Goal: Task Accomplishment & Management: Use online tool/utility

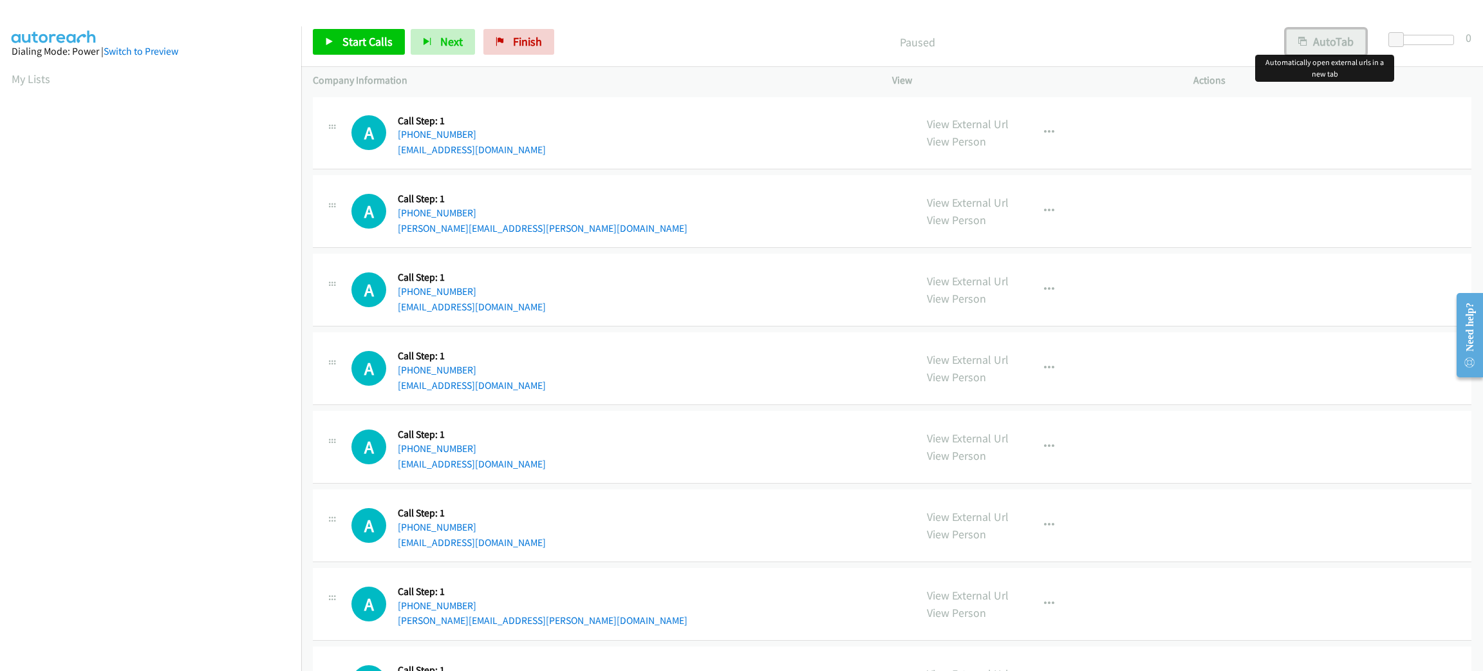
click at [1329, 42] on button "AutoTab" at bounding box center [1326, 42] width 80 height 26
click at [1391, 41] on span at bounding box center [1397, 39] width 15 height 15
click at [364, 44] on span "Start Calls" at bounding box center [367, 41] width 50 height 15
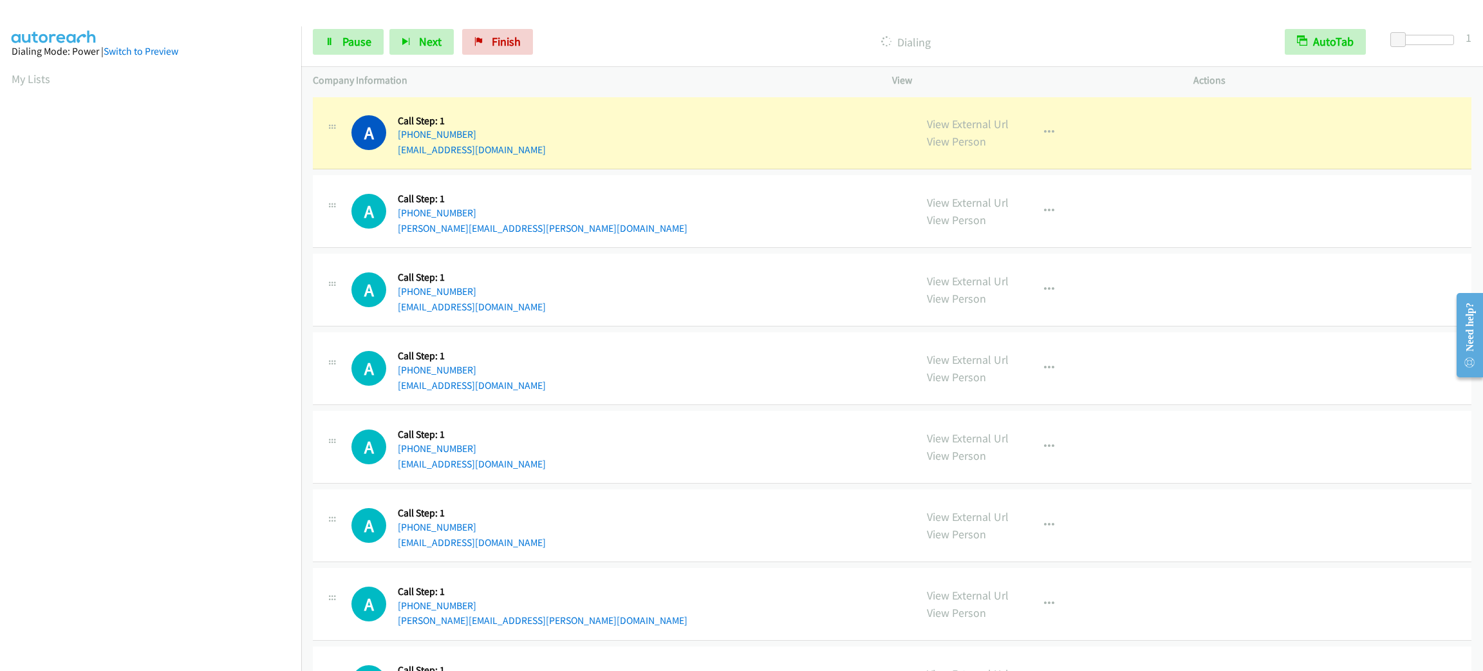
click at [346, 26] on div "Start Calls Pause Next Finish Dialing AutoTab AutoTab 1" at bounding box center [892, 42] width 1182 height 50
click at [347, 30] on link "Pause" at bounding box center [348, 42] width 71 height 26
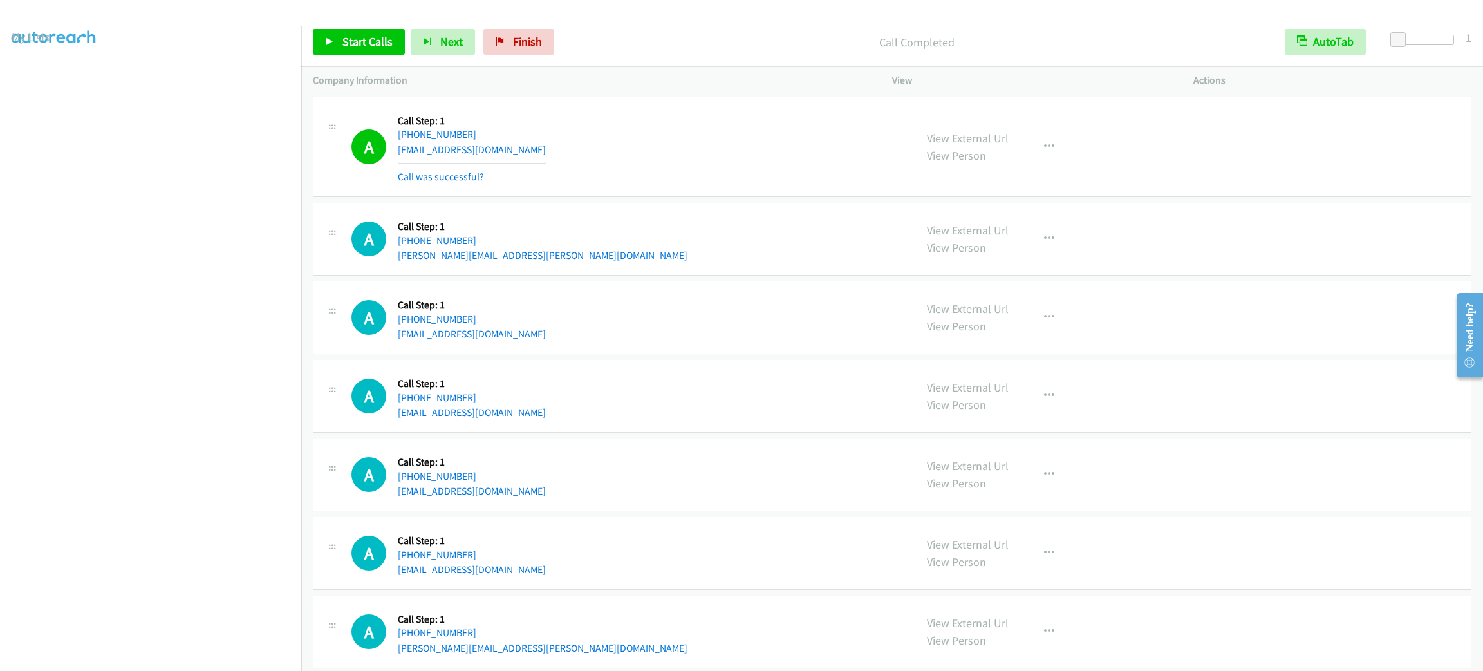
click at [657, 164] on div "A Callback Scheduled Call Step: 1 America/New_York +1 631-258-4258 delgucci1944…" at bounding box center [627, 147] width 552 height 77
click at [372, 50] on link "Start Calls" at bounding box center [359, 42] width 92 height 26
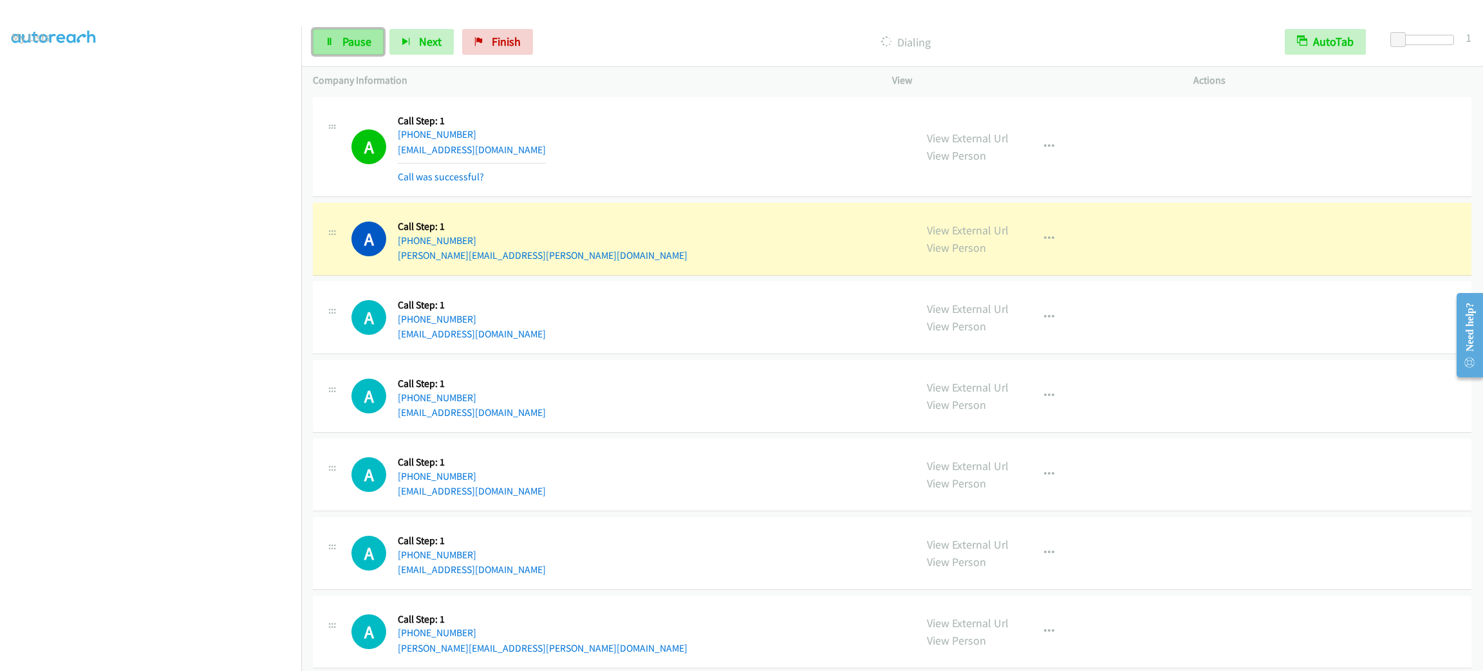
click at [343, 37] on span "Pause" at bounding box center [356, 41] width 29 height 15
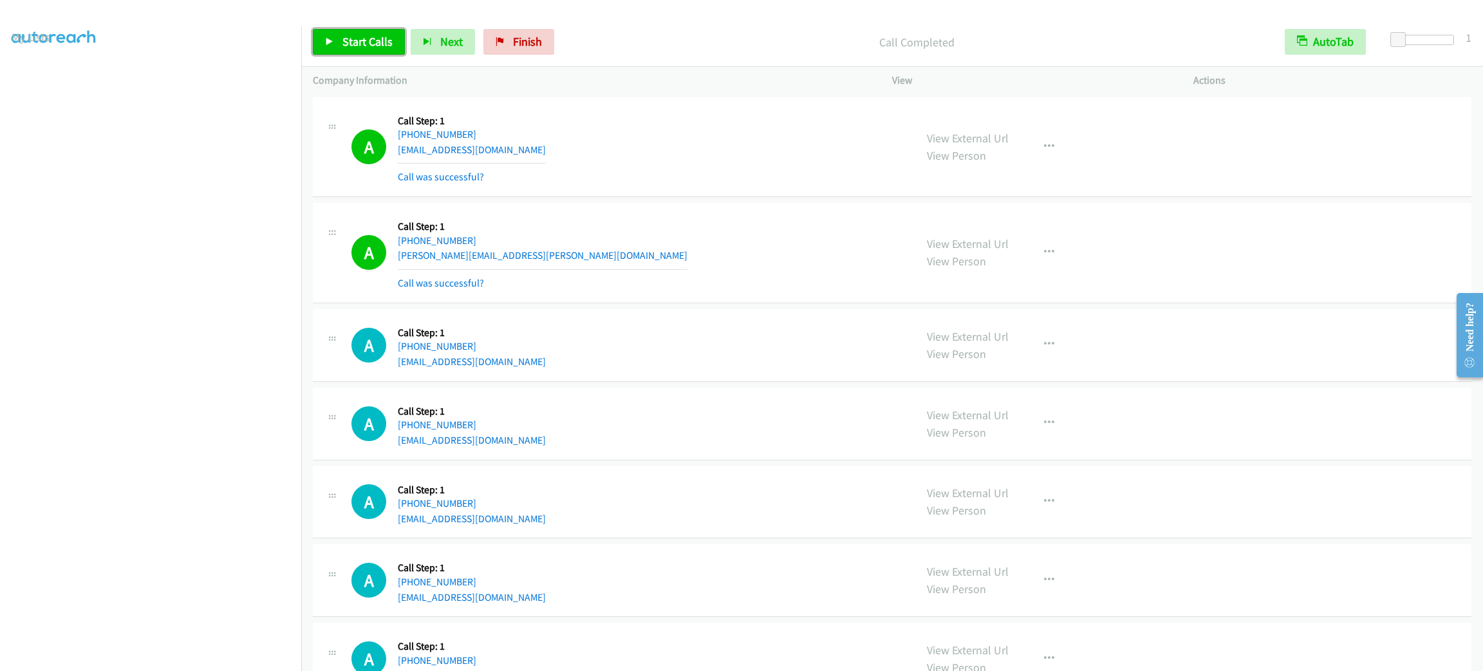
click at [380, 45] on span "Start Calls" at bounding box center [367, 41] width 50 height 15
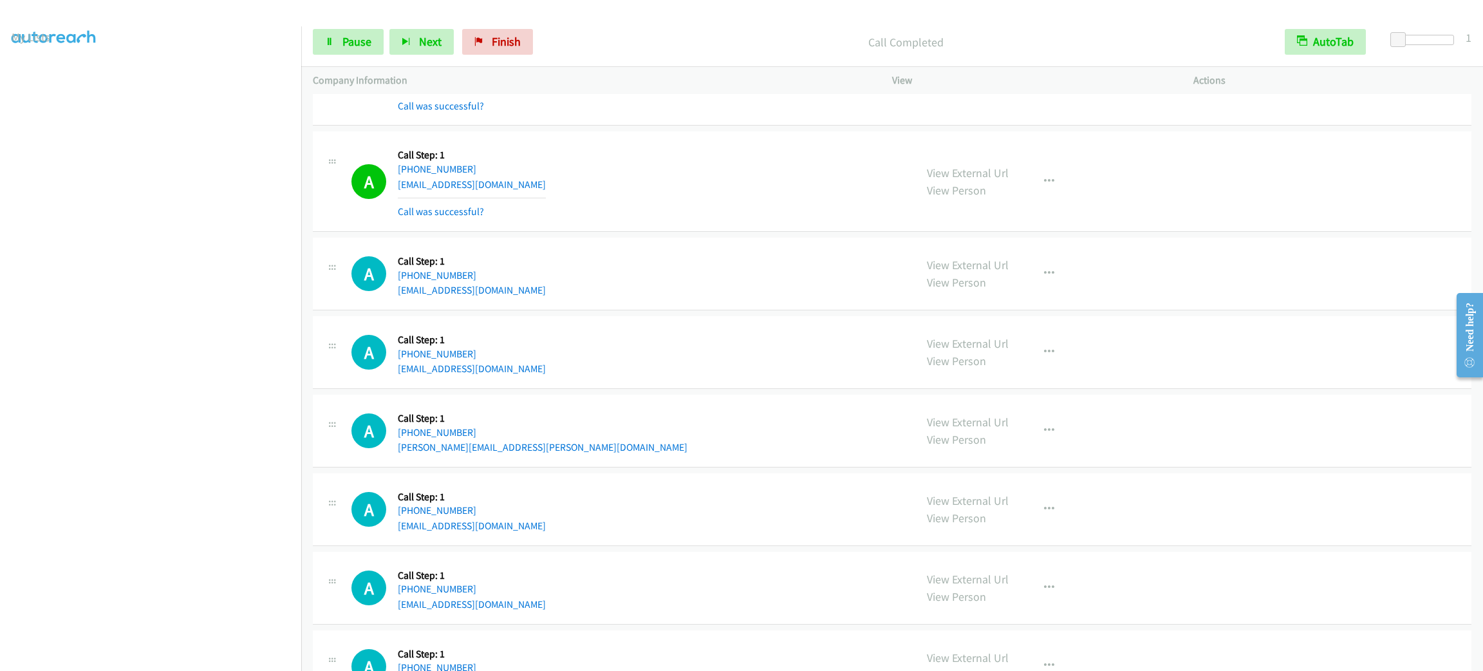
scroll to position [1545, 0]
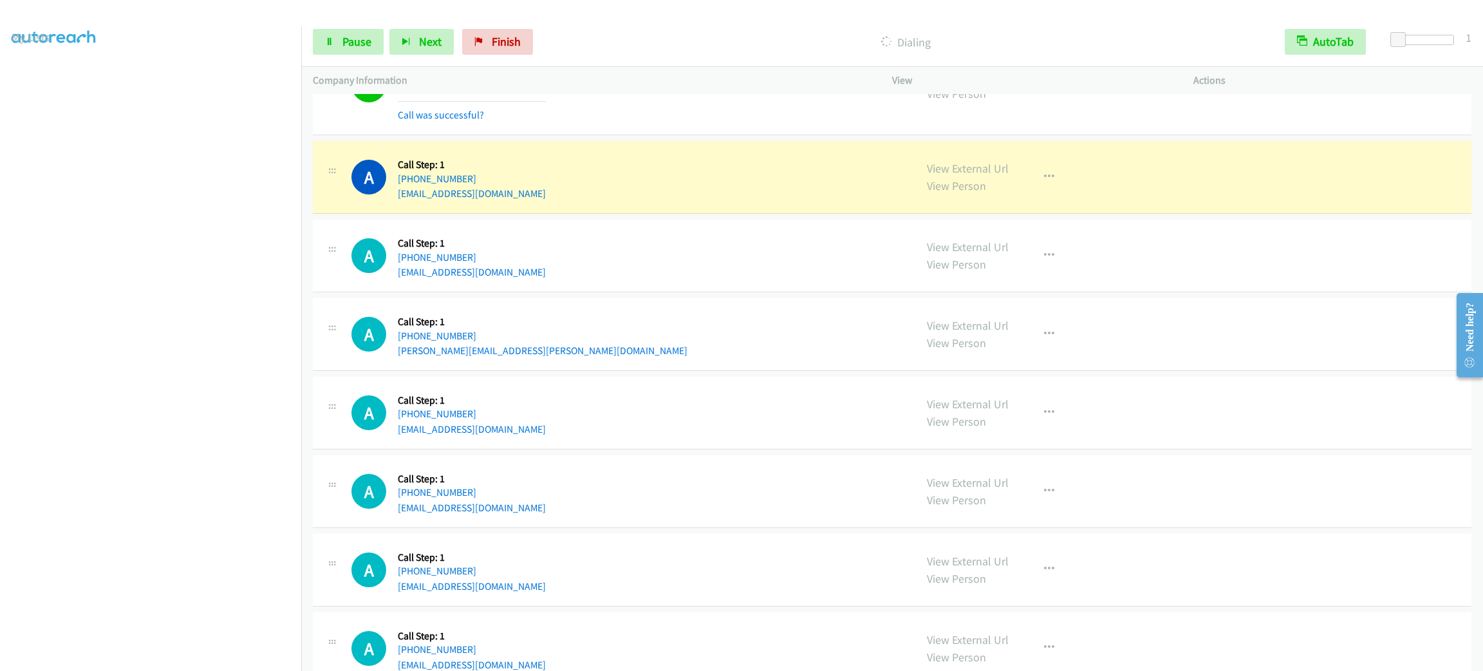
drag, startPoint x: 774, startPoint y: 219, endPoint x: 943, endPoint y: 234, distance: 169.3
click at [774, 216] on td "A Callback Scheduled Call Step: 1 America/New_York +1 404-952-0077 sadiknanto@y…" at bounding box center [892, 177] width 1182 height 79
click at [1056, 190] on button "button" at bounding box center [1049, 177] width 35 height 26
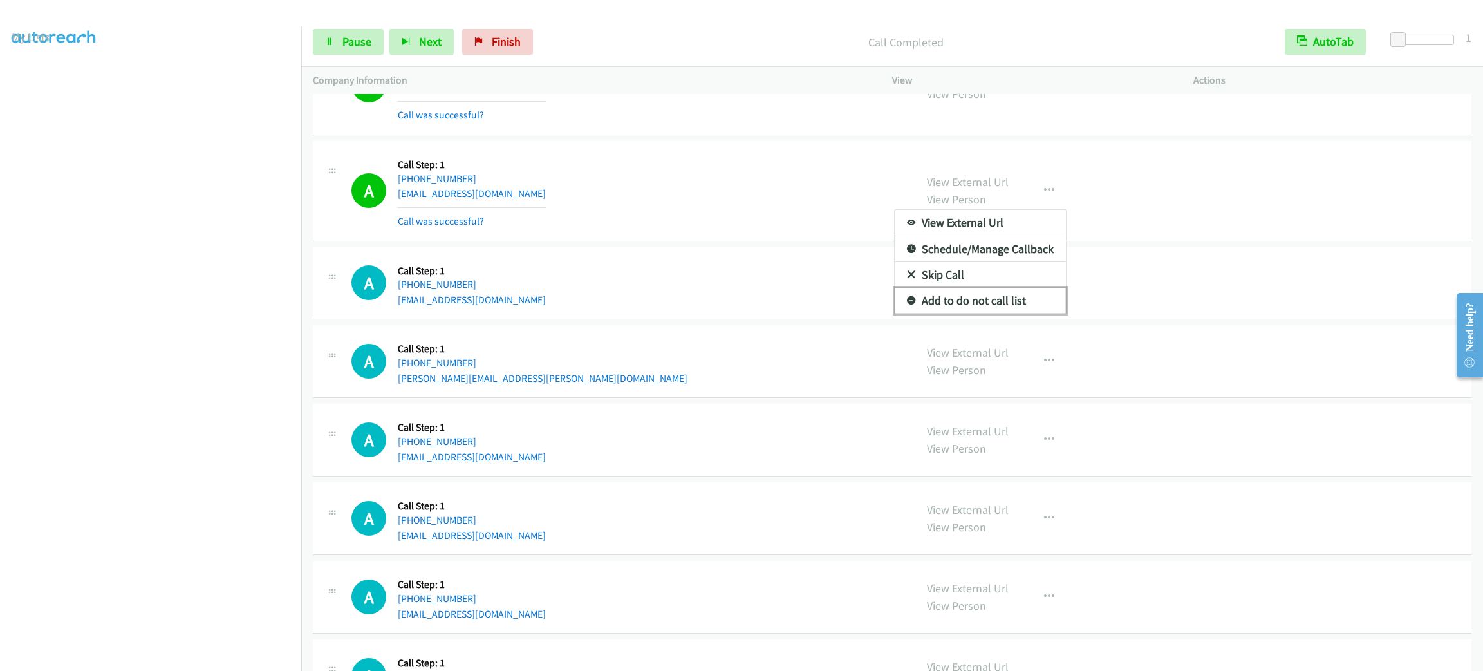
click at [972, 308] on link "Add to do not call list" at bounding box center [980, 301] width 171 height 26
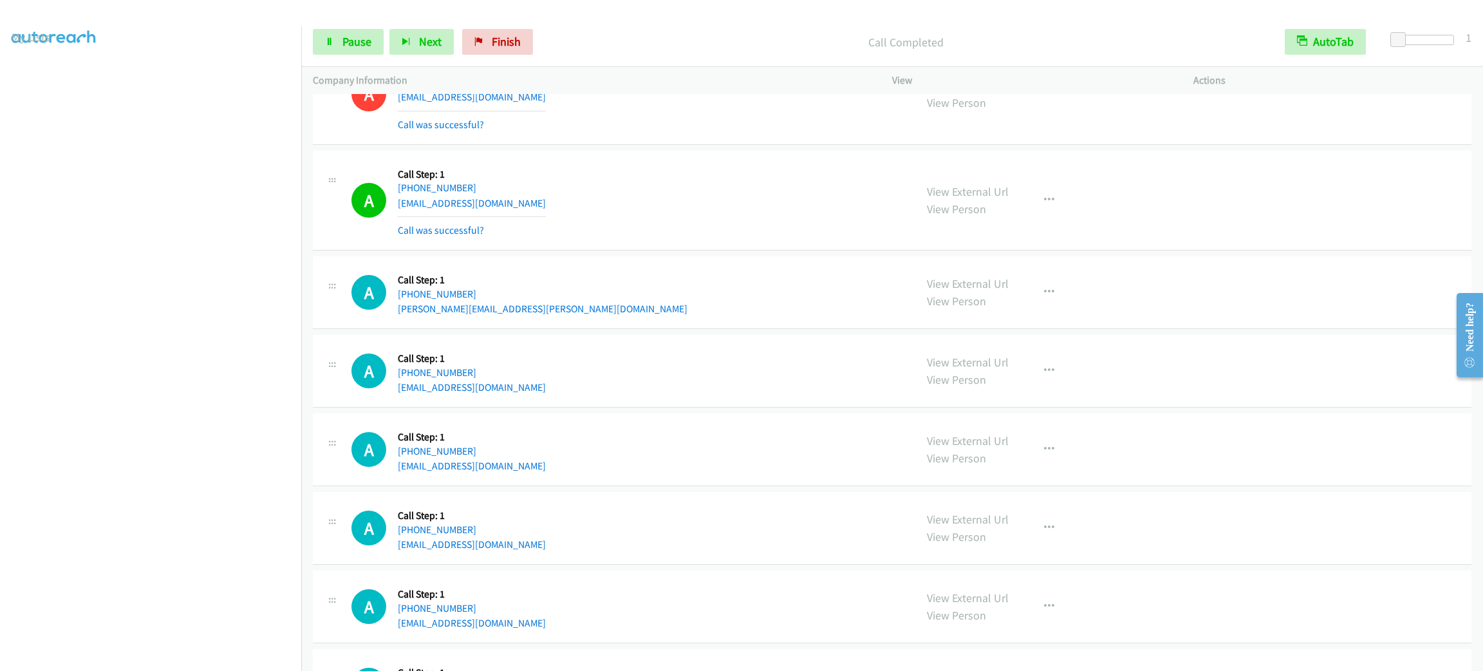
scroll to position [1737, 0]
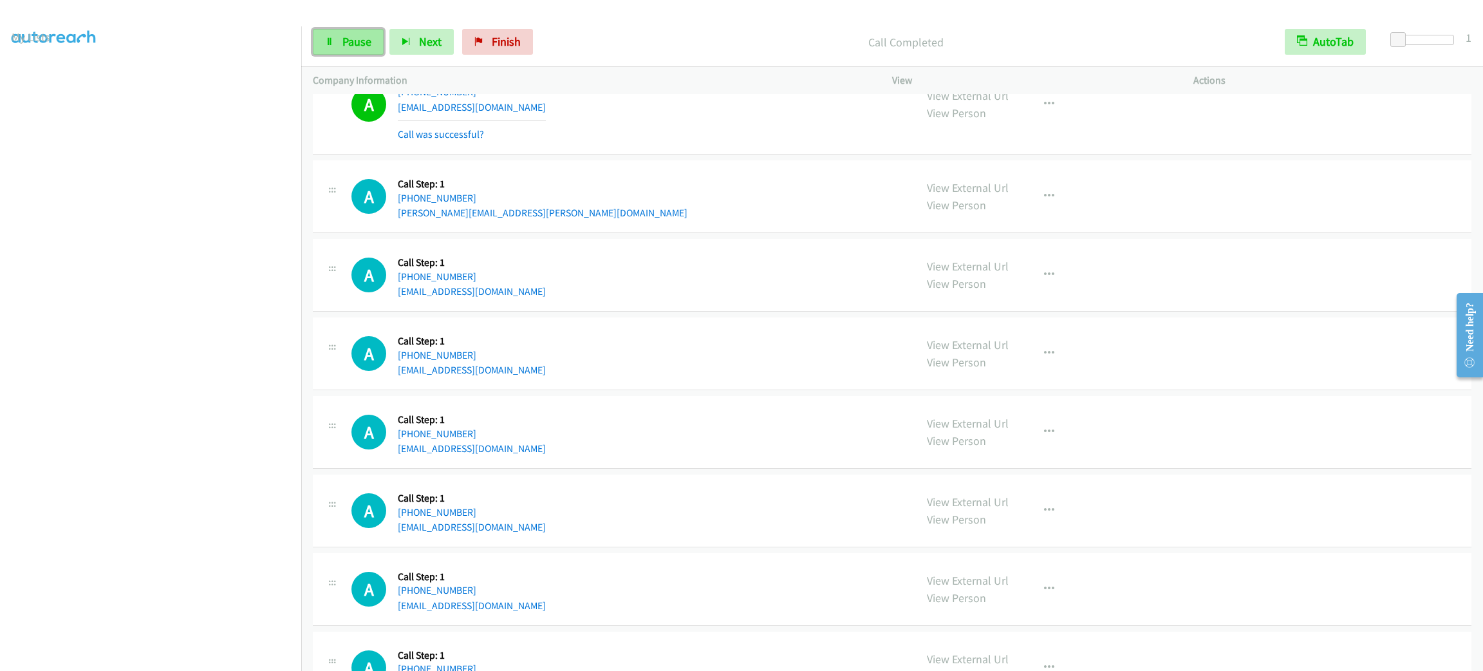
click at [379, 41] on link "Pause" at bounding box center [348, 42] width 71 height 26
click at [366, 39] on span "Start Calls" at bounding box center [367, 41] width 50 height 15
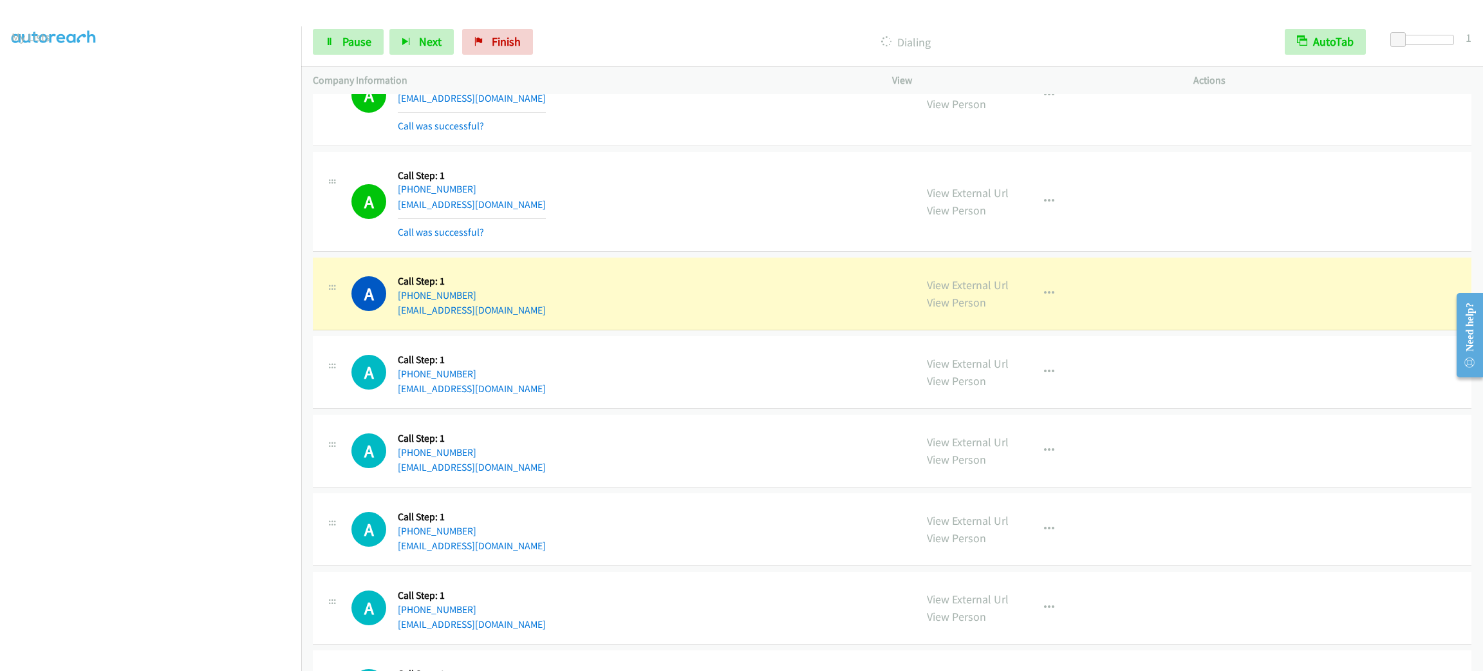
scroll to position [2027, 0]
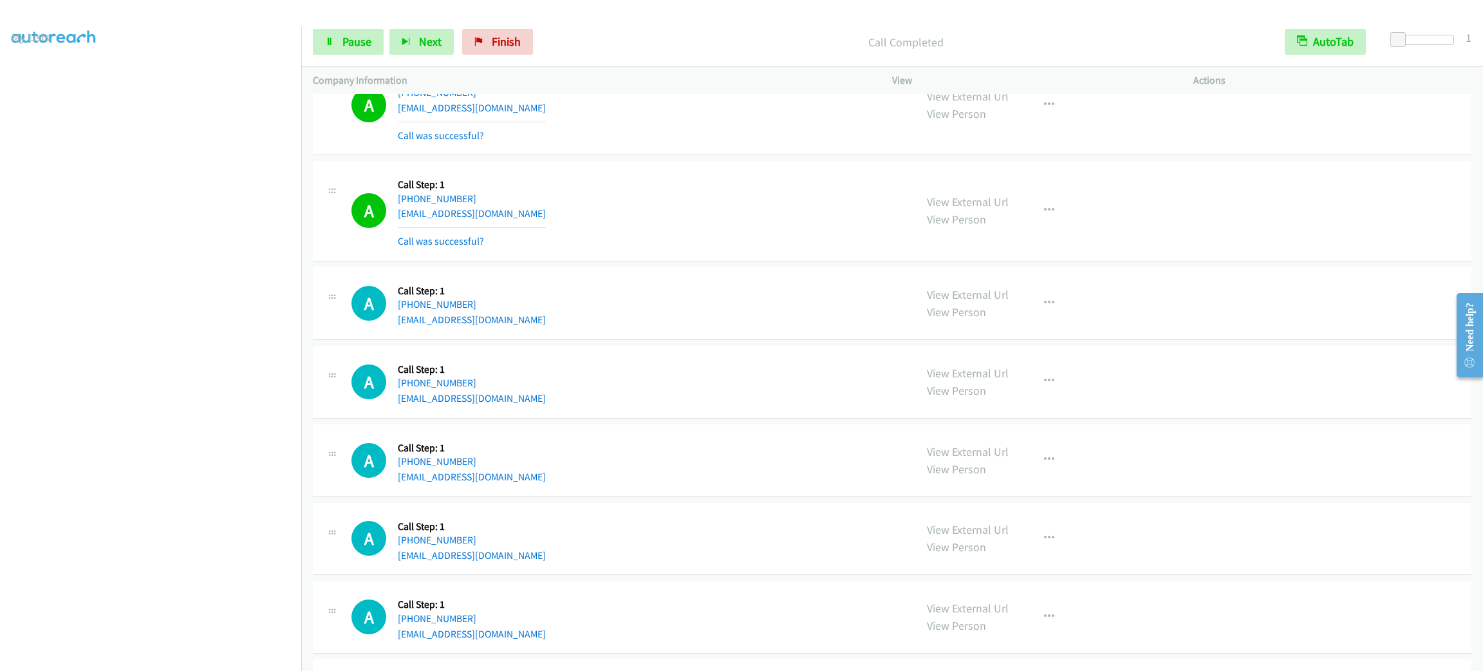
drag, startPoint x: 994, startPoint y: 216, endPoint x: 1012, endPoint y: 219, distance: 18.2
click at [996, 216] on div "View External Url View Person" at bounding box center [968, 210] width 82 height 35
click at [1022, 218] on div "View External Url View Person View External Url Email Schedule/Manage Callback …" at bounding box center [1071, 210] width 313 height 77
drag, startPoint x: 1025, startPoint y: 218, endPoint x: 1032, endPoint y: 215, distance: 8.1
click at [1032, 218] on button "button" at bounding box center [1049, 211] width 35 height 26
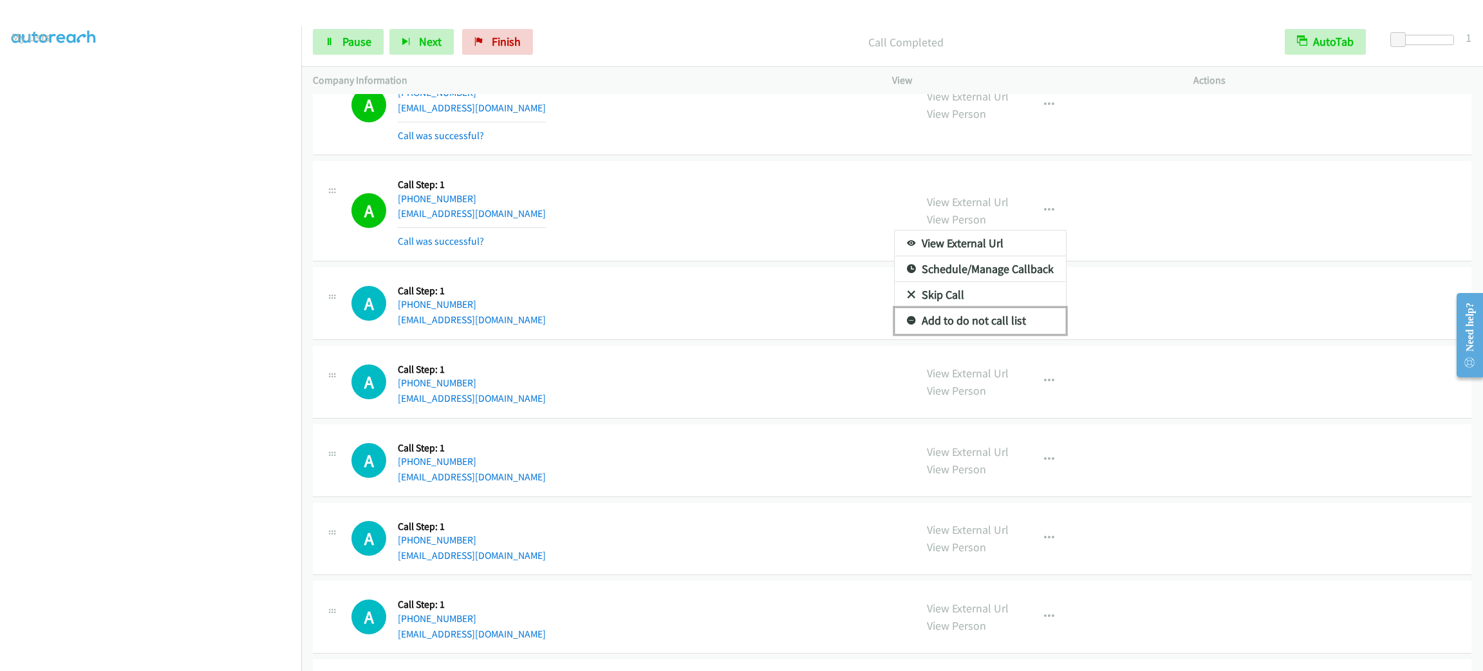
click at [1014, 328] on link "Add to do not call list" at bounding box center [980, 321] width 171 height 26
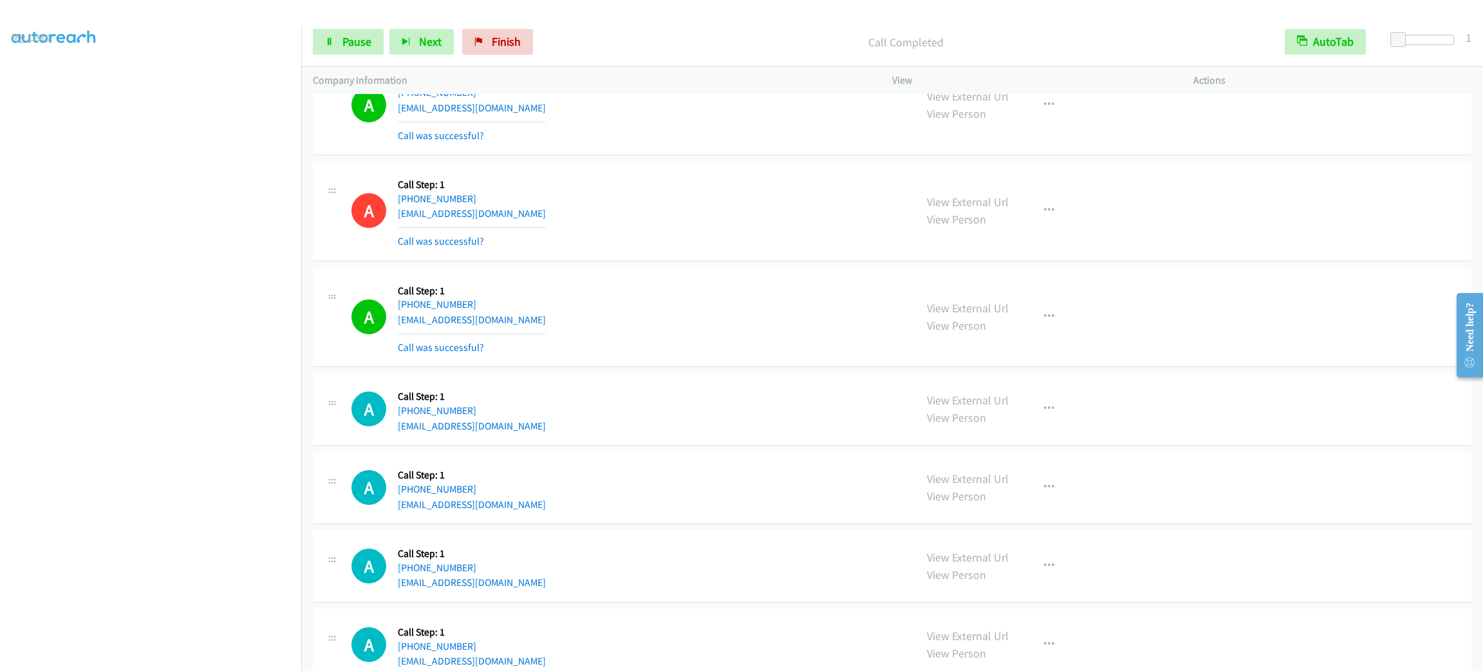
click at [1019, 318] on div "View External Url View Person View External Url Email Schedule/Manage Callback …" at bounding box center [1071, 317] width 313 height 77
click at [1024, 318] on div "View External Url View Person View External Url Email Schedule/Manage Callback …" at bounding box center [1071, 317] width 313 height 77
click at [1036, 312] on button "button" at bounding box center [1049, 317] width 35 height 26
click at [1007, 414] on link "Skip Call" at bounding box center [980, 401] width 171 height 26
click at [1012, 303] on div "View External Url View Person View External Url Email Schedule/Manage Callback …" at bounding box center [1071, 317] width 313 height 77
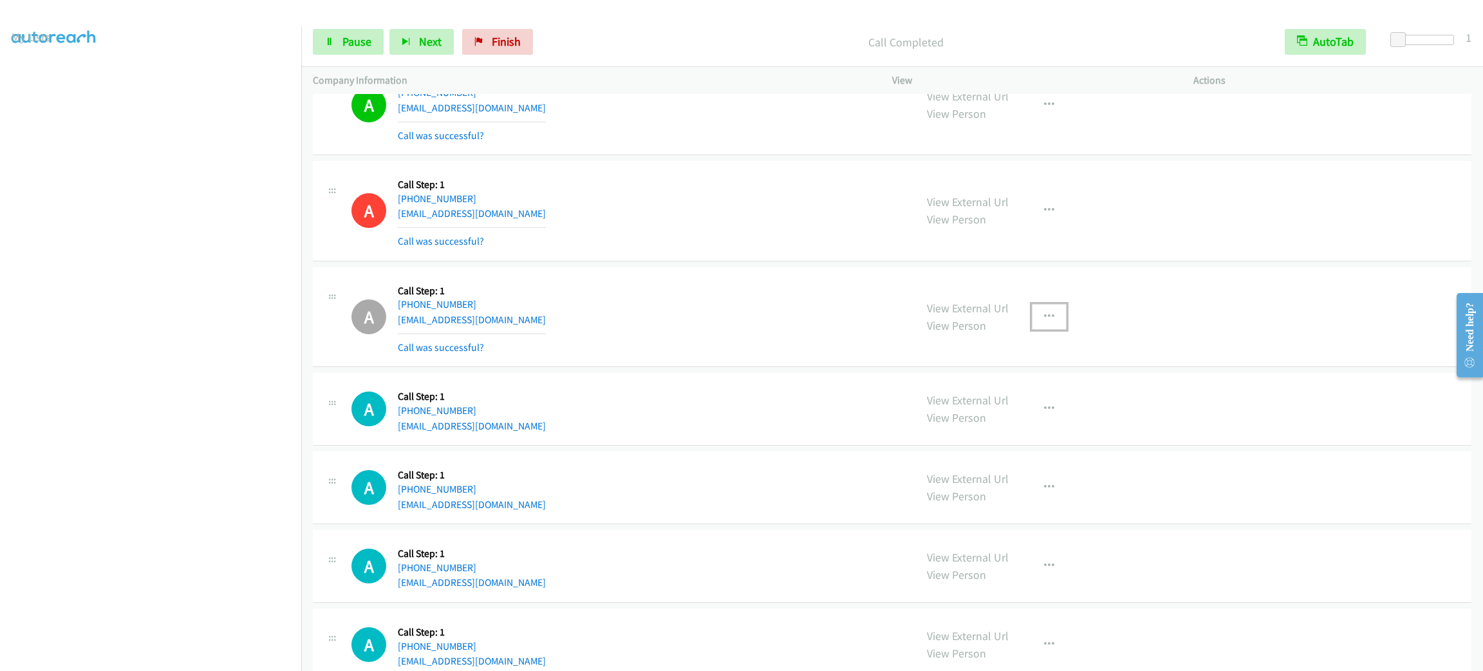
drag, startPoint x: 1025, startPoint y: 319, endPoint x: 1034, endPoint y: 327, distance: 11.9
click at [1032, 320] on button "button" at bounding box center [1049, 317] width 35 height 26
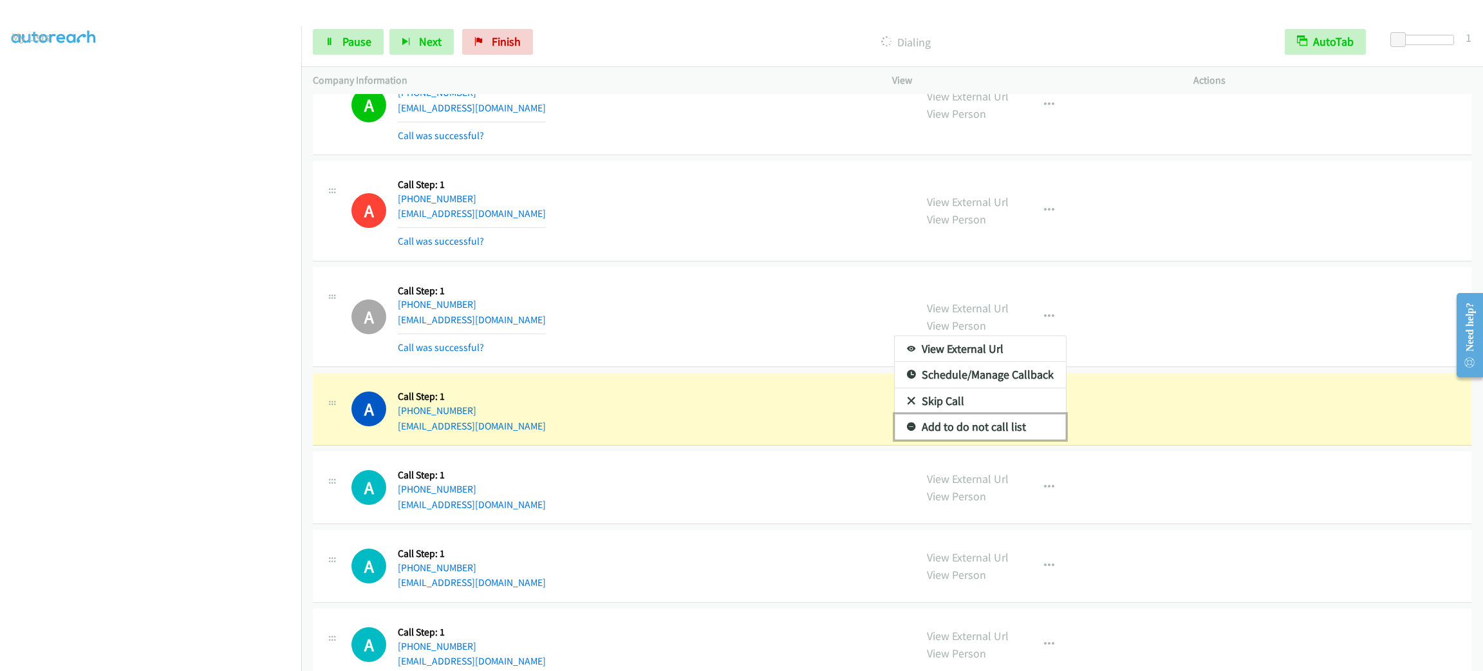
click at [1012, 435] on link "Add to do not call list" at bounding box center [980, 427] width 171 height 26
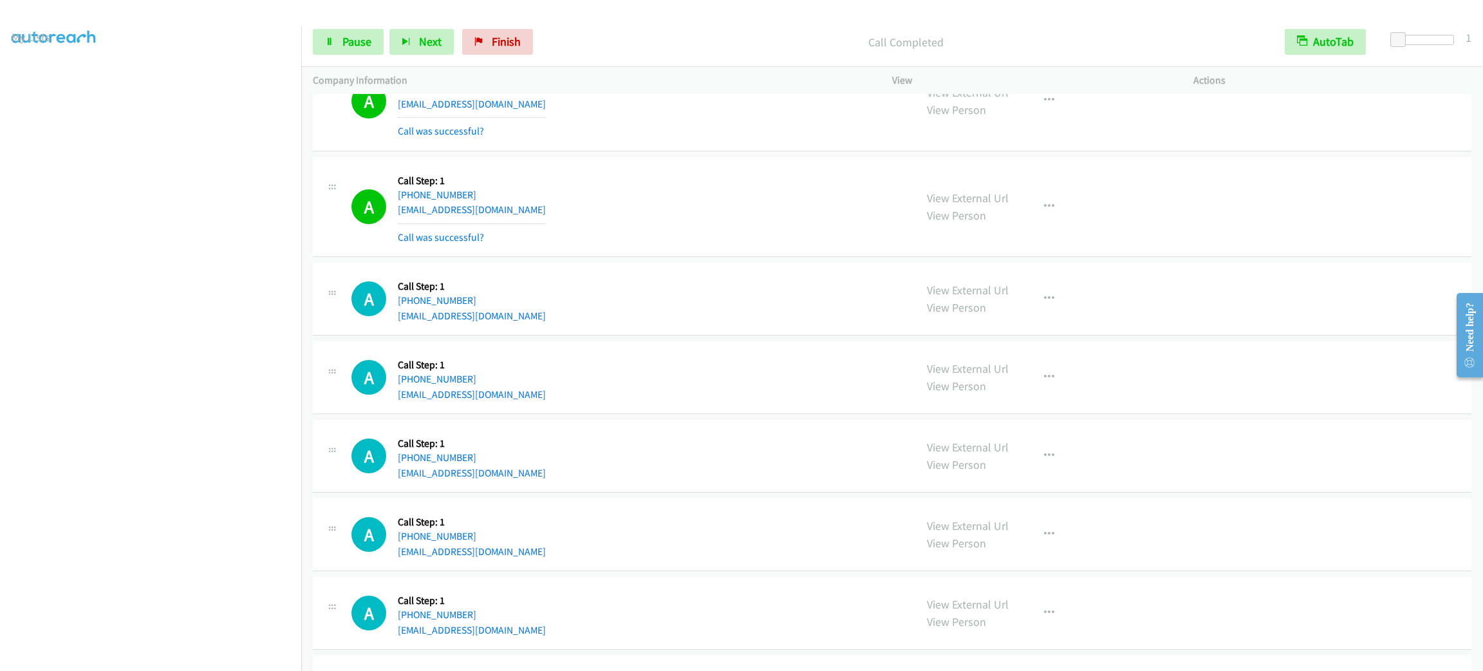
scroll to position [2736, 0]
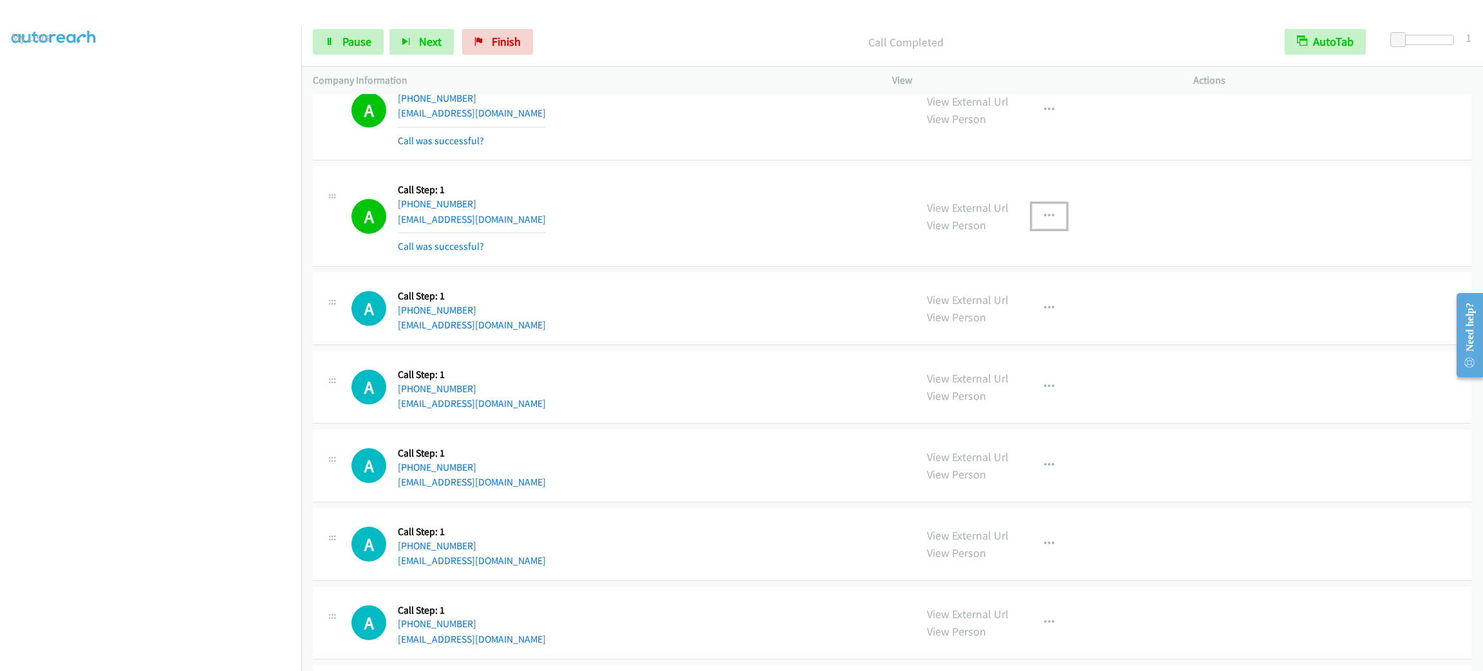
click at [1046, 216] on button "button" at bounding box center [1049, 216] width 35 height 26
click at [1007, 334] on link "Add to do not call list" at bounding box center [980, 326] width 171 height 26
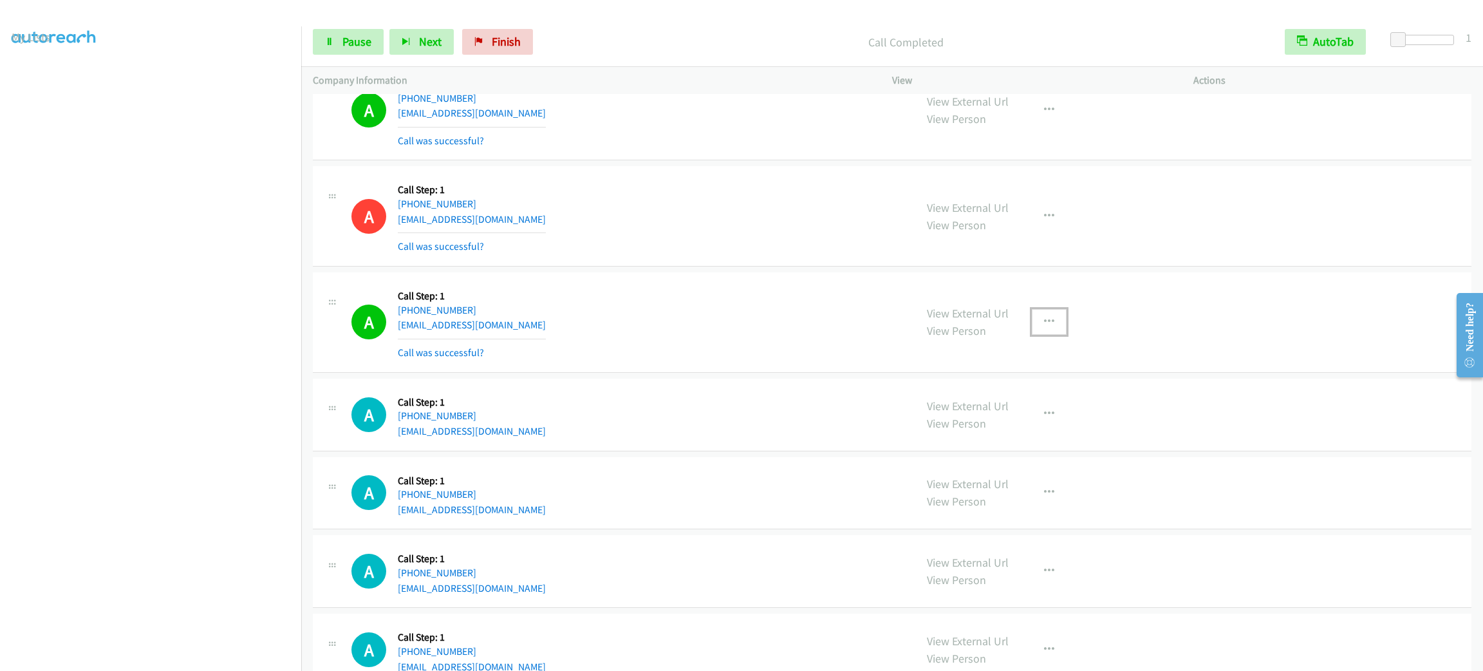
drag, startPoint x: 1036, startPoint y: 335, endPoint x: 1037, endPoint y: 346, distance: 11.0
click at [1036, 335] on button "button" at bounding box center [1049, 322] width 35 height 26
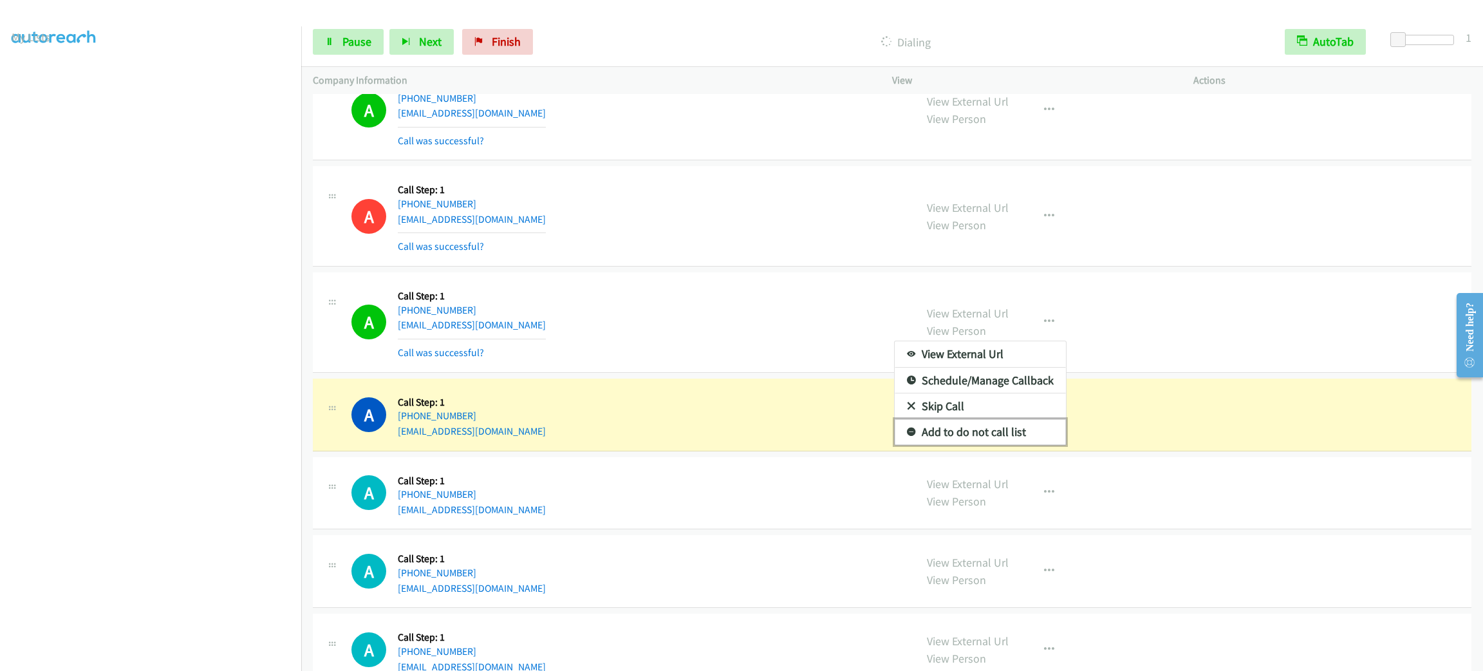
click at [1033, 445] on link "Add to do not call list" at bounding box center [980, 432] width 171 height 26
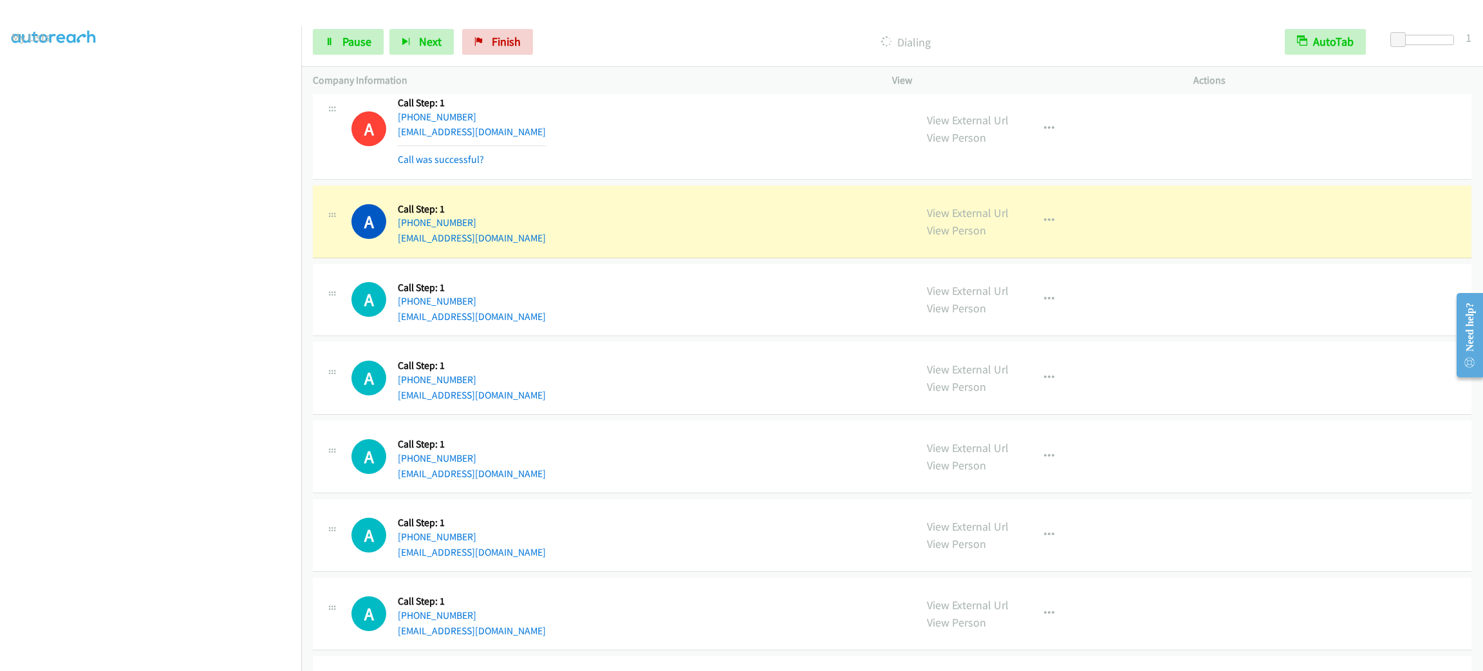
scroll to position [2832, 0]
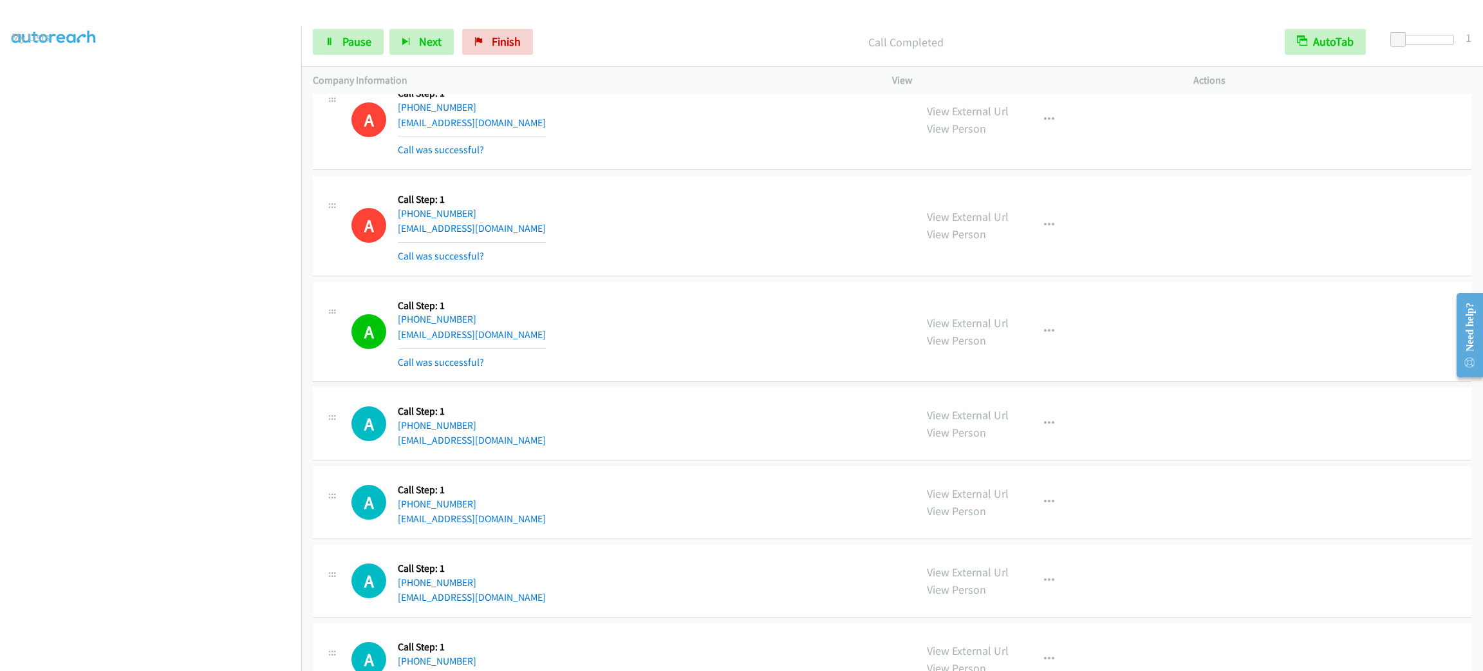
click at [202, 655] on section at bounding box center [151, 365] width 278 height 616
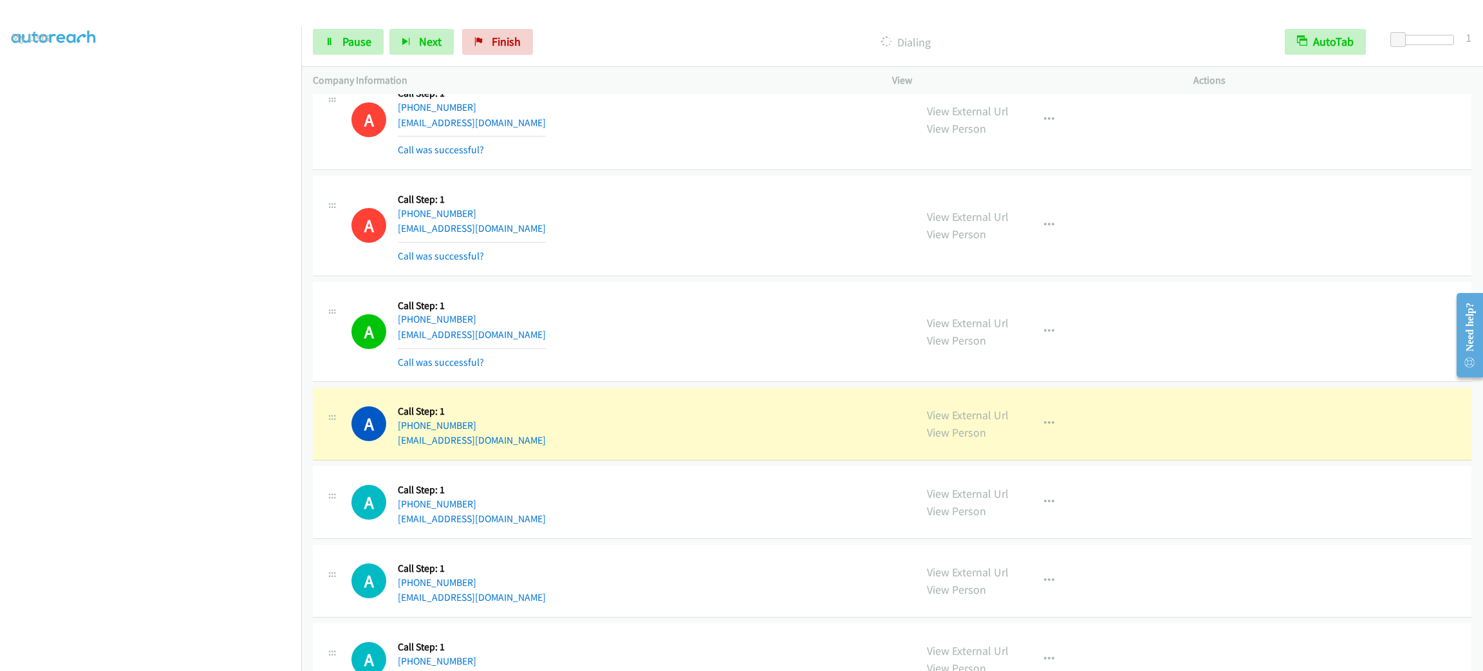
click at [561, 426] on div "A Callback Scheduled Call Step: 1 America/New_York +1 781-953-7624 jimyoung968@…" at bounding box center [627, 423] width 552 height 49
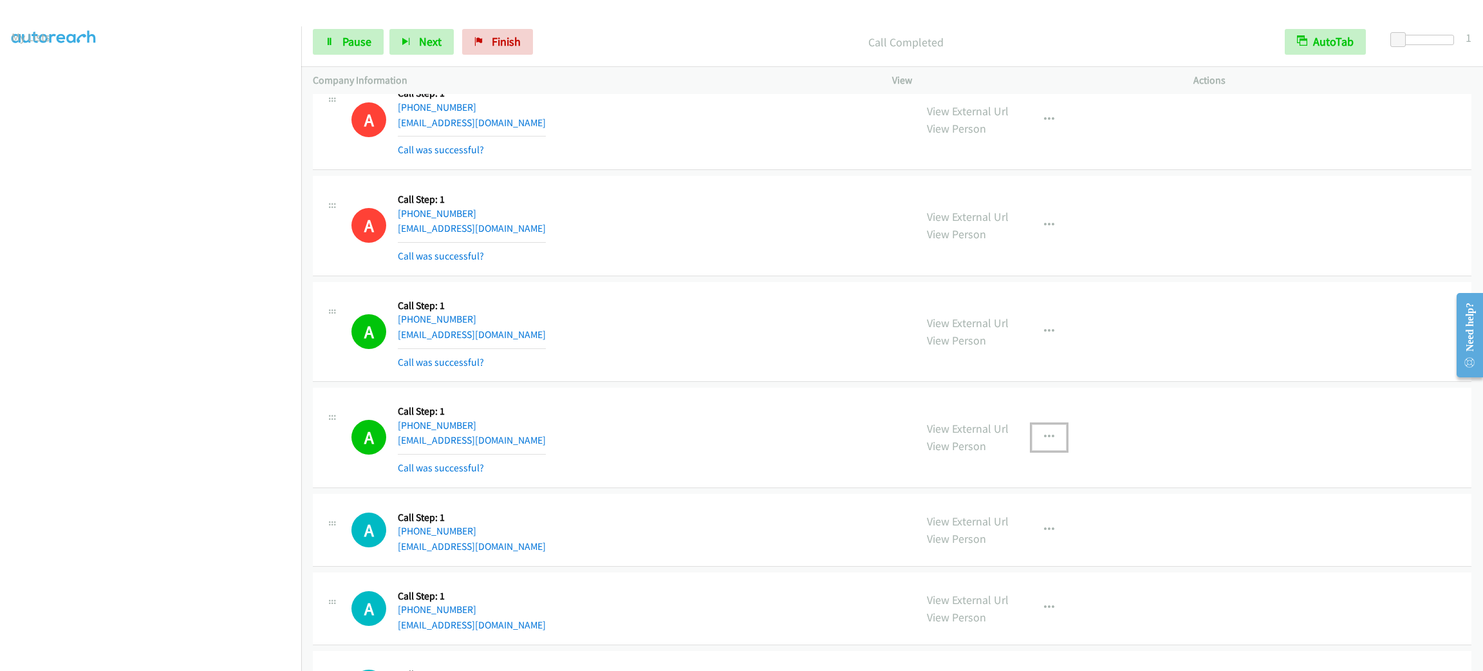
click at [1036, 450] on button "button" at bounding box center [1049, 437] width 35 height 26
click at [1010, 547] on link "Add to do not call list" at bounding box center [980, 547] width 171 height 26
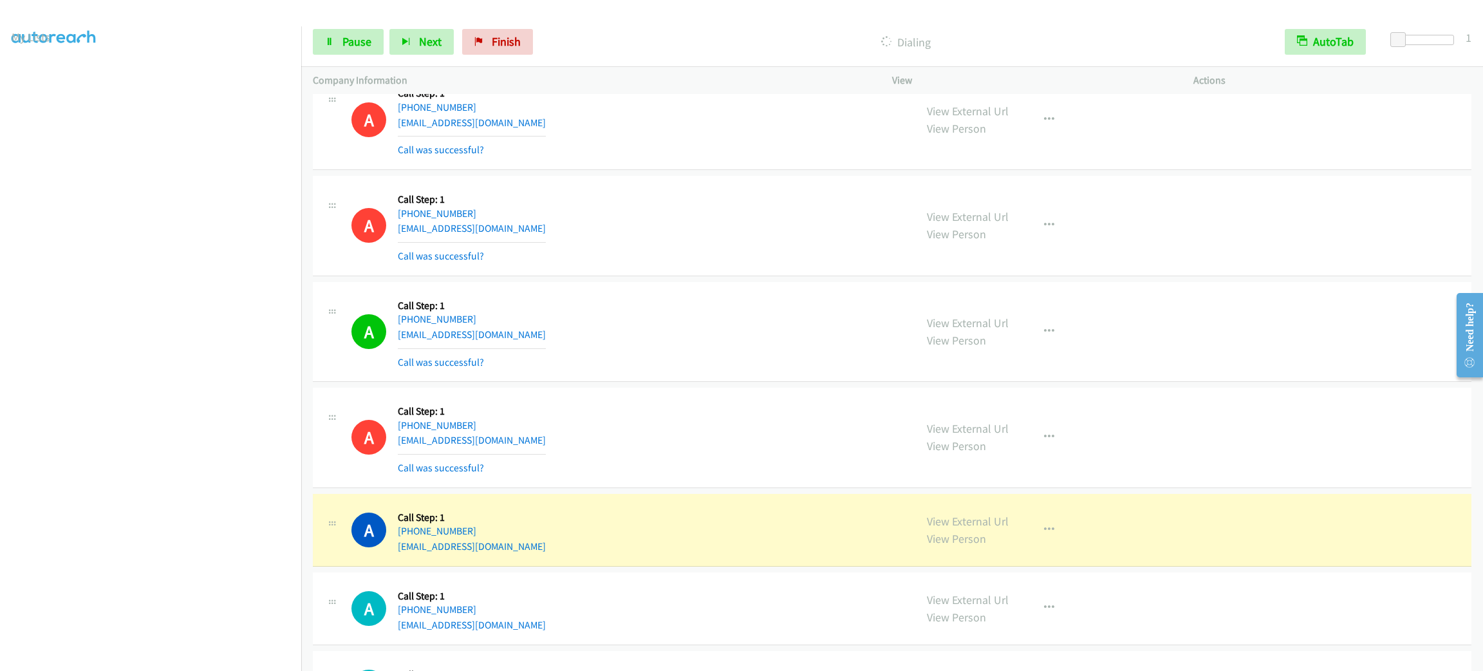
click at [128, 655] on section at bounding box center [151, 365] width 278 height 616
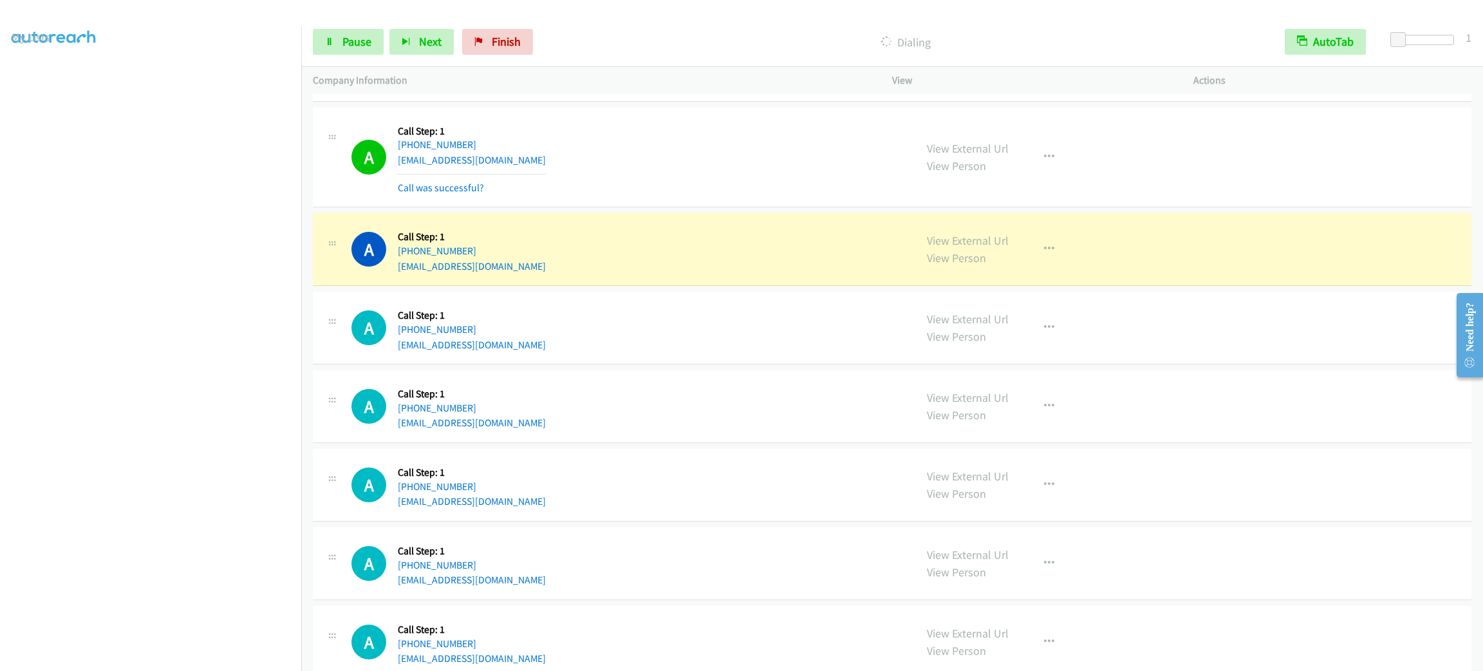
scroll to position [3336, 0]
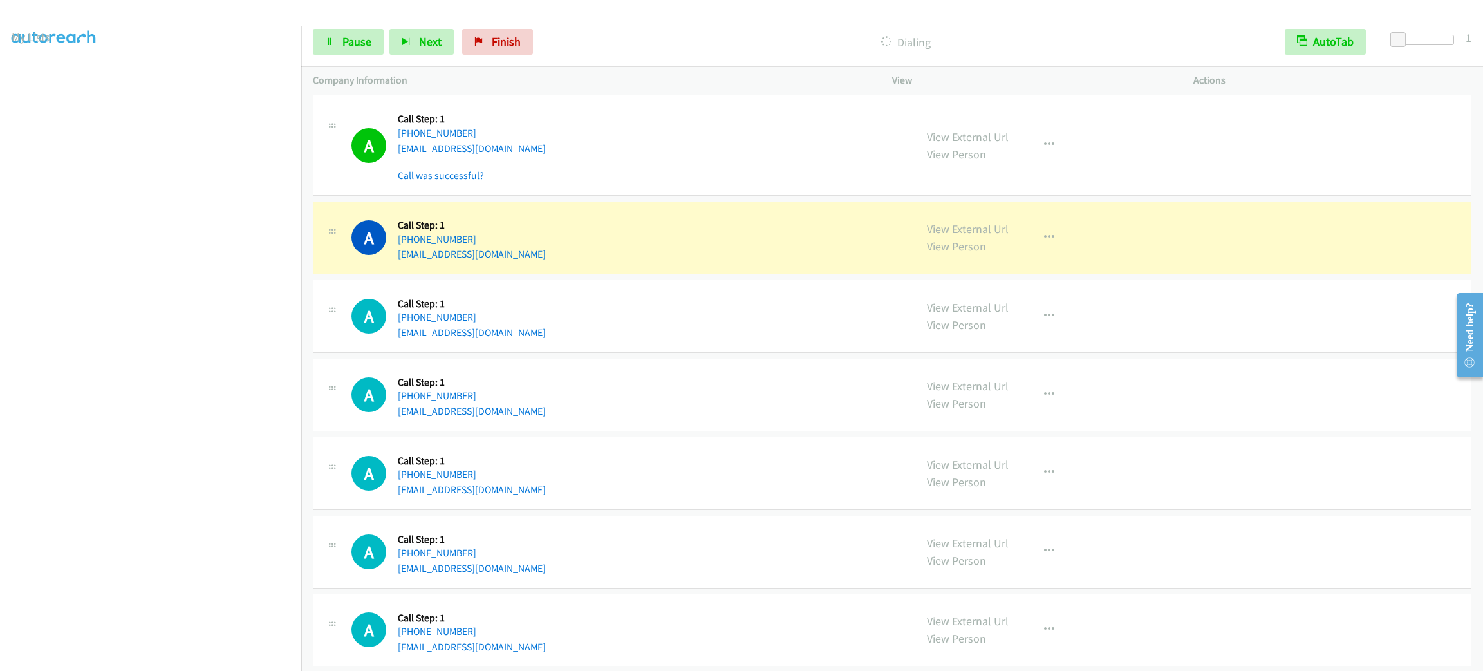
click at [756, 227] on div "A Callback Scheduled Call Step: 1 America/Chicago +1 251-525-4777 tiffmu38@yaho…" at bounding box center [627, 237] width 552 height 49
click at [1058, 254] on div "View External Url View Person View External Url Email Schedule/Manage Callback …" at bounding box center [1071, 237] width 313 height 49
click at [1055, 246] on button "button" at bounding box center [1049, 238] width 35 height 26
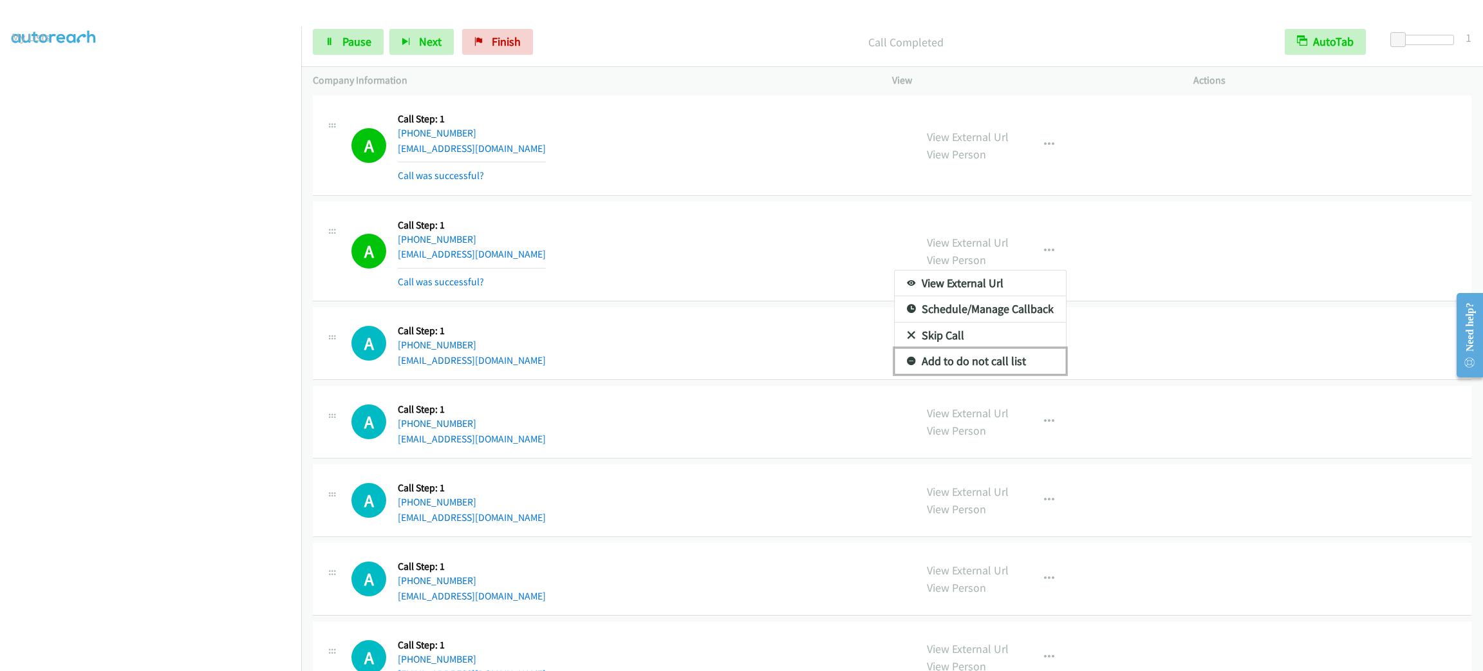
click at [997, 366] on link "Add to do not call list" at bounding box center [980, 361] width 171 height 26
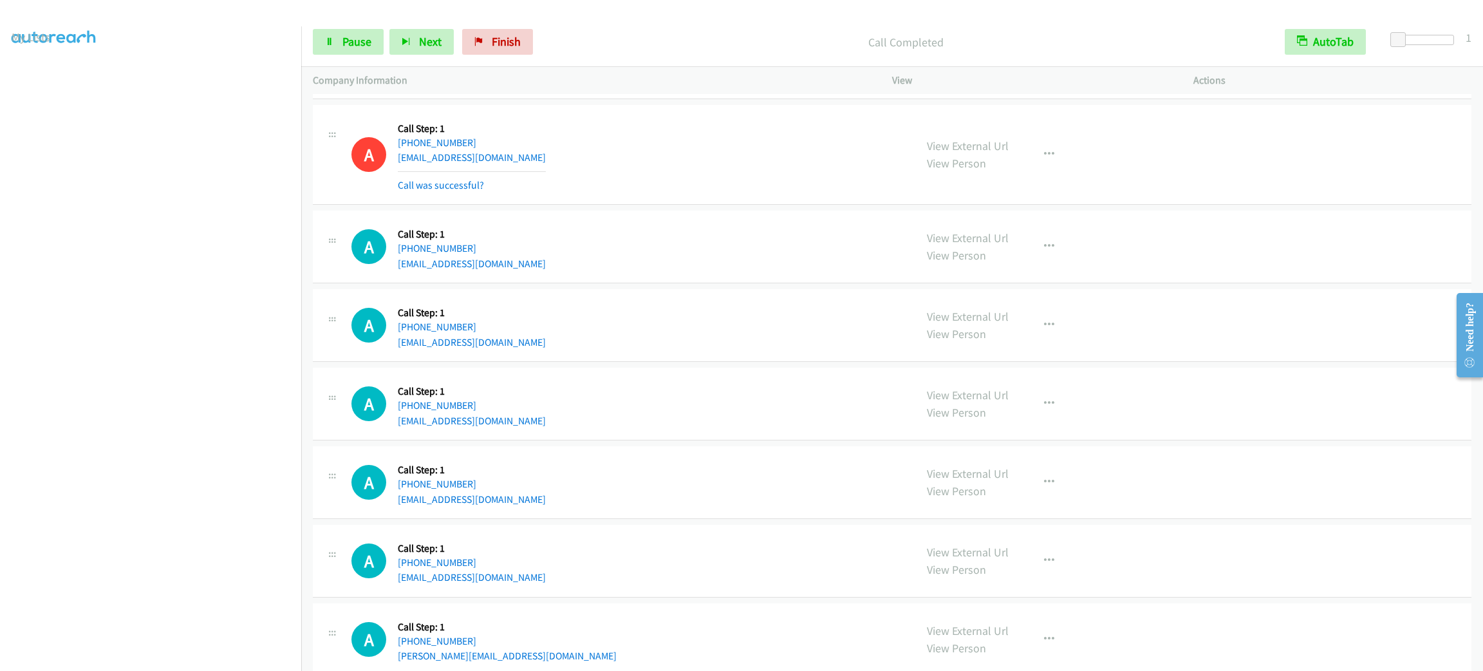
scroll to position [3529, 0]
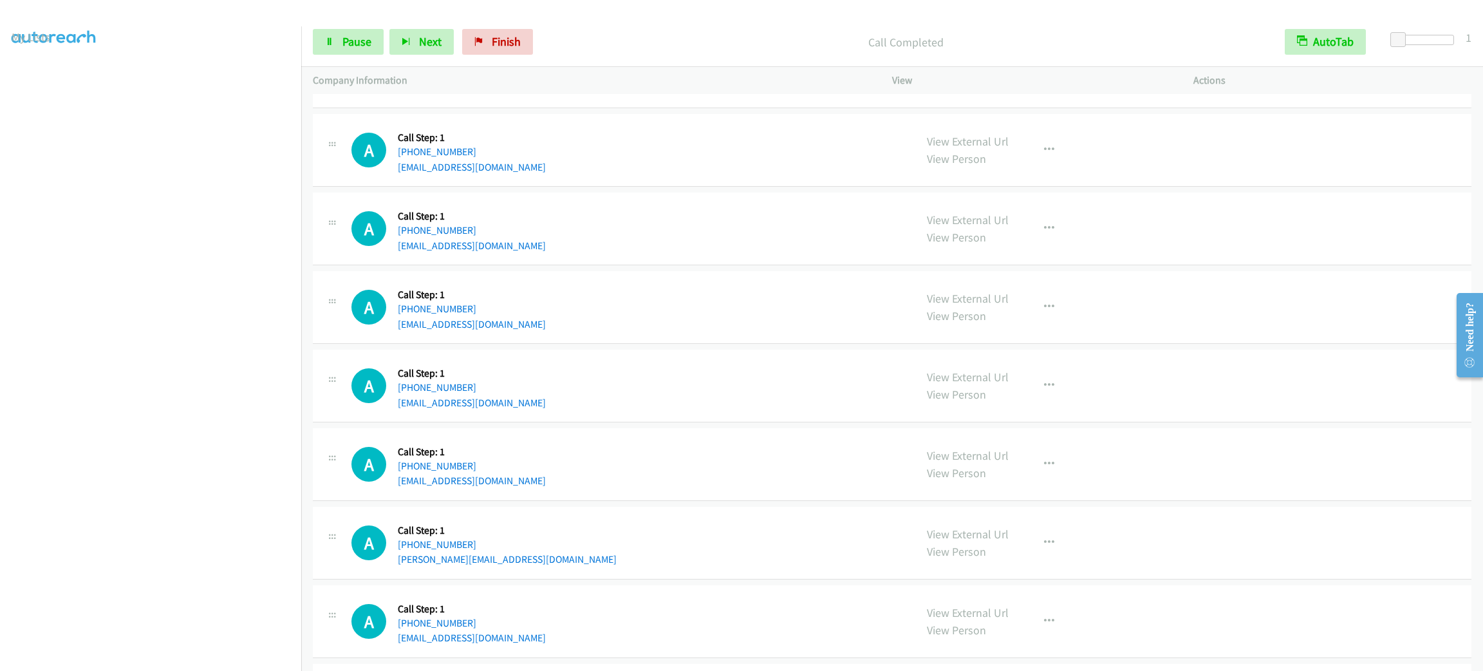
click at [221, 660] on aside "Dialing Mode: Power | Switch to Preview My Lists" at bounding box center [150, 341] width 301 height 713
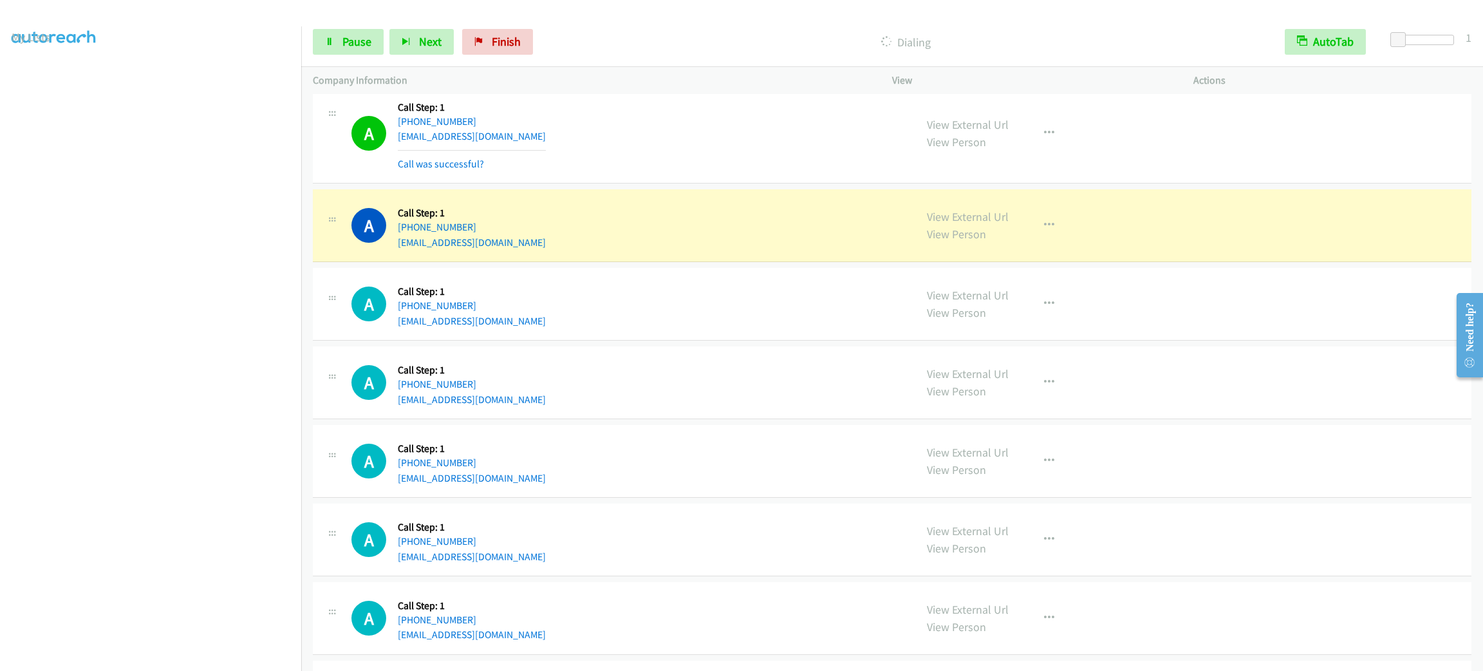
scroll to position [4504, 0]
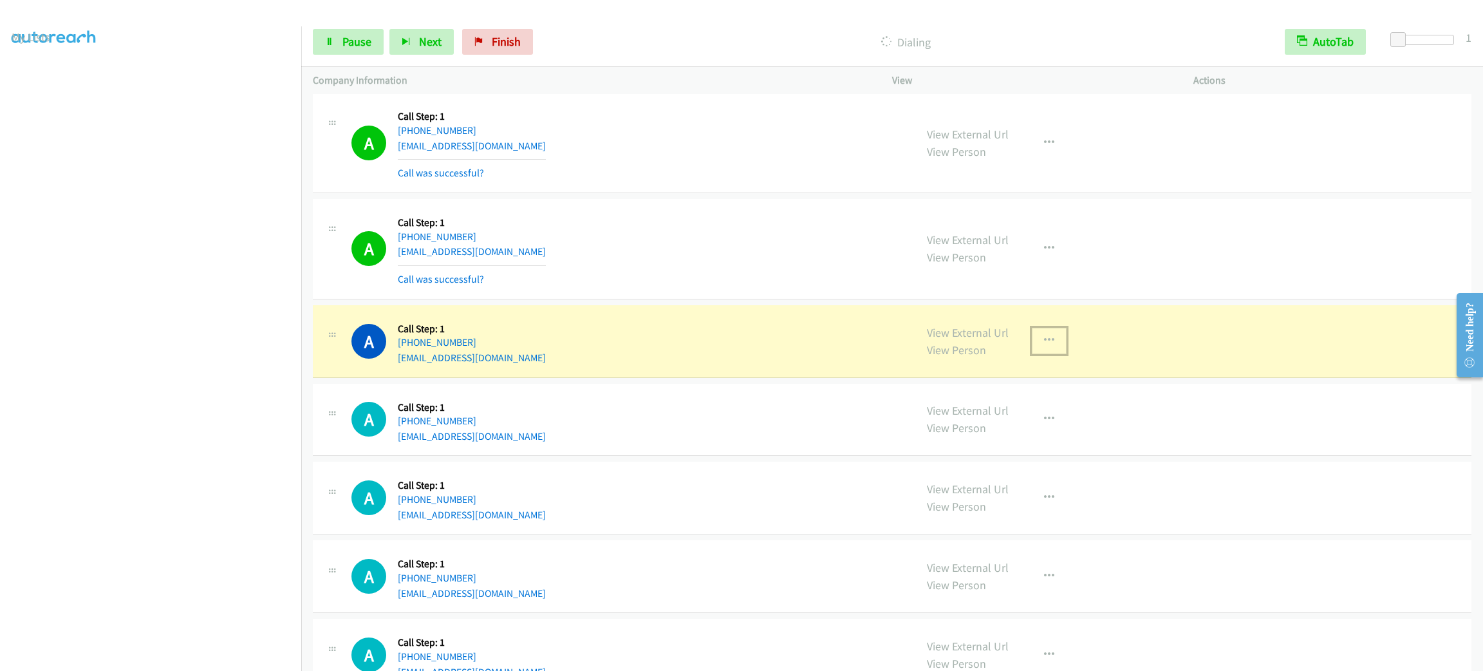
click at [1044, 346] on icon "button" at bounding box center [1049, 340] width 10 height 10
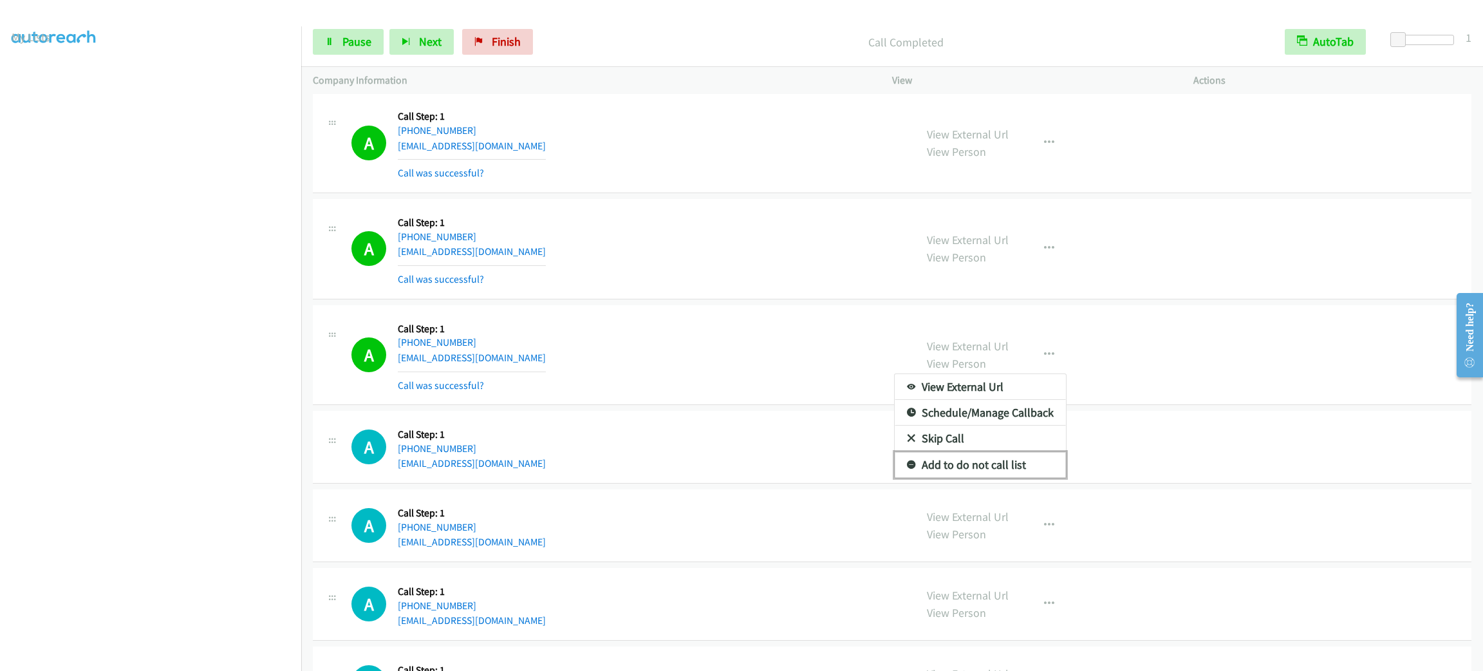
click at [1024, 474] on link "Add to do not call list" at bounding box center [980, 465] width 171 height 26
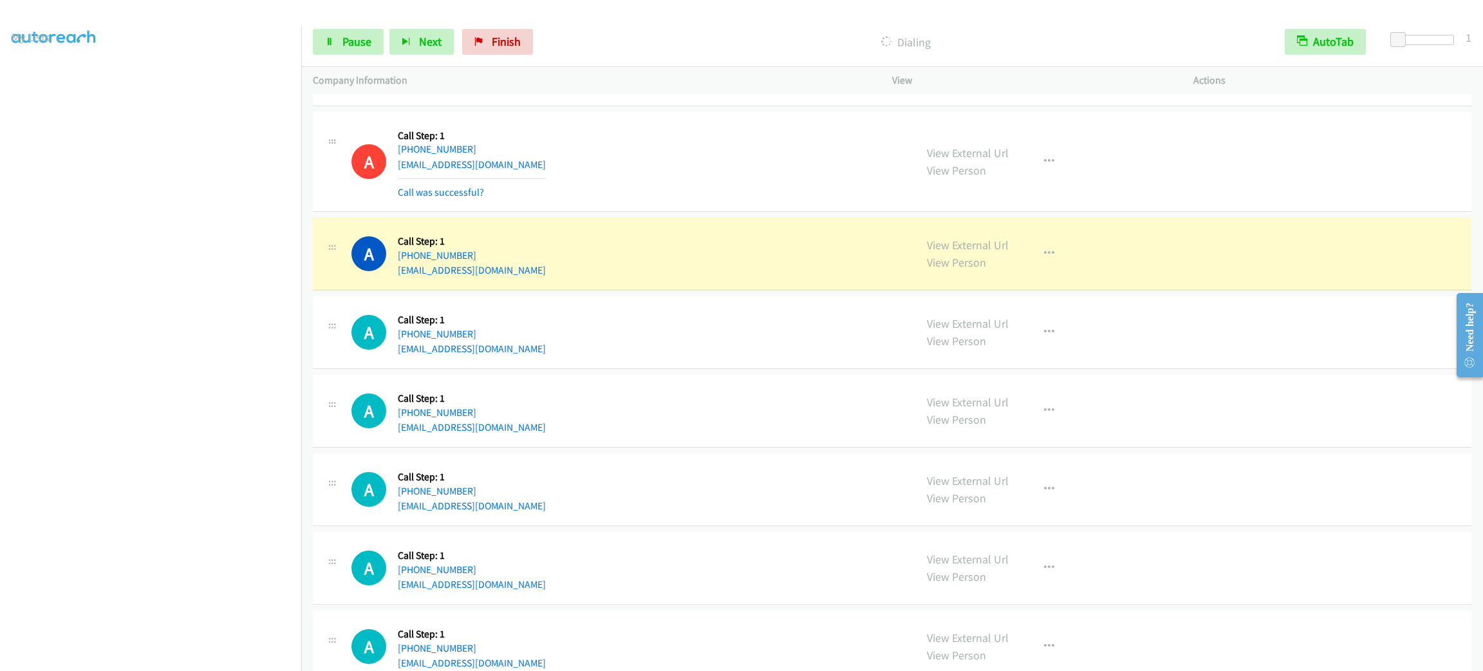
scroll to position [4793, 0]
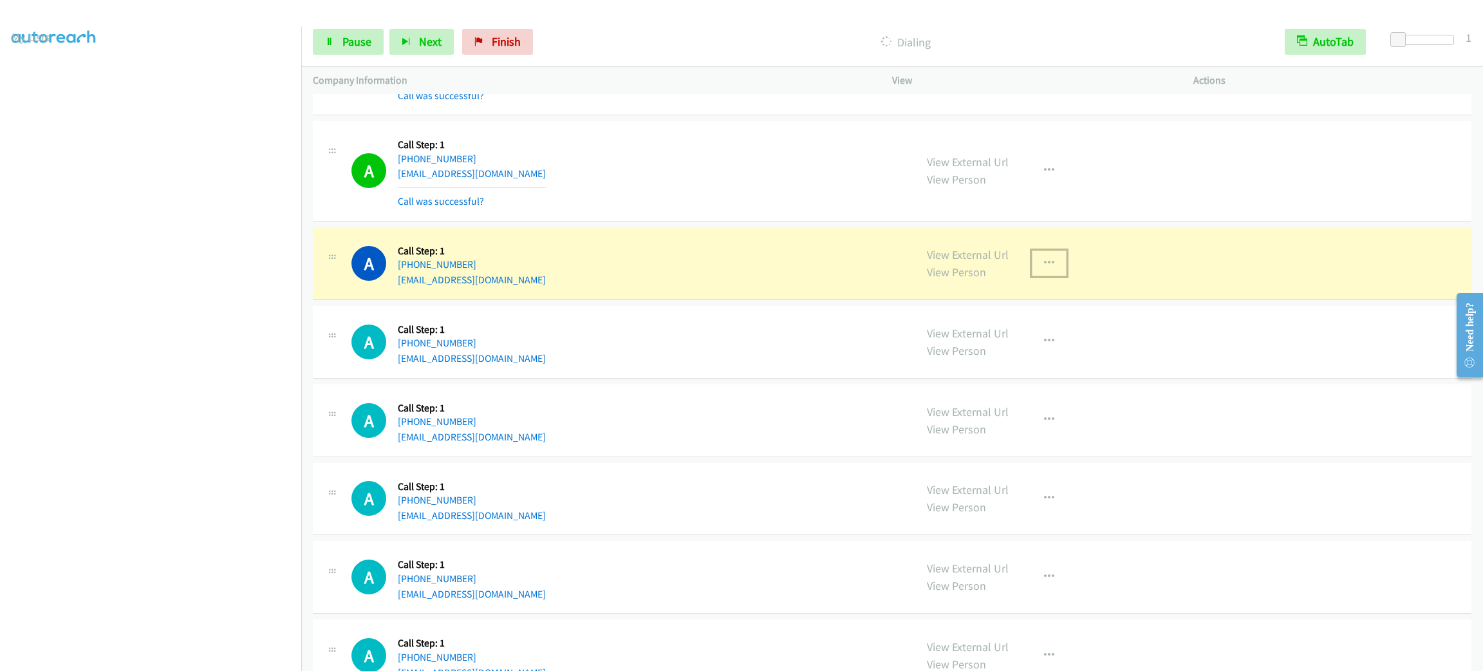
click at [1044, 268] on icon "button" at bounding box center [1049, 263] width 10 height 10
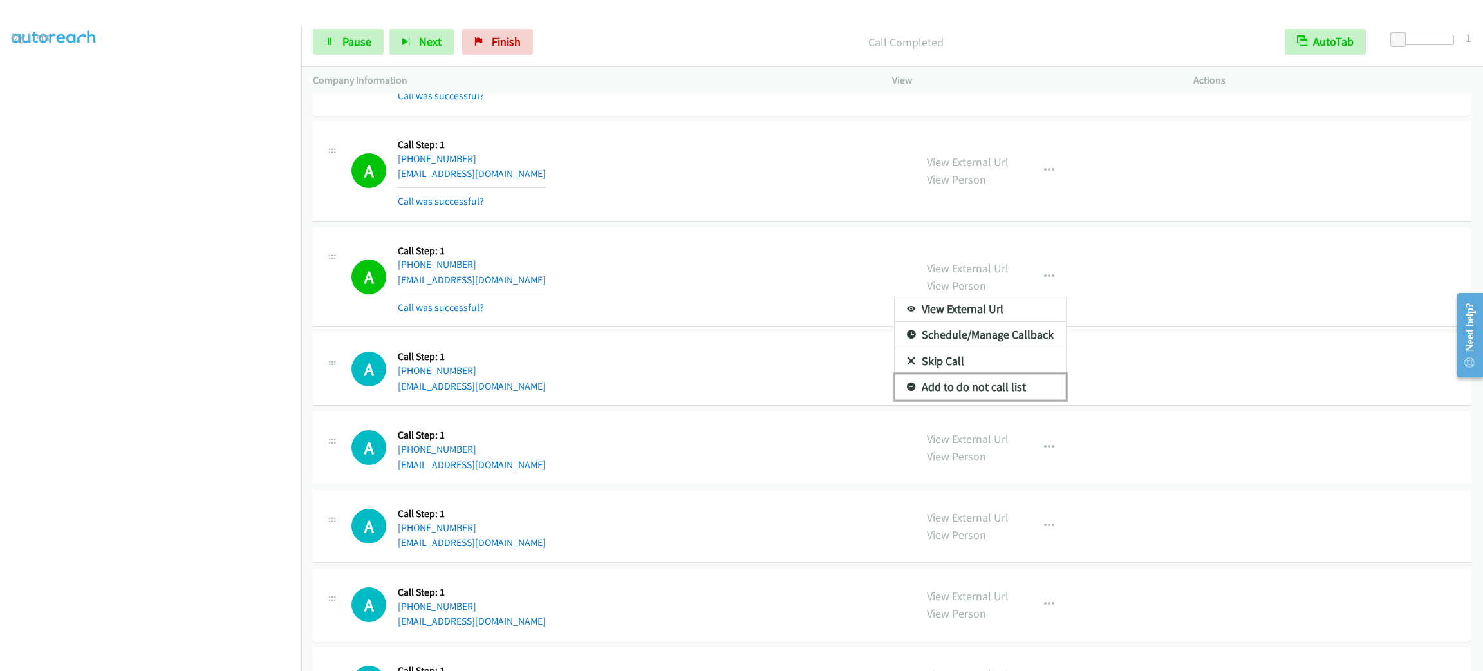
click at [1021, 400] on link "Add to do not call list" at bounding box center [980, 387] width 171 height 26
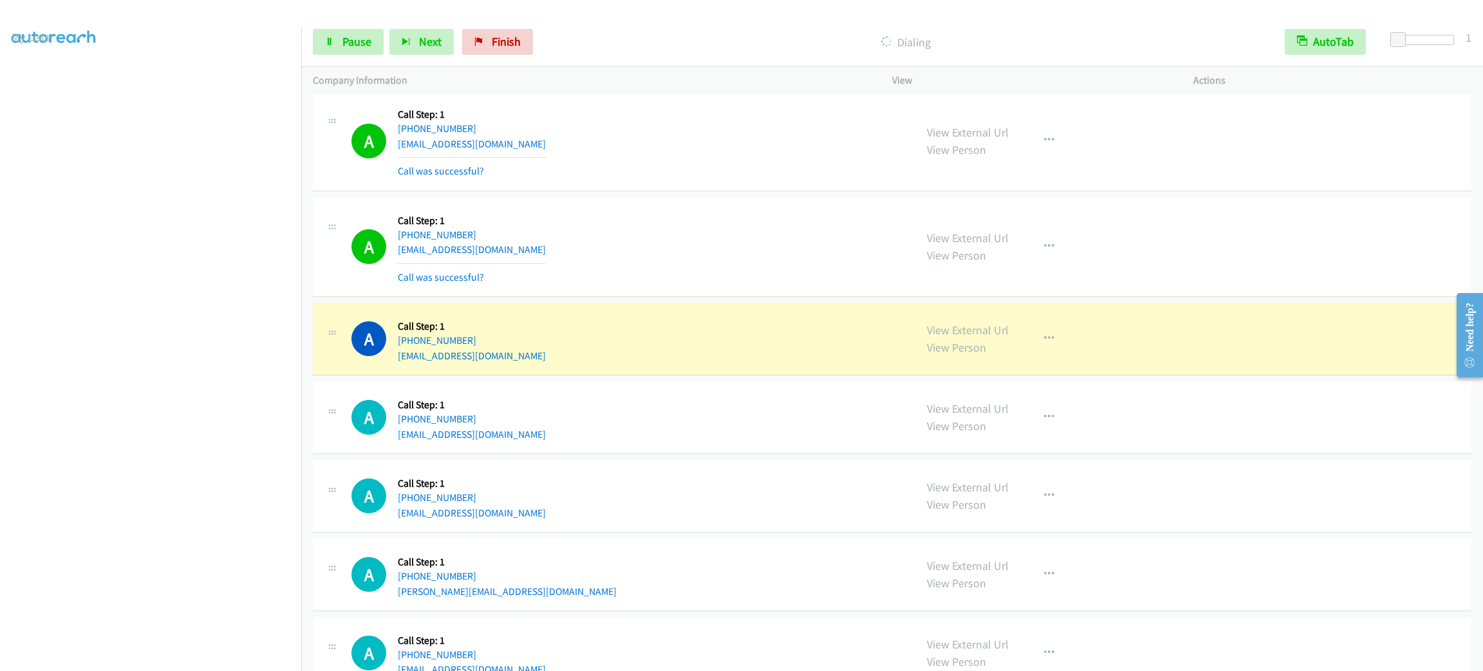
scroll to position [5228, 0]
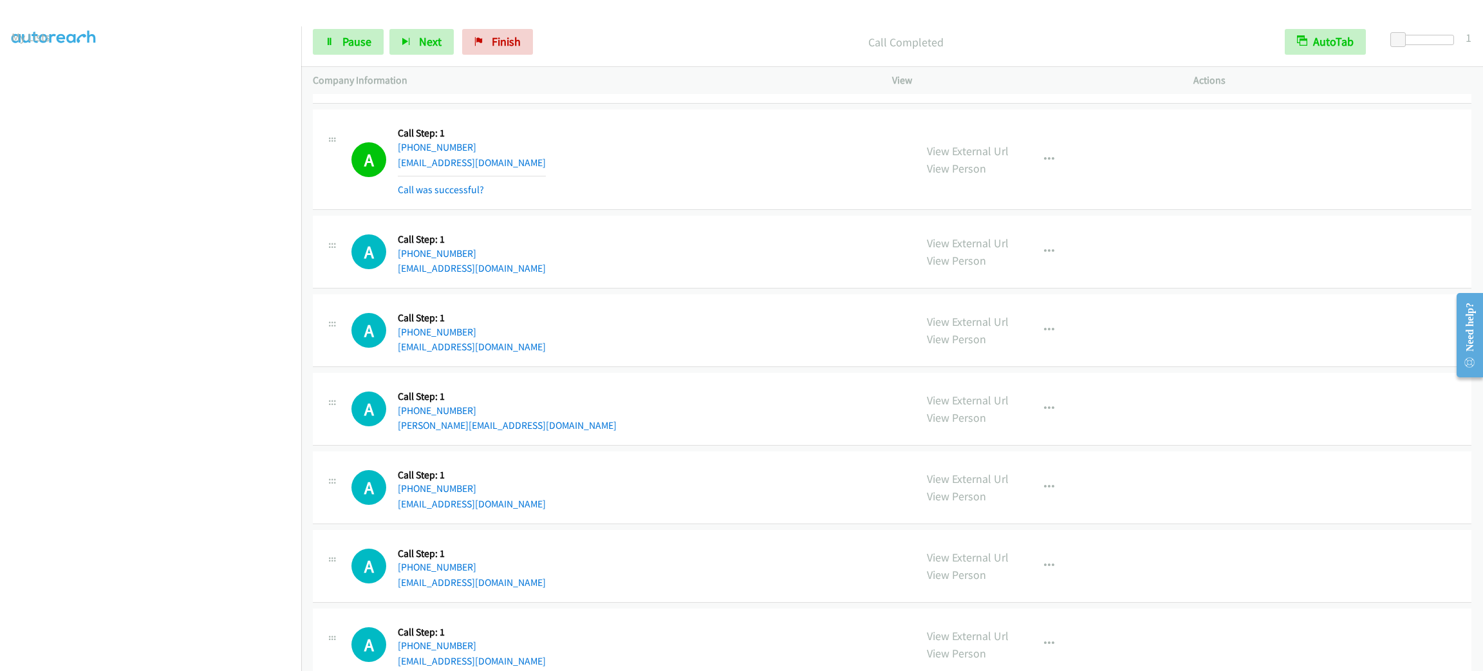
click at [113, 658] on section at bounding box center [151, 365] width 278 height 616
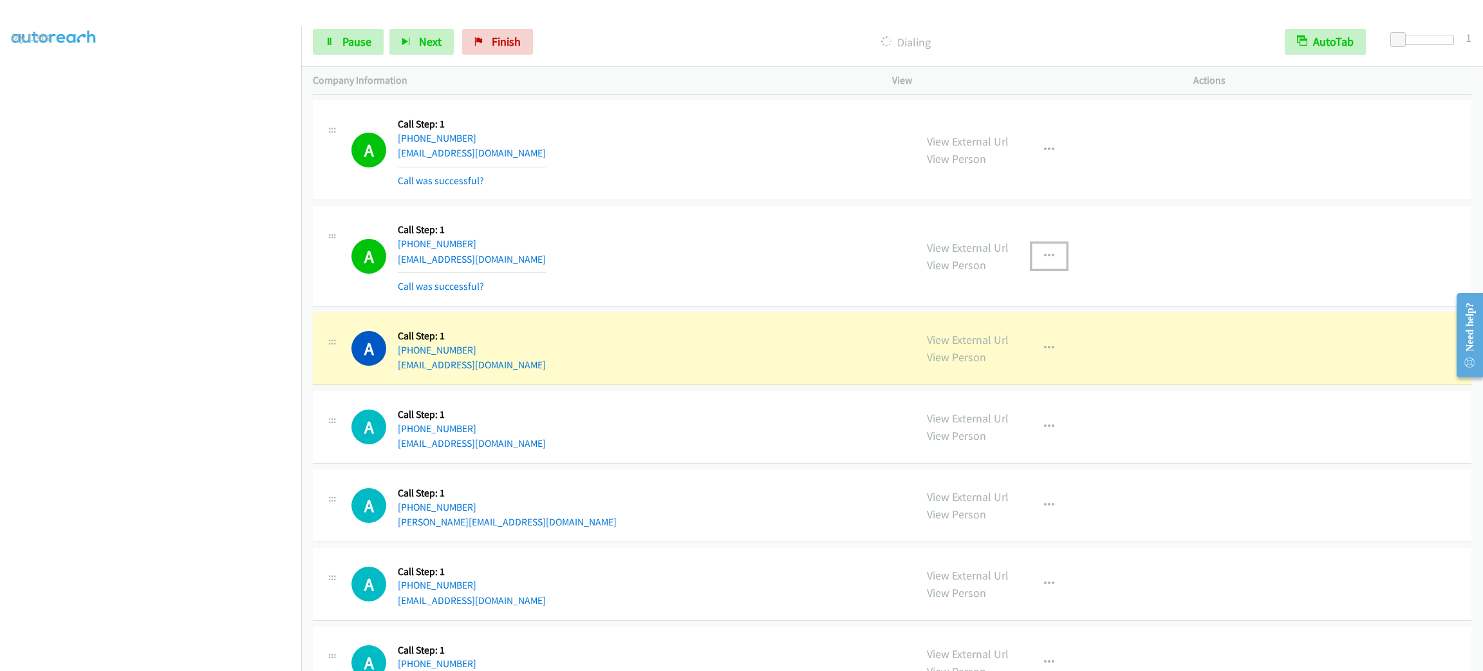
click at [1052, 259] on button "button" at bounding box center [1049, 256] width 35 height 26
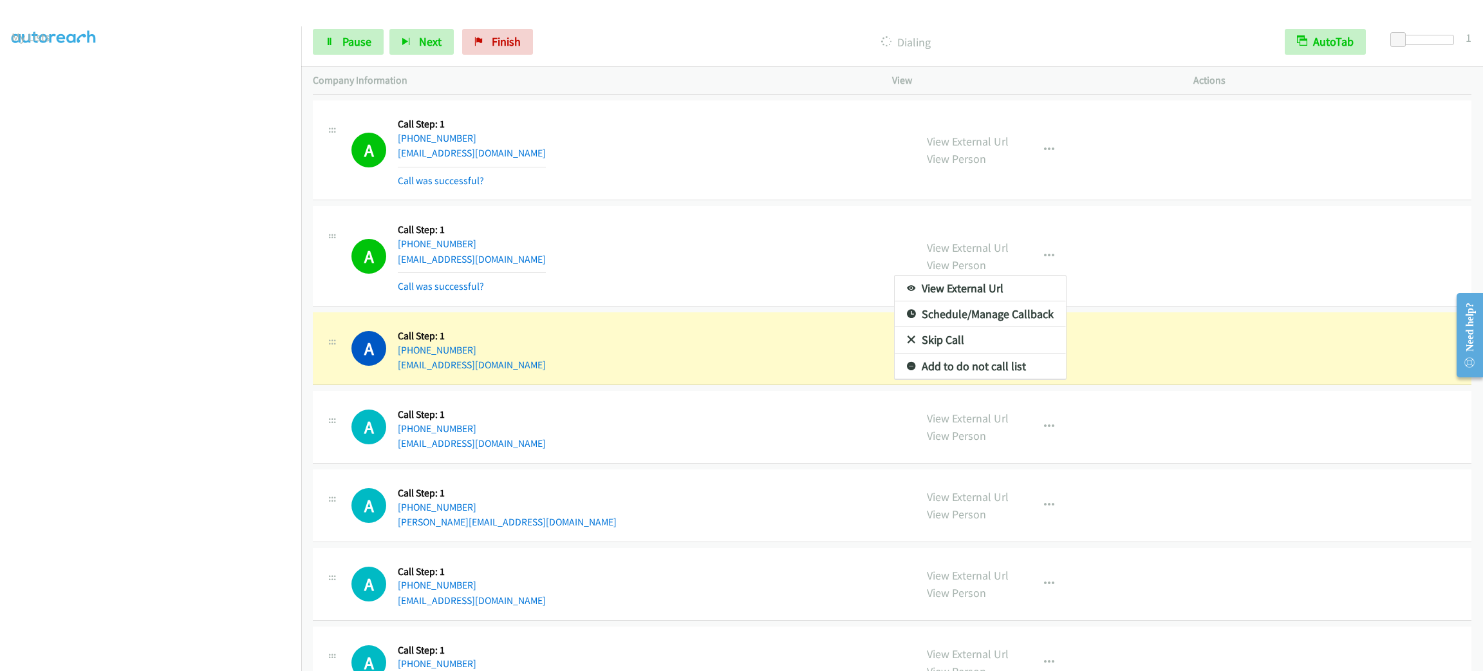
click at [1140, 318] on div at bounding box center [741, 335] width 1483 height 671
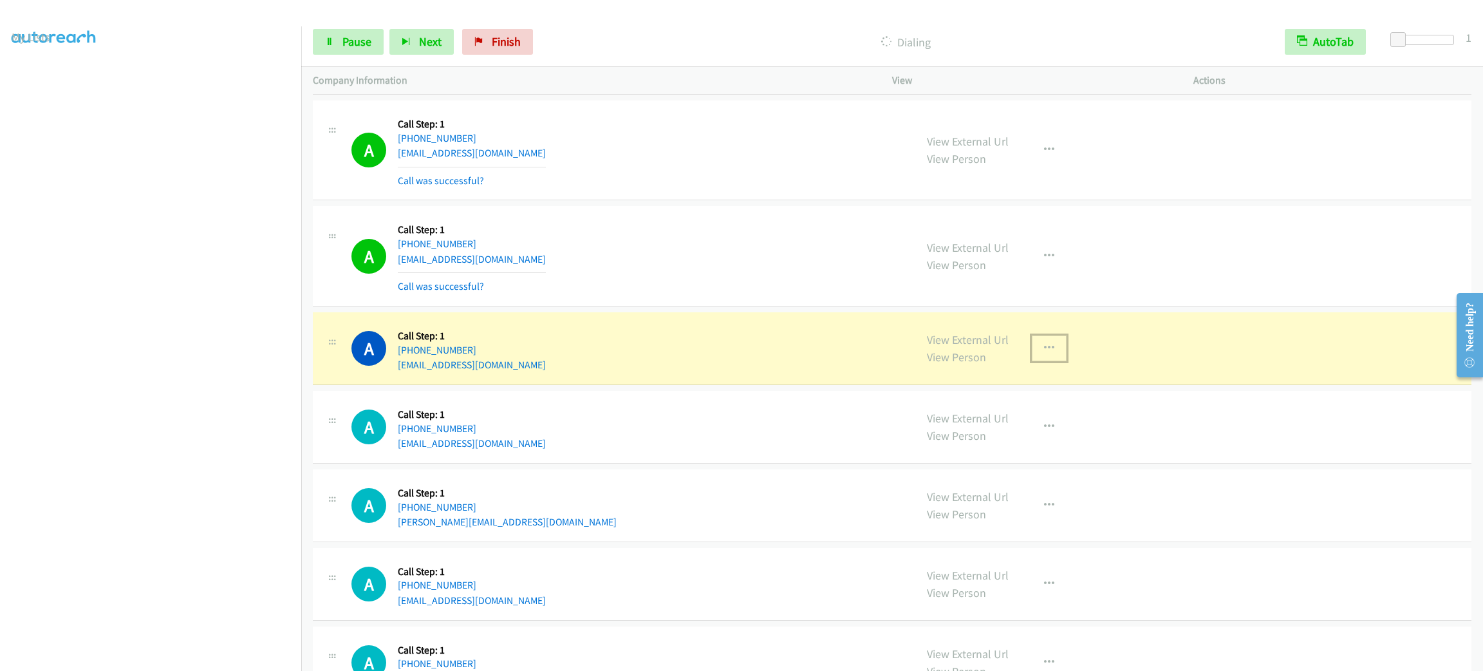
click at [1032, 361] on button "button" at bounding box center [1049, 348] width 35 height 26
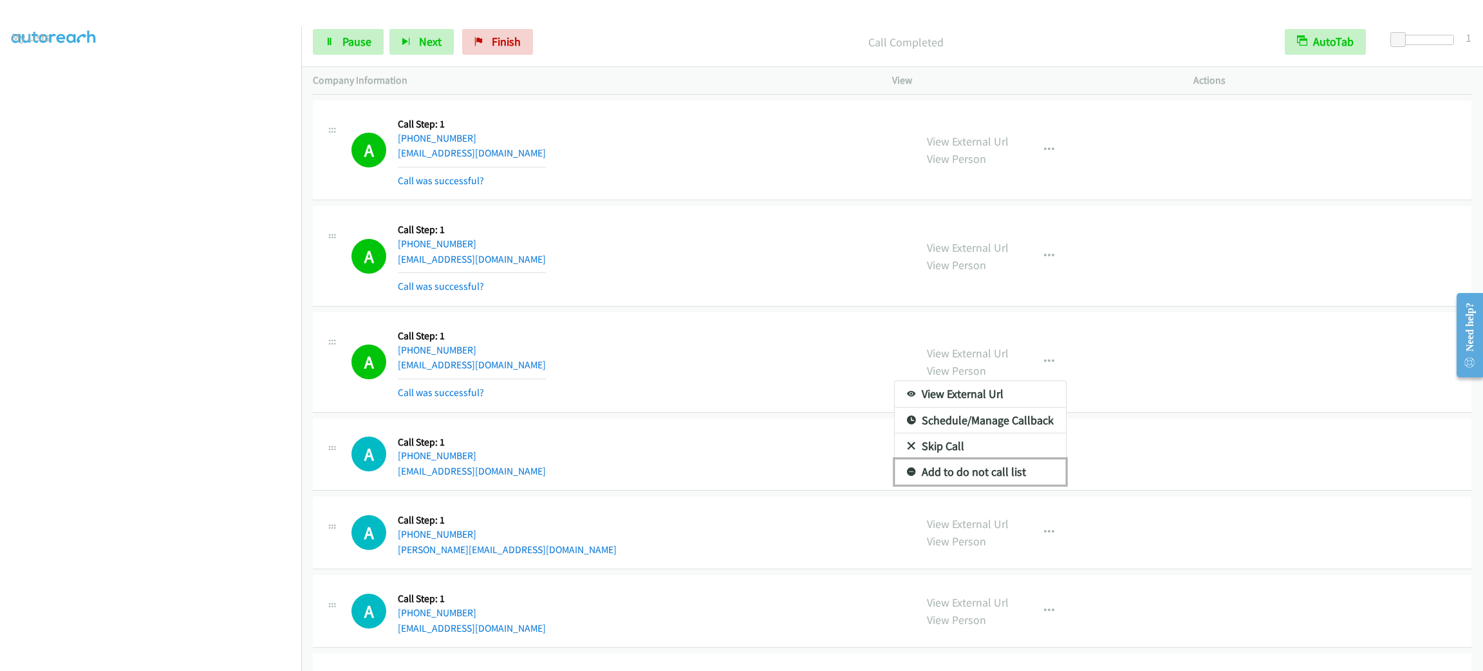
click at [1007, 485] on link "Add to do not call list" at bounding box center [980, 472] width 171 height 26
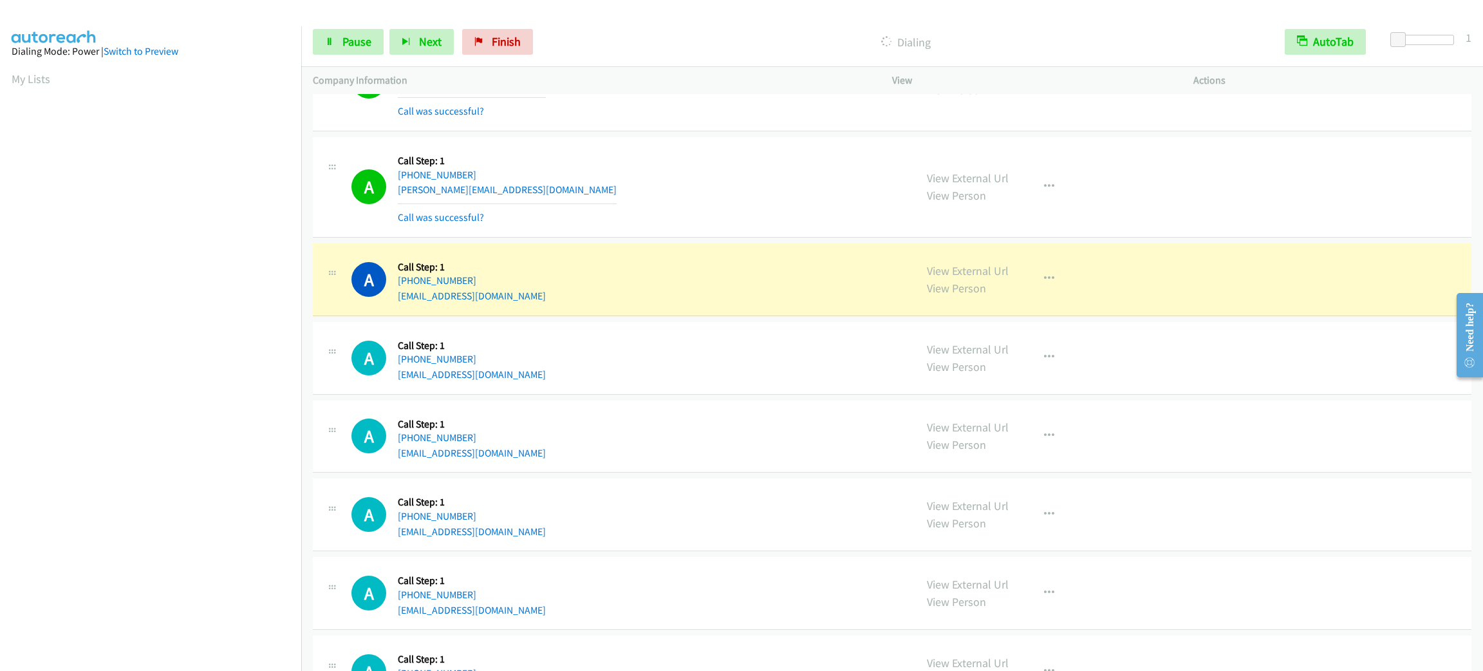
scroll to position [56, 0]
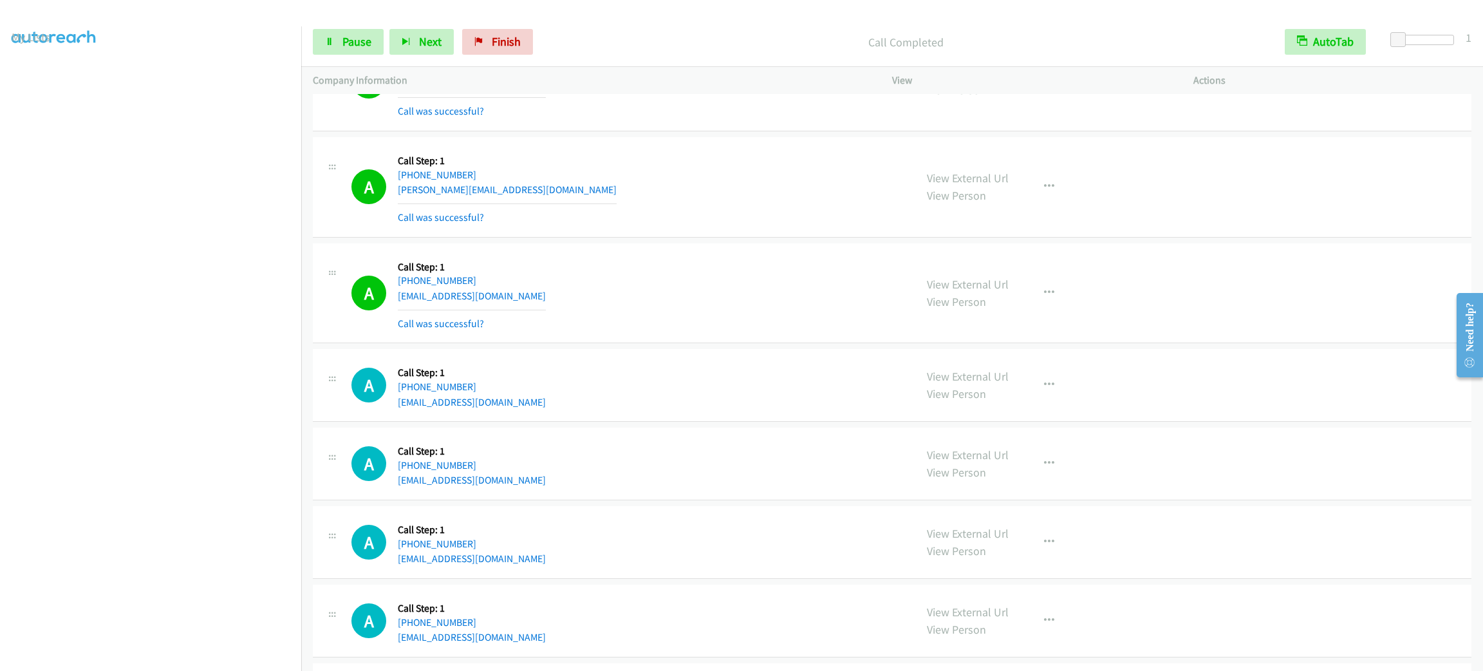
click at [157, 655] on section at bounding box center [151, 365] width 278 height 616
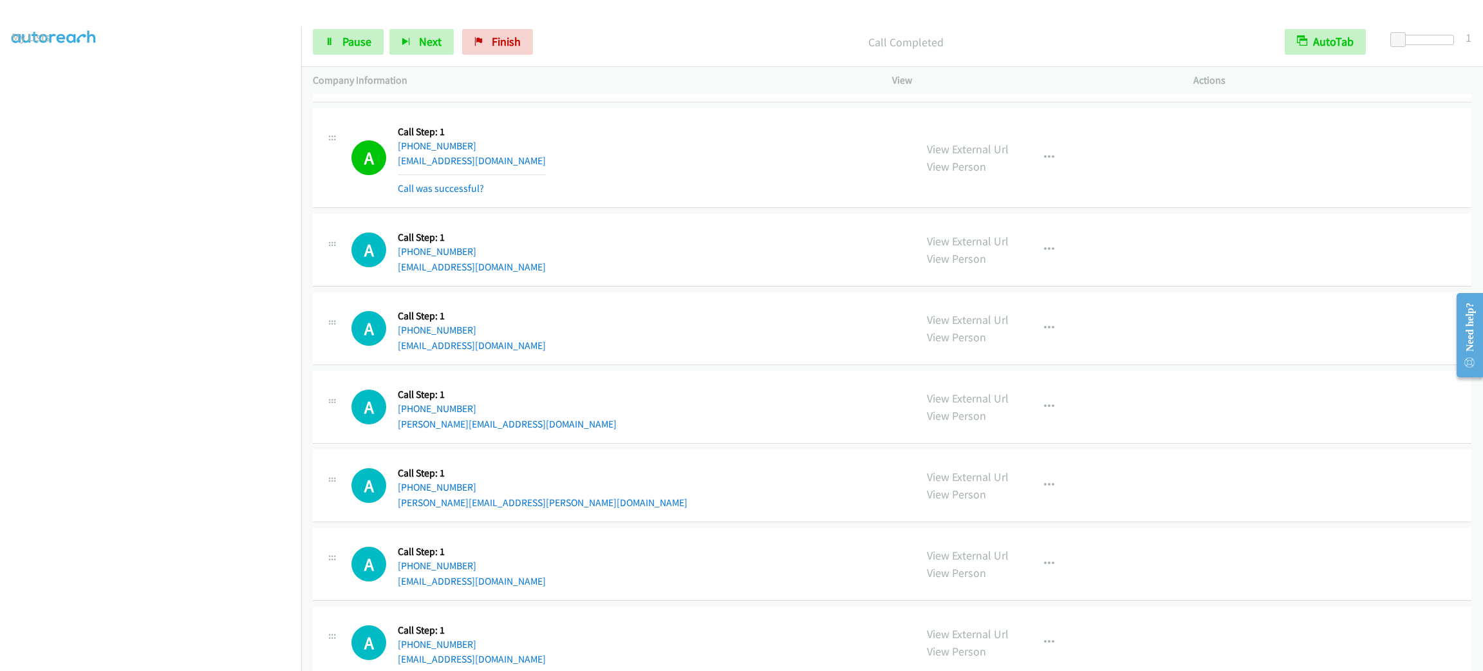
scroll to position [5981, 0]
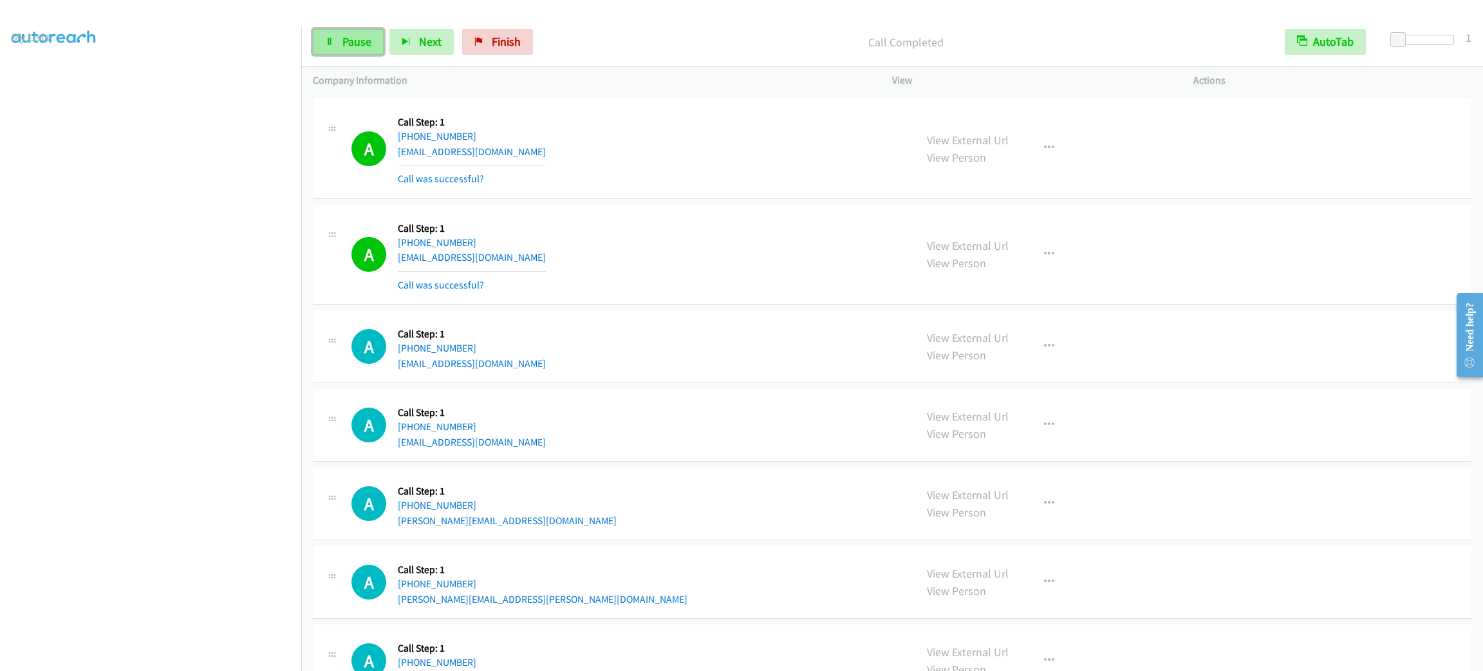
click at [355, 46] on span "Pause" at bounding box center [356, 41] width 29 height 15
click at [355, 46] on span "Start Calls" at bounding box center [367, 41] width 50 height 15
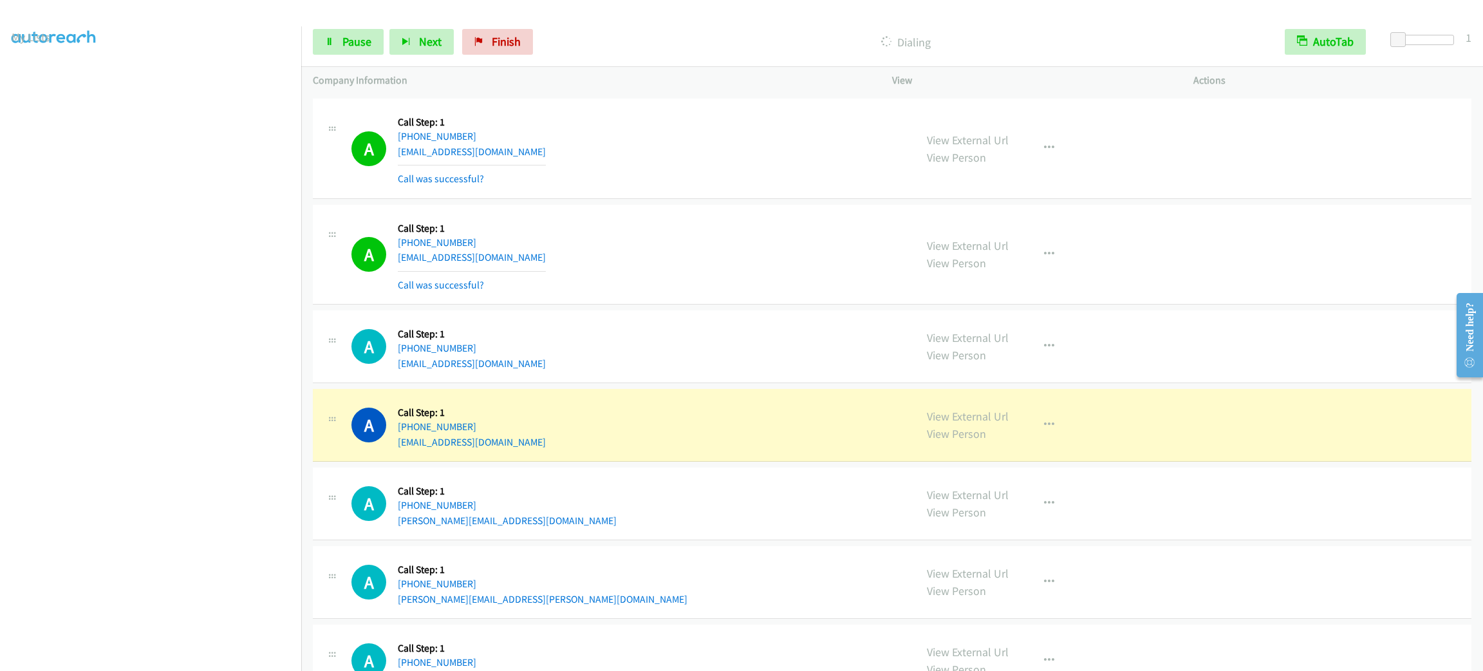
drag, startPoint x: 716, startPoint y: 172, endPoint x: 718, endPoint y: 165, distance: 6.6
click at [719, 169] on div "A Callback Scheduled Call Step: 1 America/New_York +1 302-420-4667 rich091069@y…" at bounding box center [627, 148] width 552 height 77
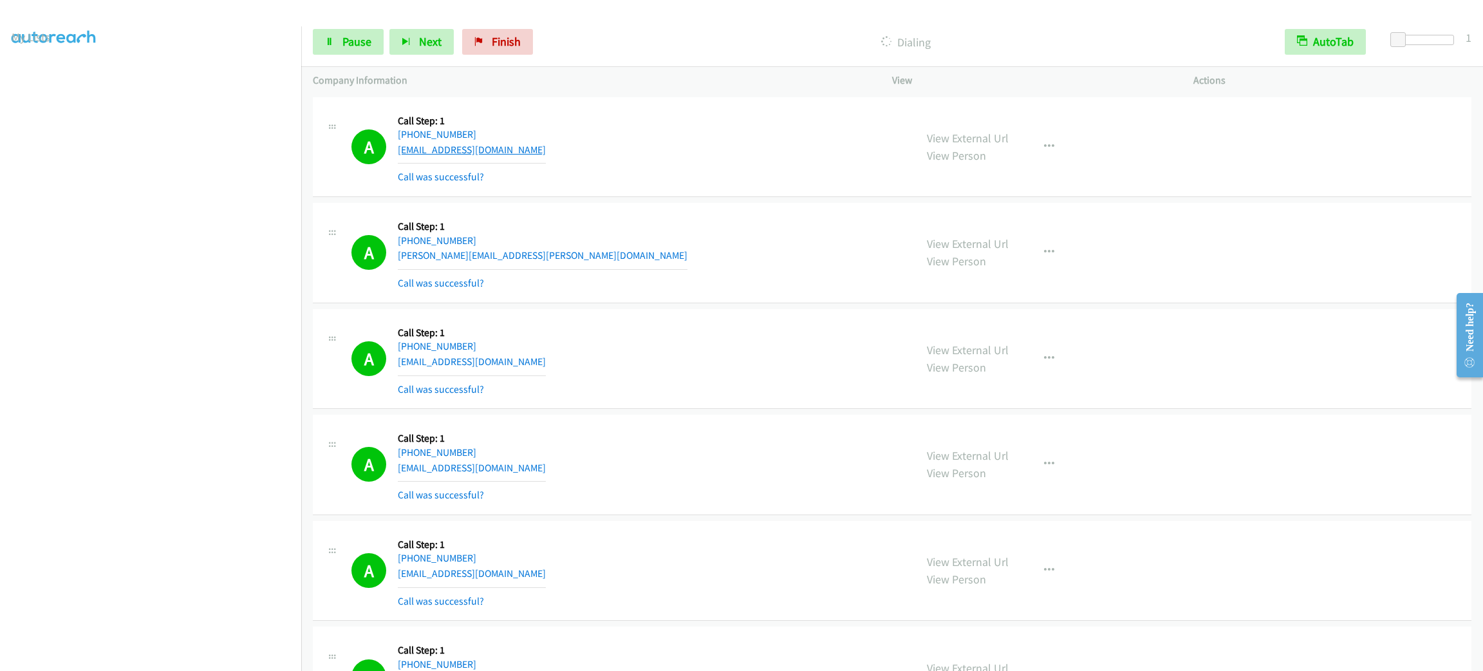
drag, startPoint x: 522, startPoint y: 157, endPoint x: 399, endPoint y: 145, distance: 123.5
click at [399, 145] on div "A Callback Scheduled Call Step: 1 America/New_York +1 631-258-4258 delgucci1944…" at bounding box center [627, 147] width 552 height 77
click at [509, 149] on div "A Callback Scheduled Call Step: 1 America/New_York +1 631-258-4258 delgucci1944…" at bounding box center [627, 147] width 552 height 77
click at [511, 149] on div "A Callback Scheduled Call Step: 1 America/New_York +1 631-258-4258 delgucci1944…" at bounding box center [627, 147] width 552 height 77
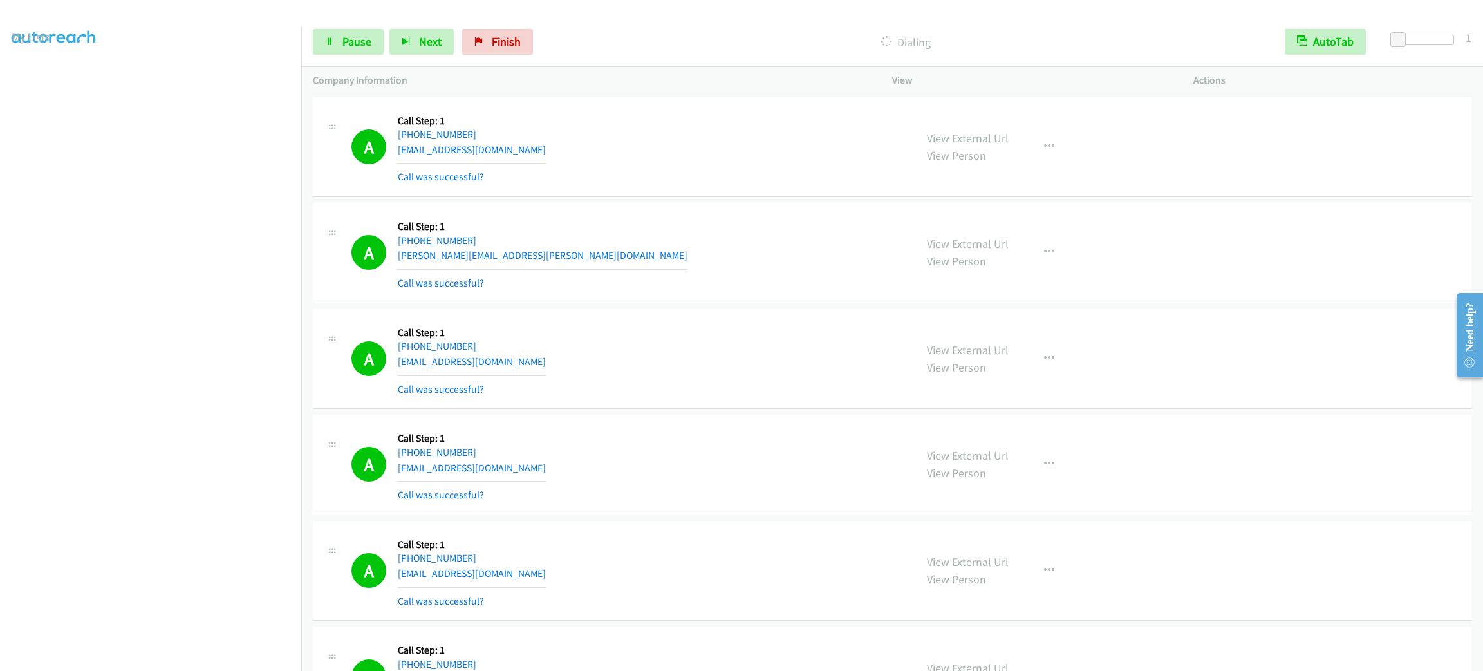
click at [511, 149] on div "A Callback Scheduled Call Step: 1 America/New_York +1 631-258-4258 delgucci1944…" at bounding box center [627, 147] width 552 height 77
copy div "delgucci1944@gmail.com"
click at [380, 26] on div "Start Calls Pause Next Finish Dialing AutoTab AutoTab 1" at bounding box center [892, 42] width 1182 height 50
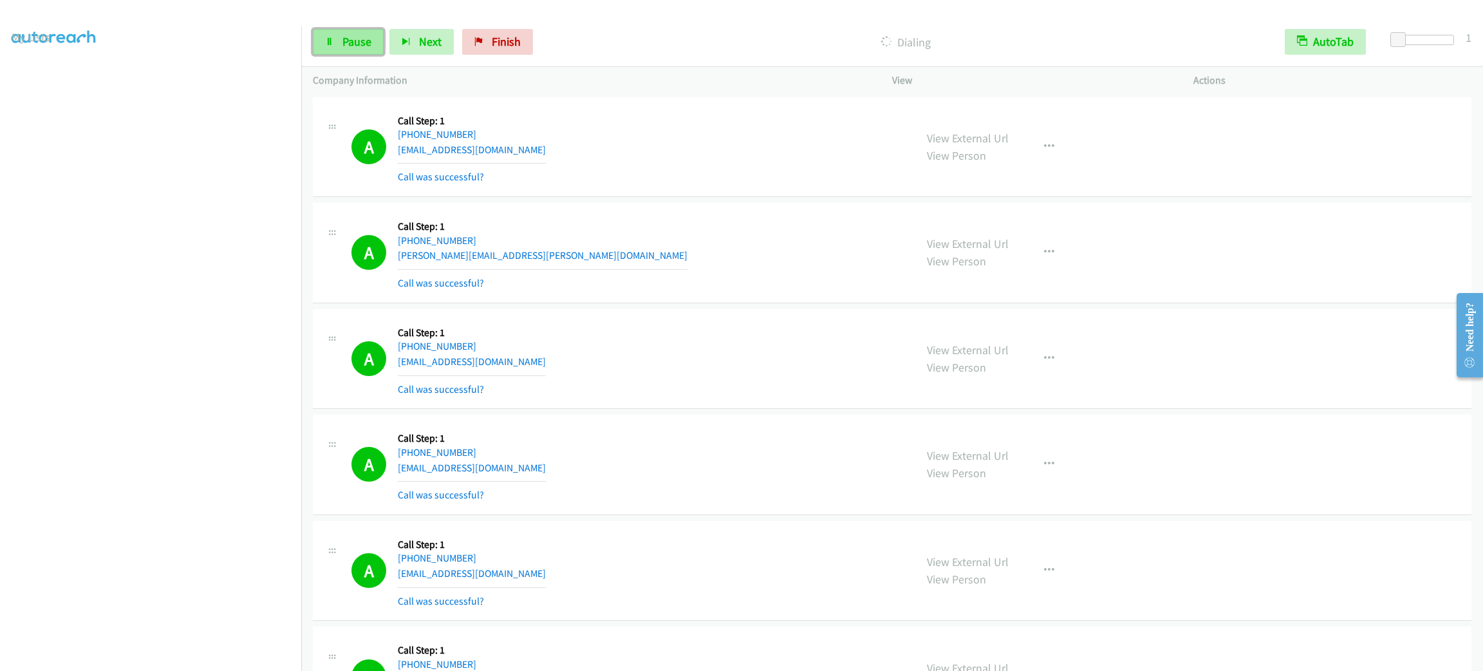
click at [370, 41] on span "Pause" at bounding box center [356, 41] width 29 height 15
drag, startPoint x: 353, startPoint y: 41, endPoint x: 380, endPoint y: 33, distance: 27.3
click at [353, 41] on span "Start Calls" at bounding box center [367, 41] width 50 height 15
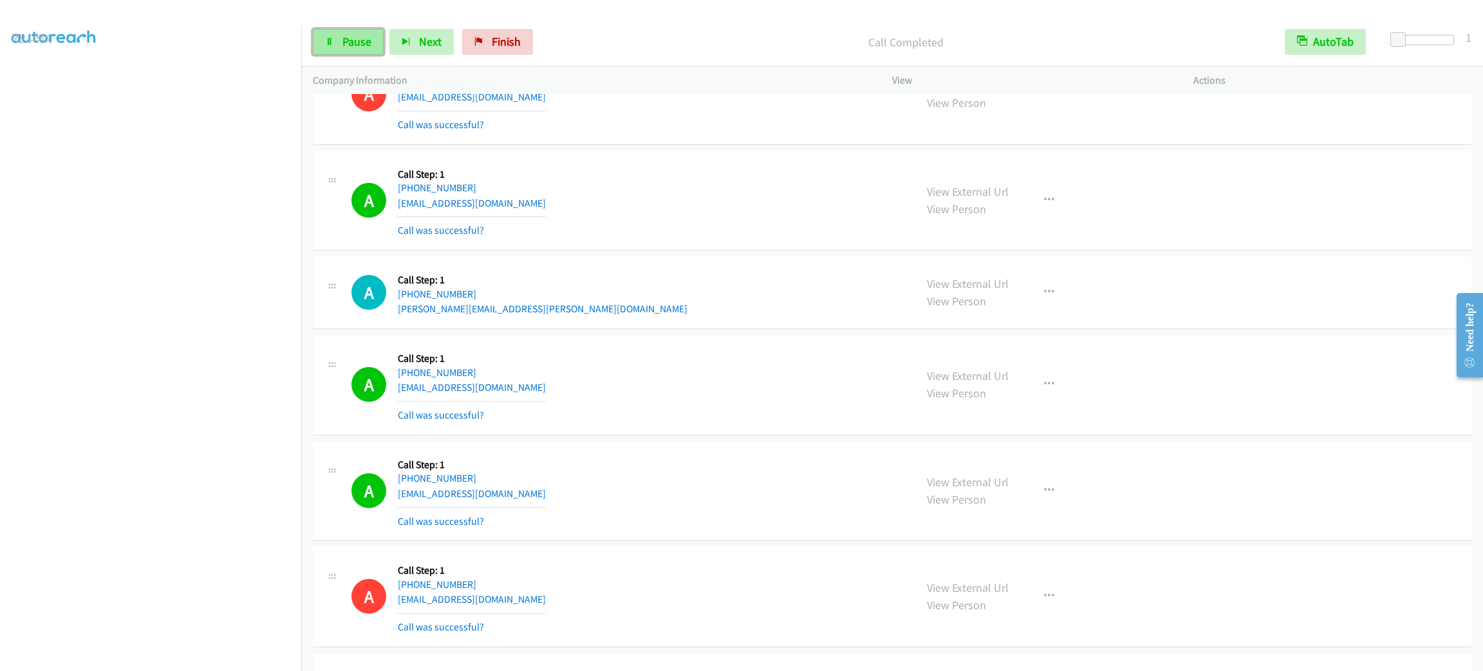
click at [328, 42] on icon at bounding box center [329, 42] width 9 height 9
click at [370, 38] on span "Start Calls" at bounding box center [367, 41] width 50 height 15
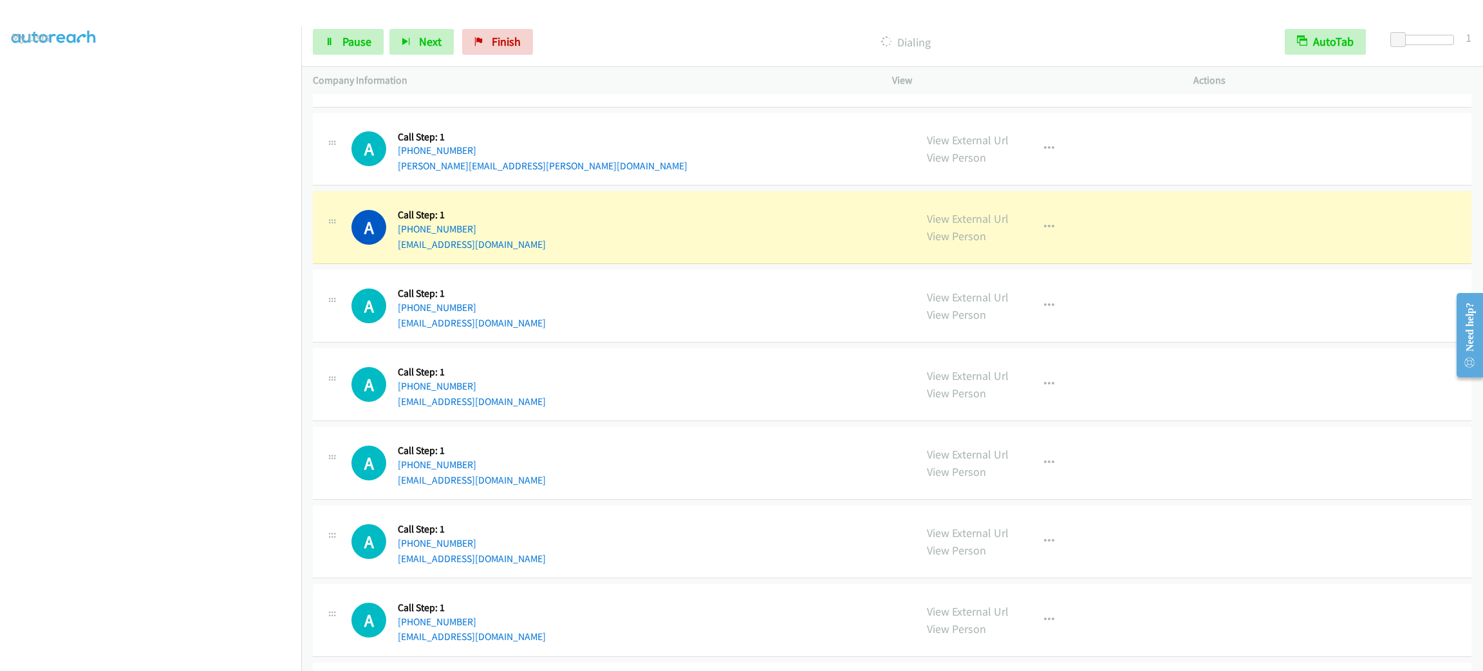
scroll to position [6372, 0]
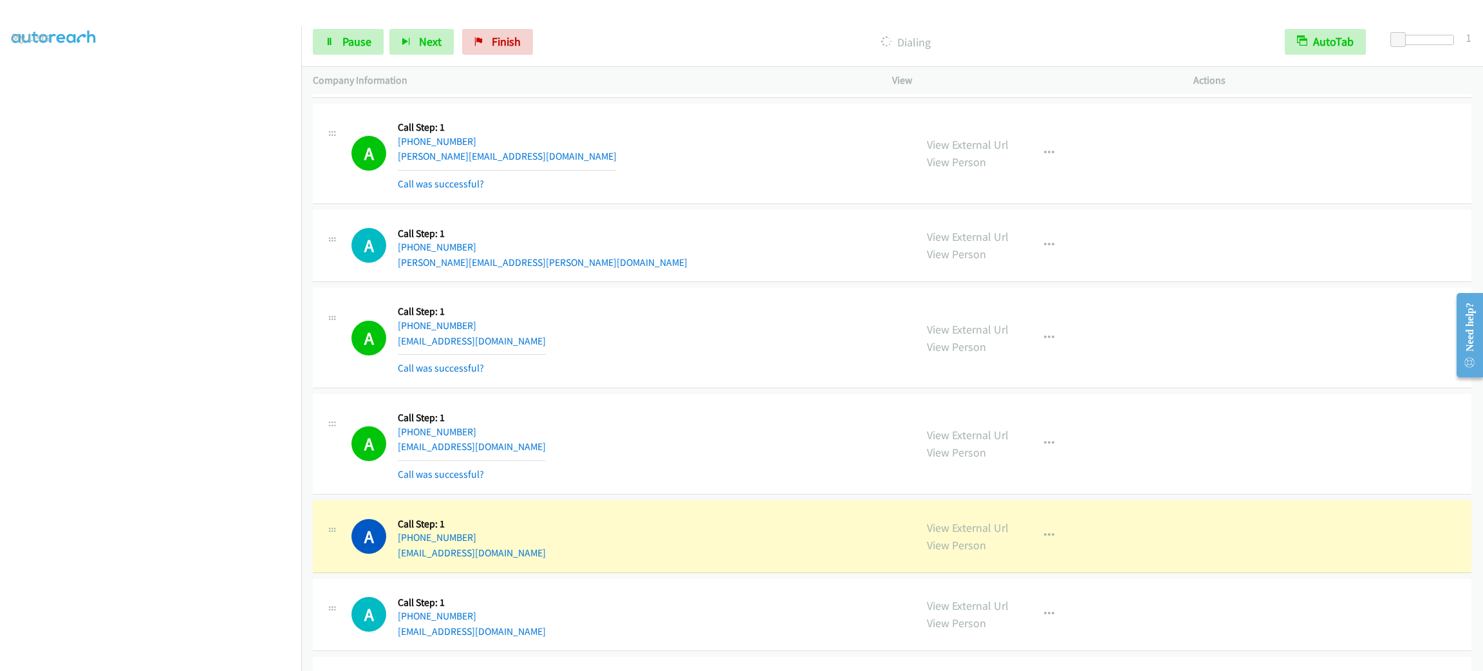
click at [128, 657] on section at bounding box center [151, 365] width 278 height 616
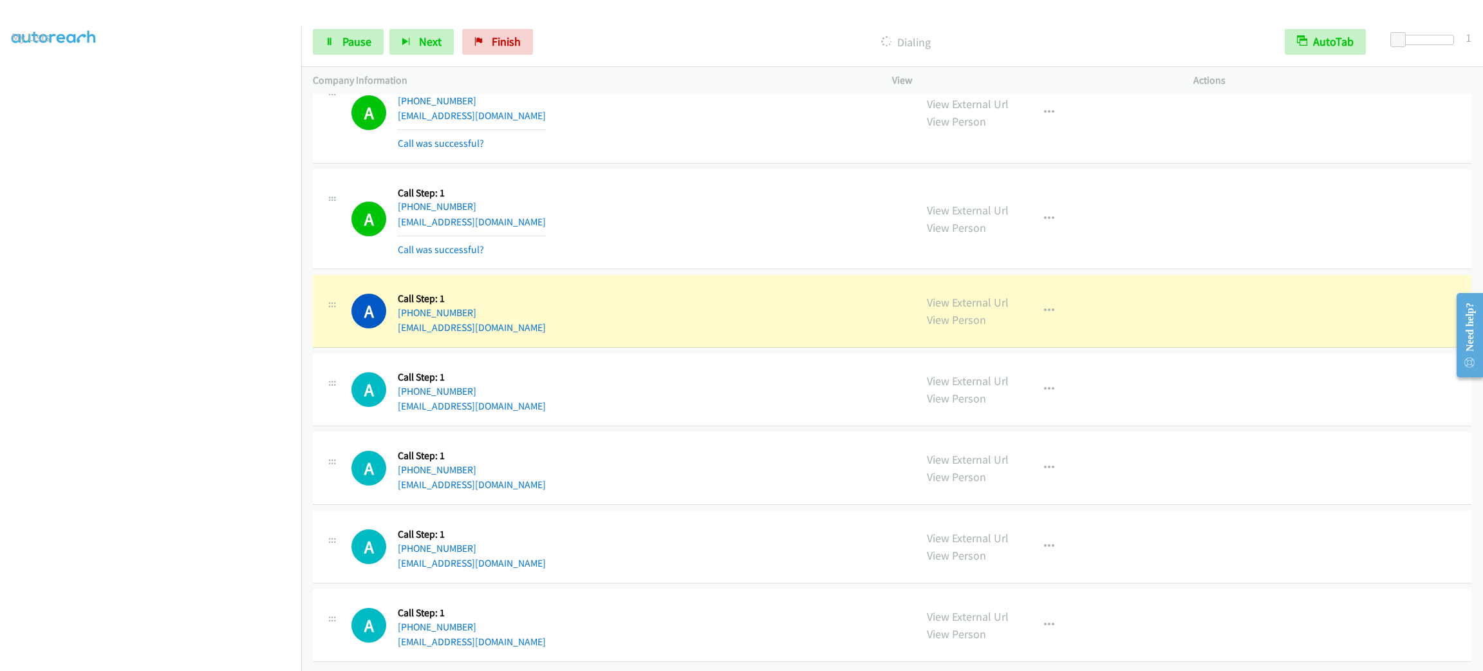
scroll to position [6734, 0]
click at [788, 331] on div "A Callback Scheduled Call Step: 1 America/Chicago +1 901-350-1322 moniqueg3289@…" at bounding box center [892, 311] width 1159 height 73
click at [1057, 298] on button "button" at bounding box center [1049, 311] width 35 height 26
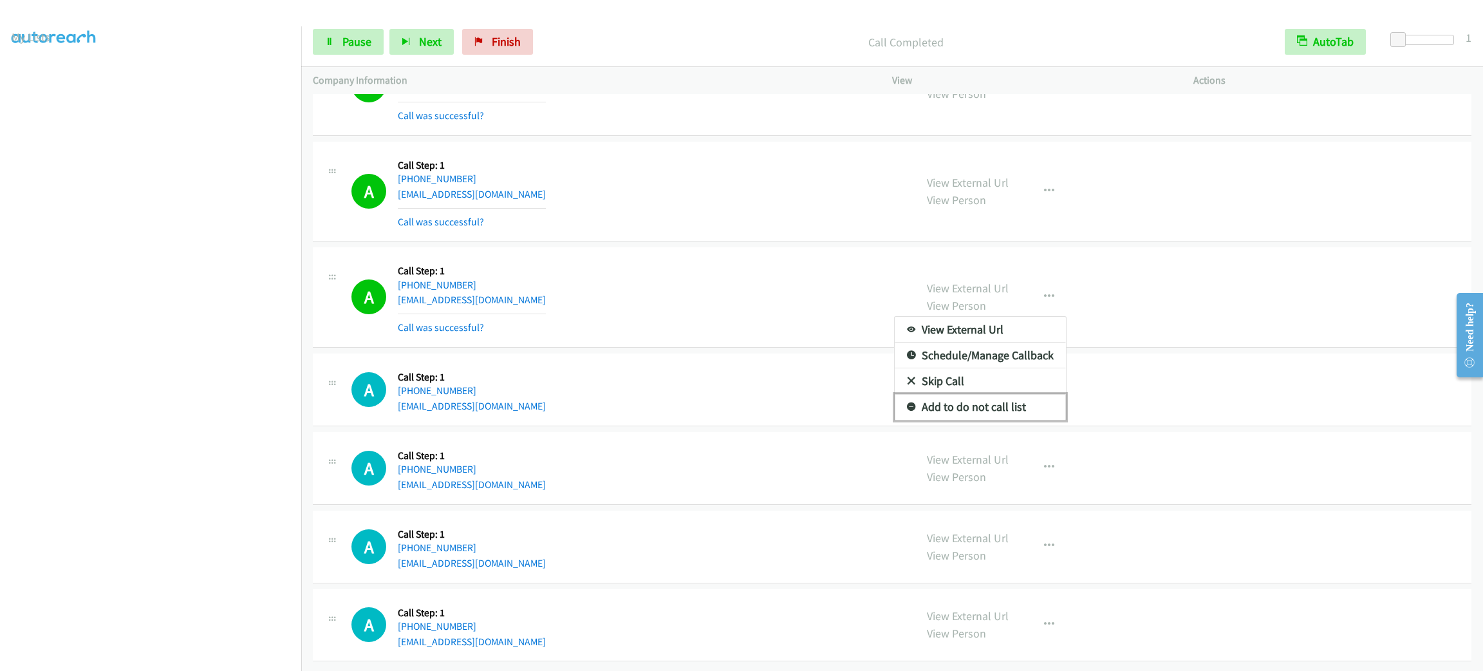
click at [997, 420] on link "Add to do not call list" at bounding box center [980, 407] width 171 height 26
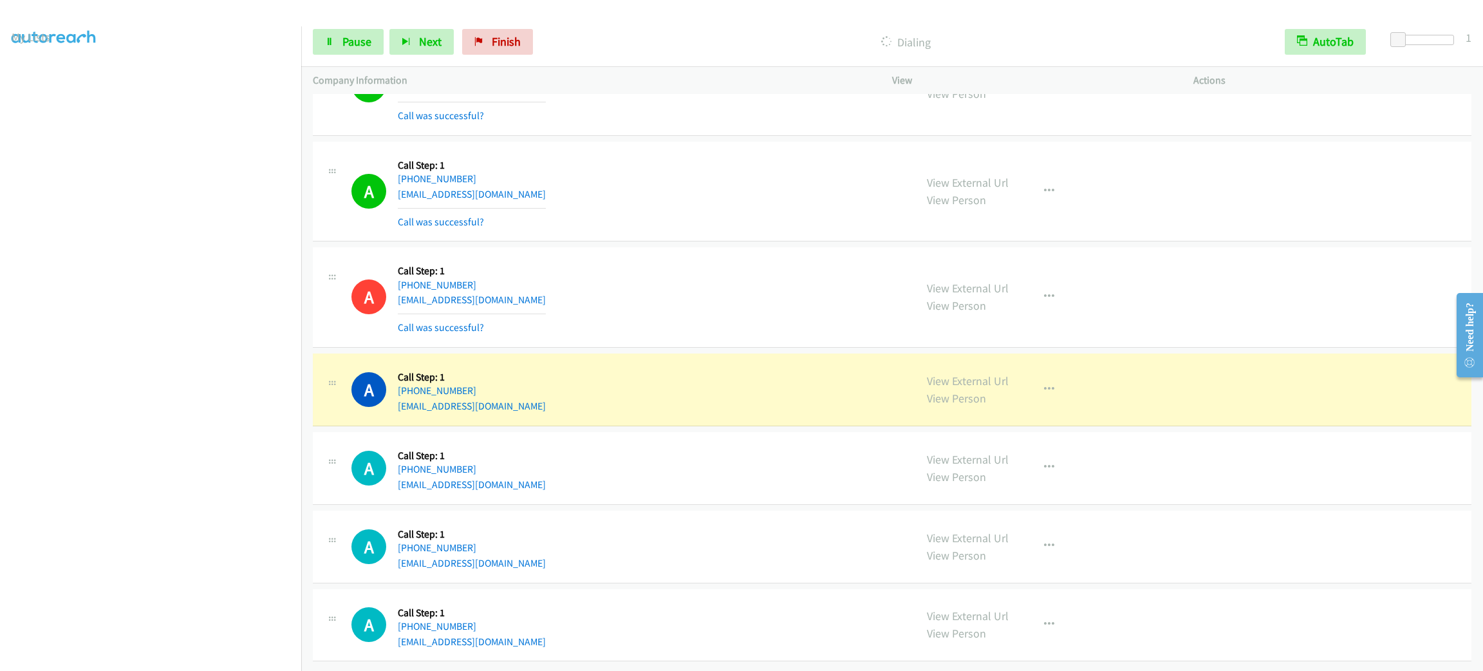
scroll to position [6762, 0]
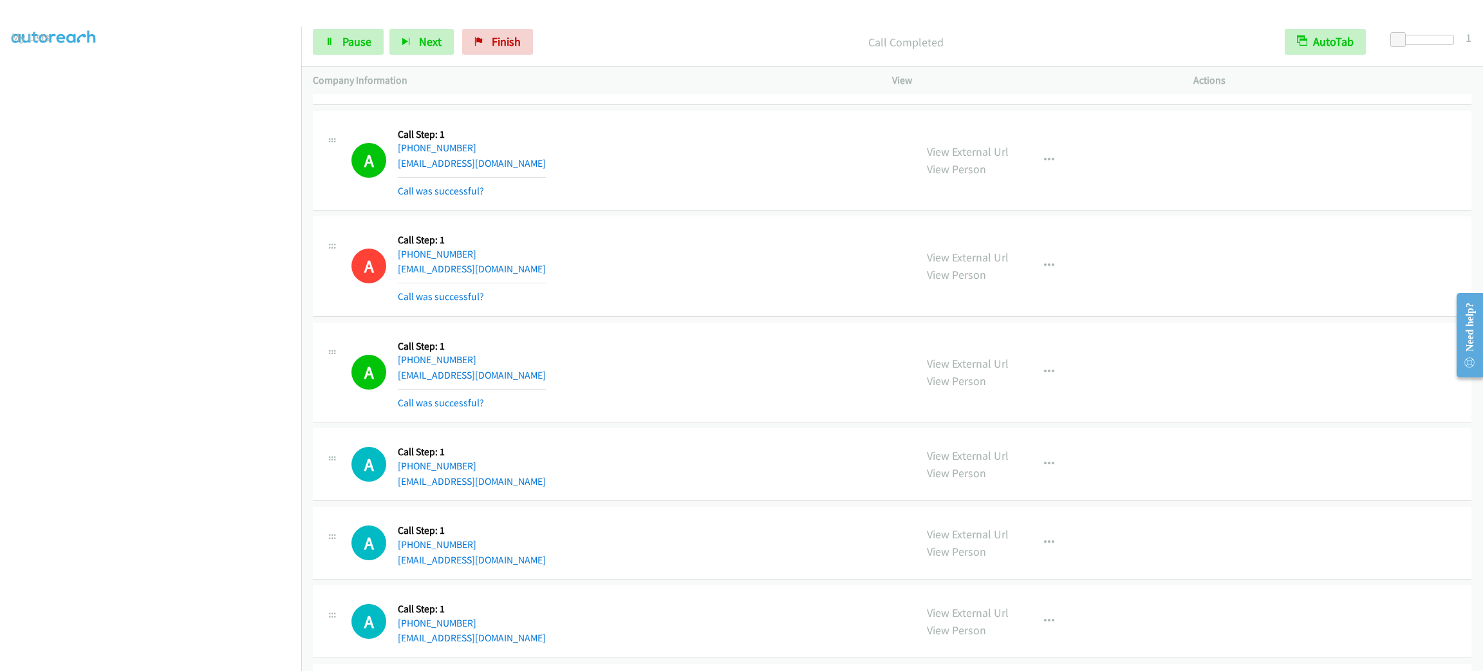
click at [357, 25] on div "Start Calls Pause Next Finish Call Completed AutoTab AutoTab 1" at bounding box center [892, 42] width 1182 height 50
click at [358, 37] on span "Pause" at bounding box center [356, 41] width 29 height 15
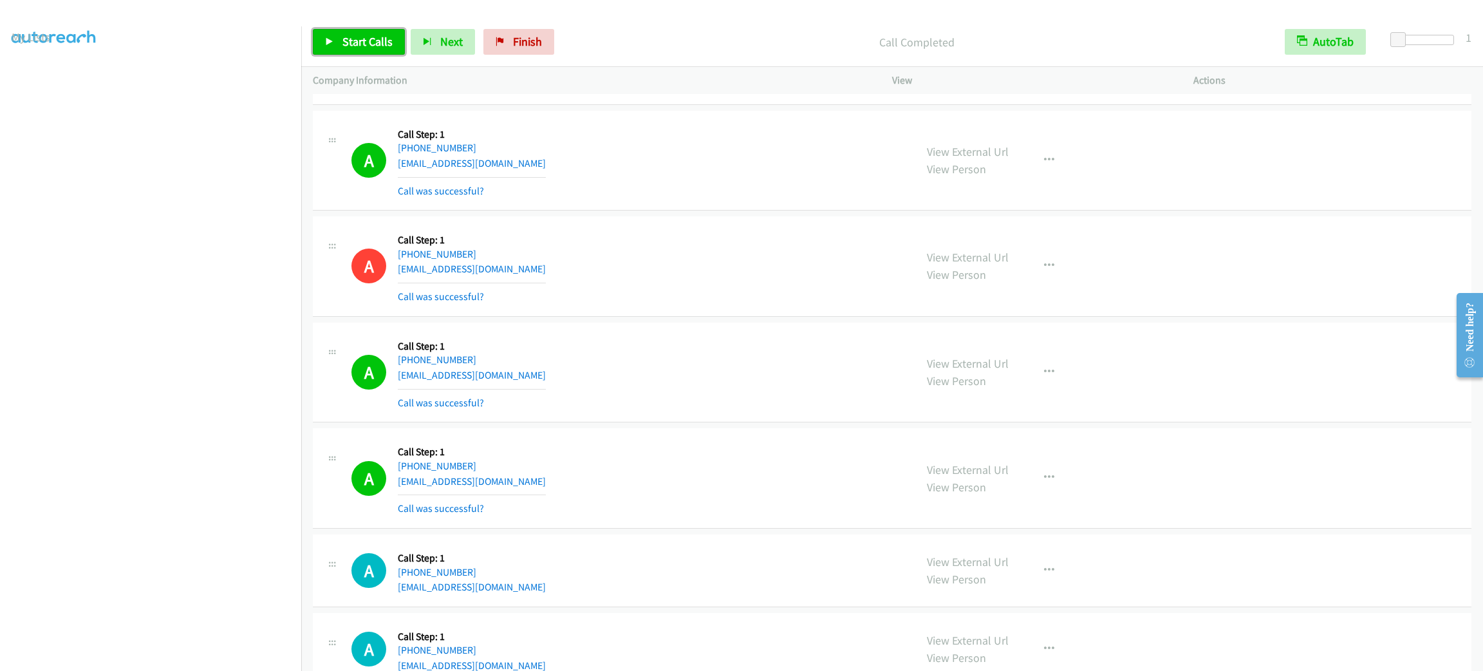
click at [369, 44] on span "Start Calls" at bounding box center [367, 41] width 50 height 15
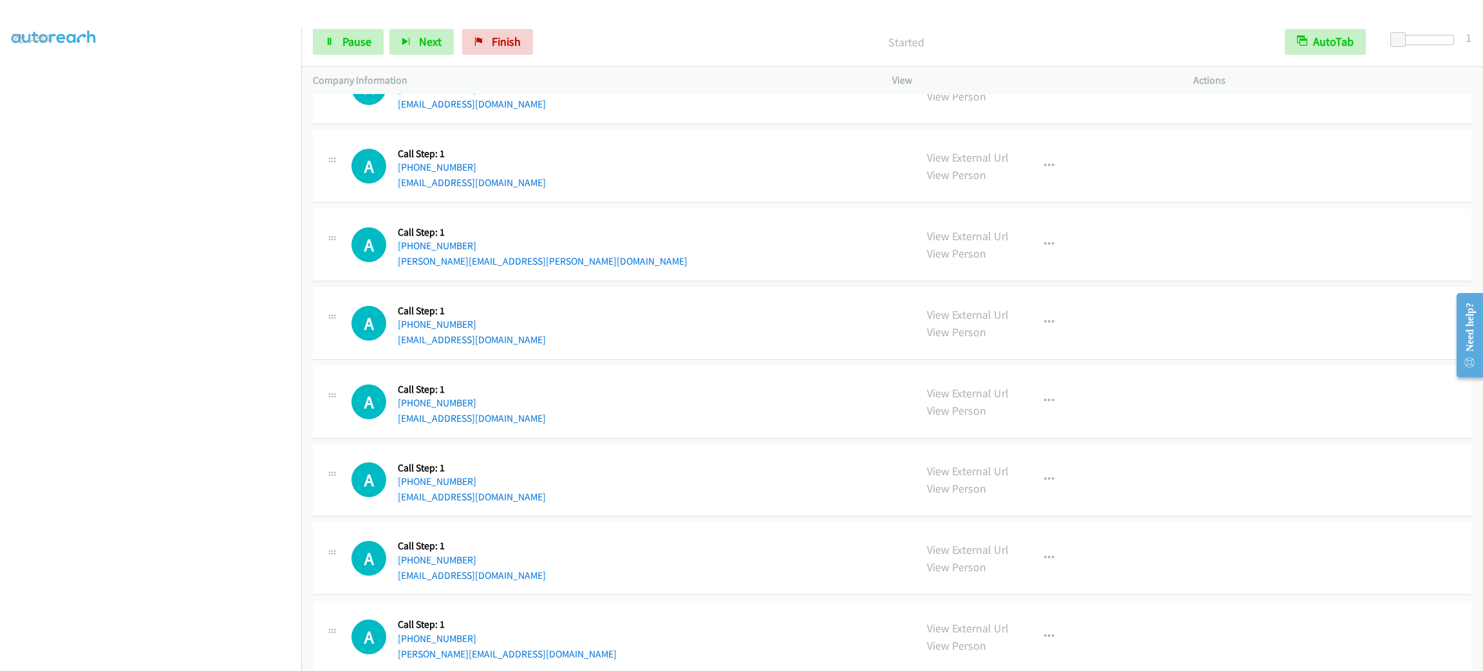
scroll to position [7148, 0]
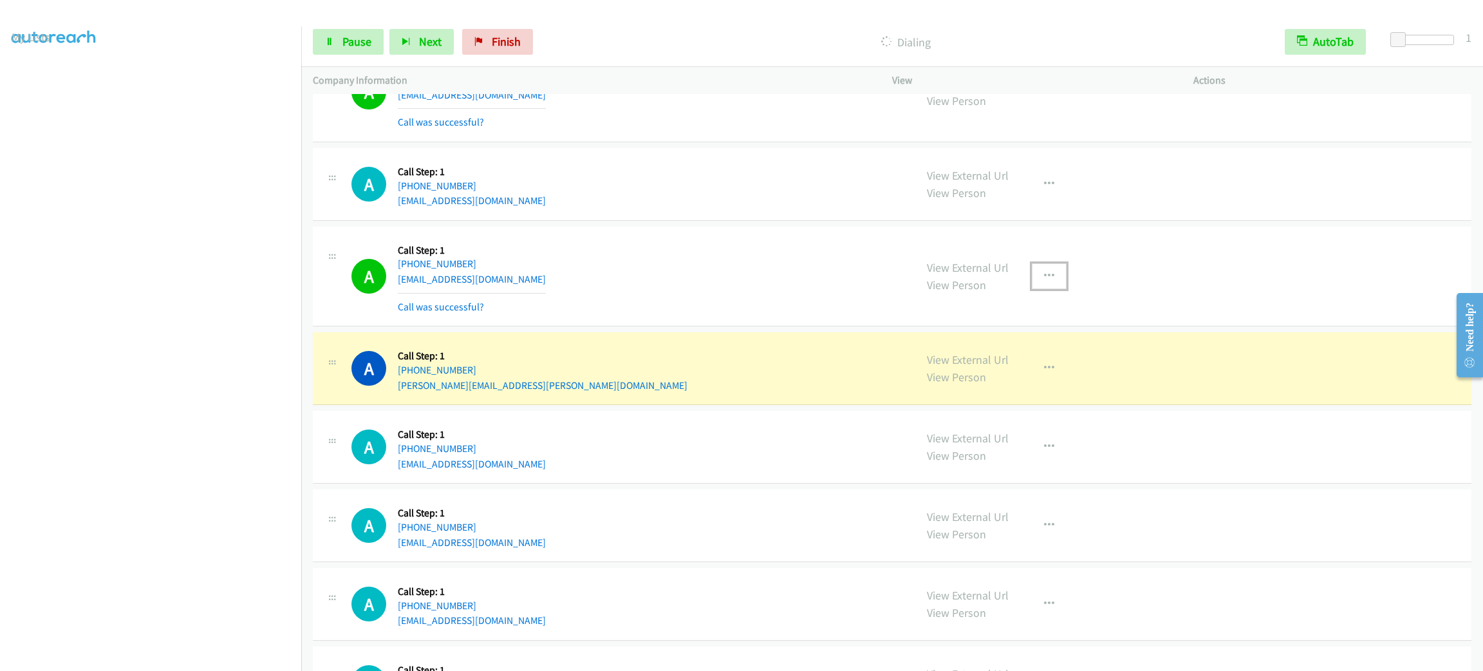
click at [1038, 289] on button "button" at bounding box center [1049, 276] width 35 height 26
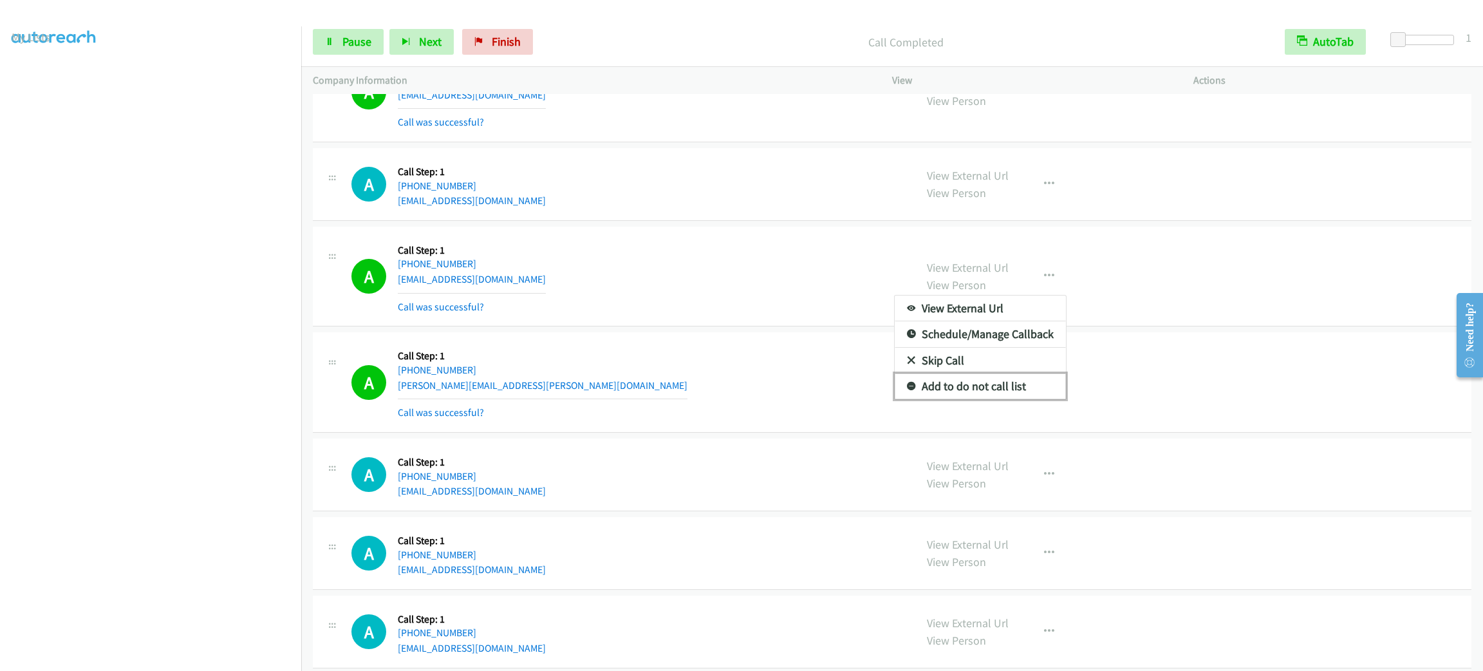
click at [1025, 399] on link "Add to do not call list" at bounding box center [980, 386] width 171 height 26
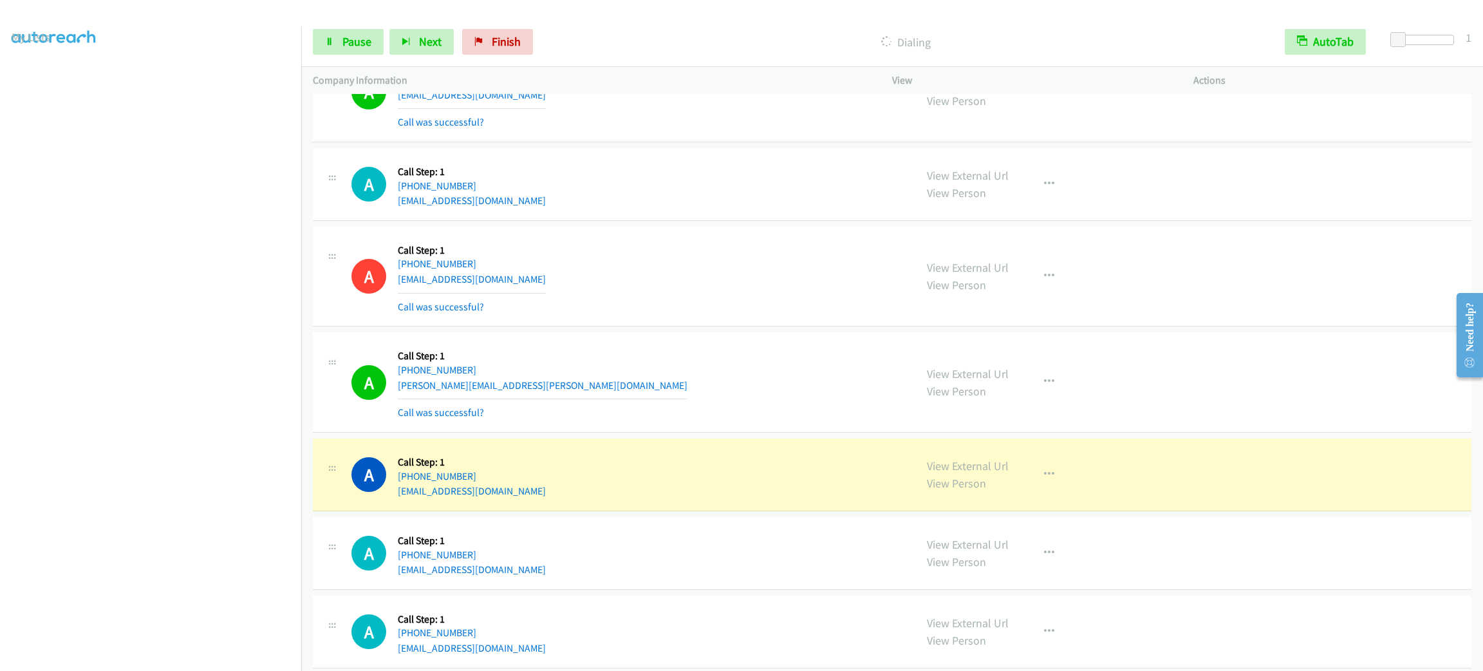
scroll to position [7437, 0]
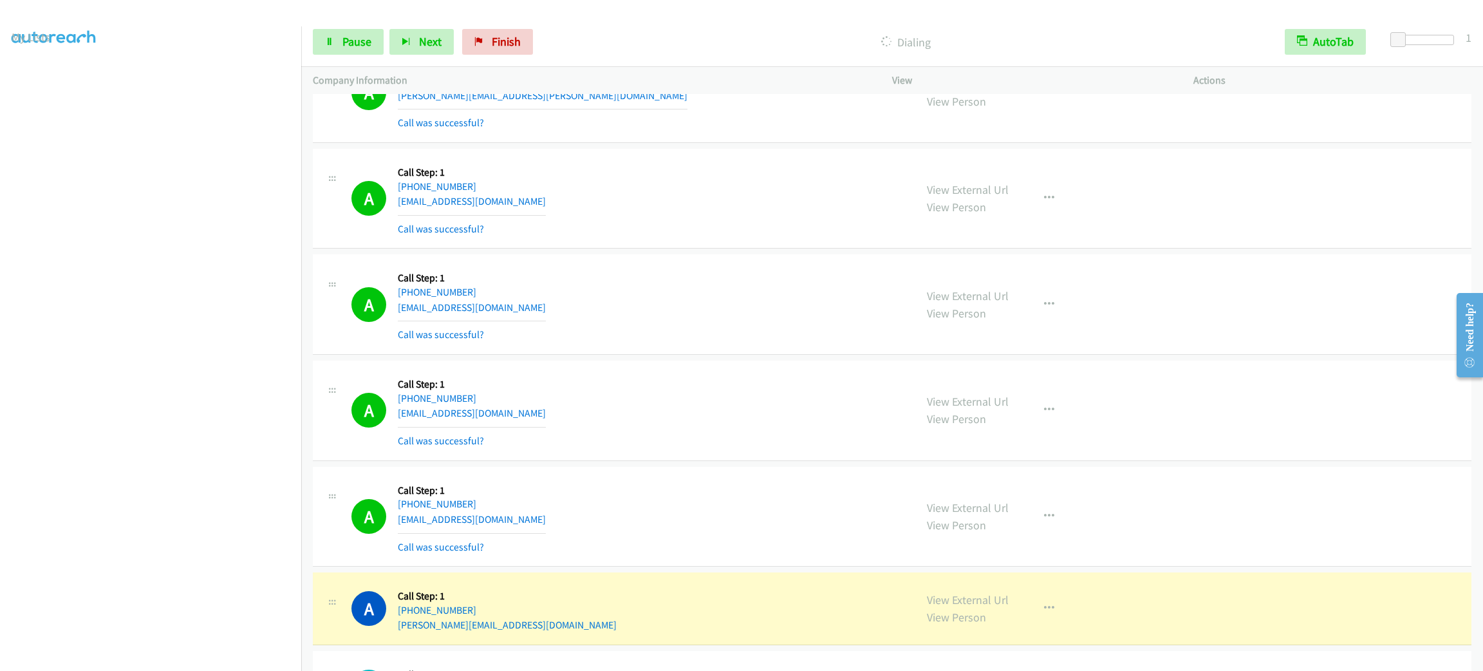
click at [586, 461] on div "A Callback Scheduled Call Step: 1 America/New_York +1 617-901-3945 saba1001@yah…" at bounding box center [892, 410] width 1159 height 100
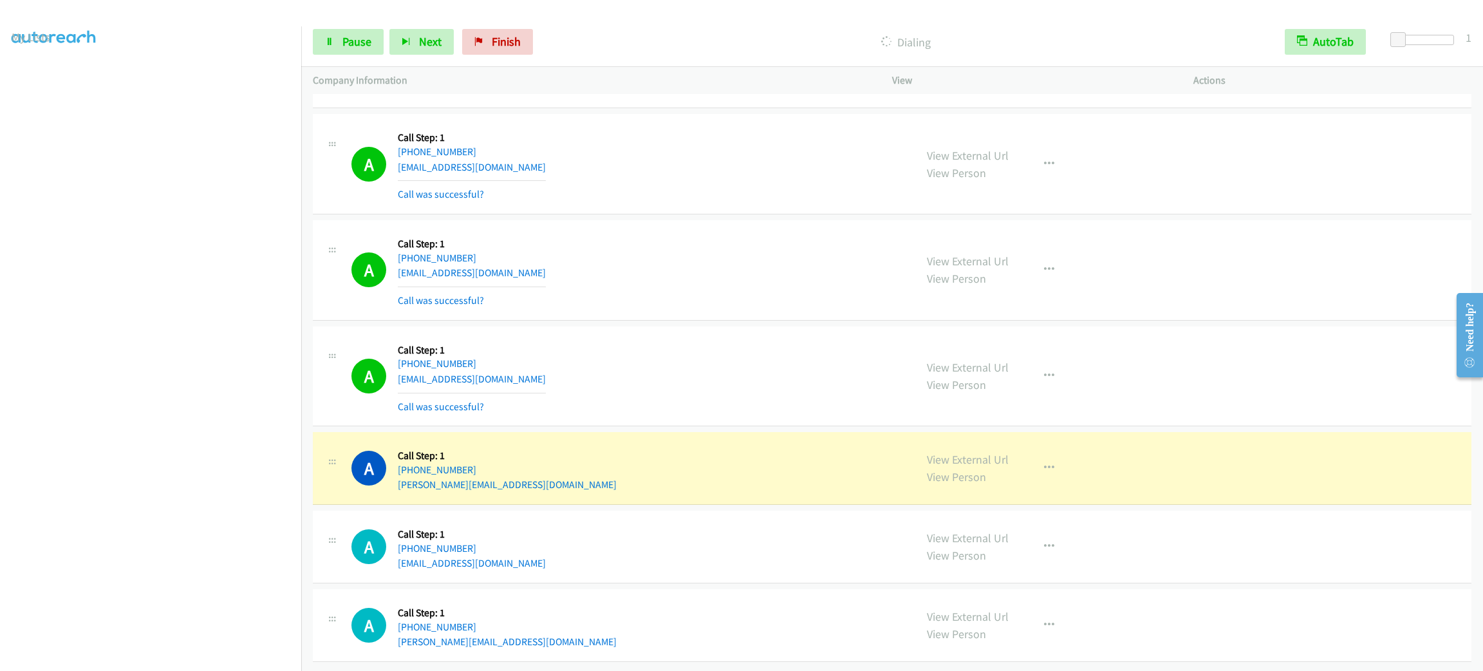
click at [648, 409] on div "A Callback Scheduled Call Step: 1 America/New_York +1 401-489-5678 gabby825003@…" at bounding box center [892, 376] width 1159 height 100
click at [1179, 458] on div "View External Url View Person View External Url Email Schedule/Manage Callback …" at bounding box center [1071, 467] width 313 height 49
click at [1176, 454] on div "View External Url View Person View External Url Email Schedule/Manage Callback …" at bounding box center [1071, 467] width 313 height 49
click at [1113, 432] on div "A Callback Scheduled Call Step: 1 America/New_York +1 941-899-5169 chris@ecocle…" at bounding box center [892, 468] width 1159 height 73
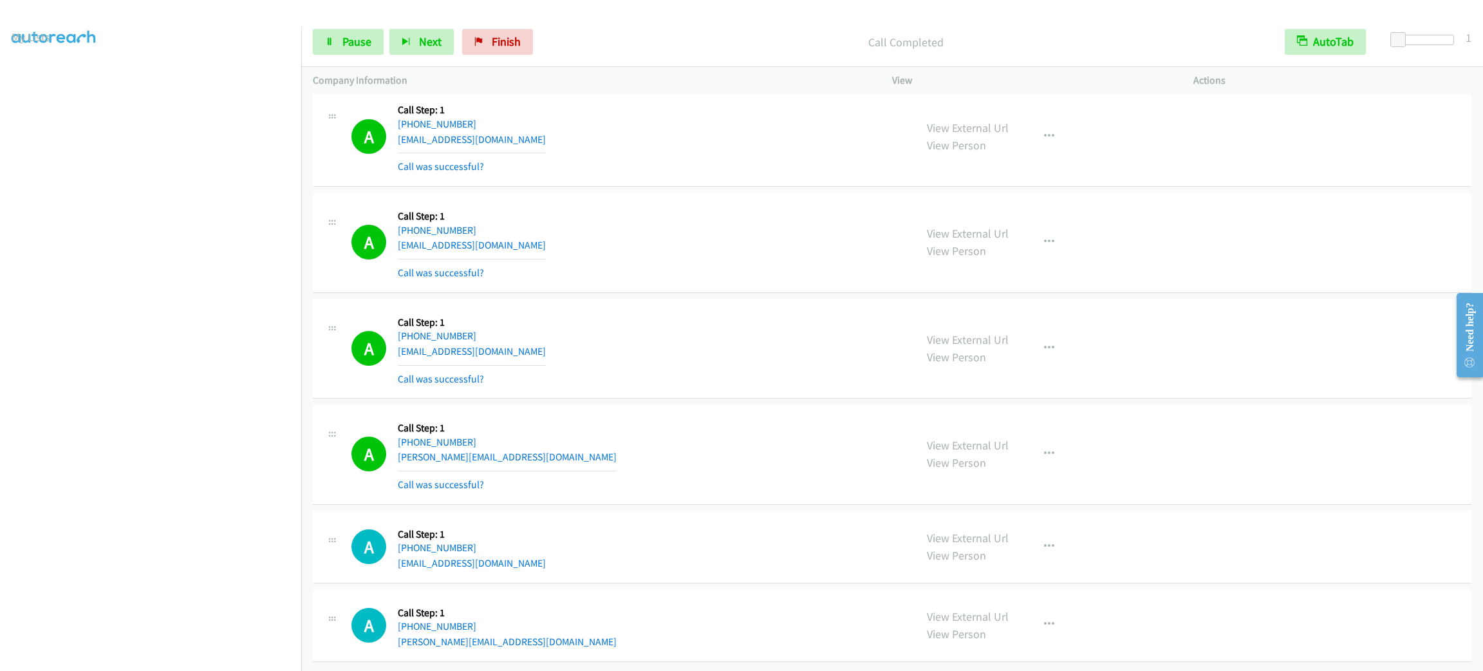
click at [1084, 438] on div "View External Url View Person View External Url Email Schedule/Manage Callback …" at bounding box center [1071, 454] width 313 height 77
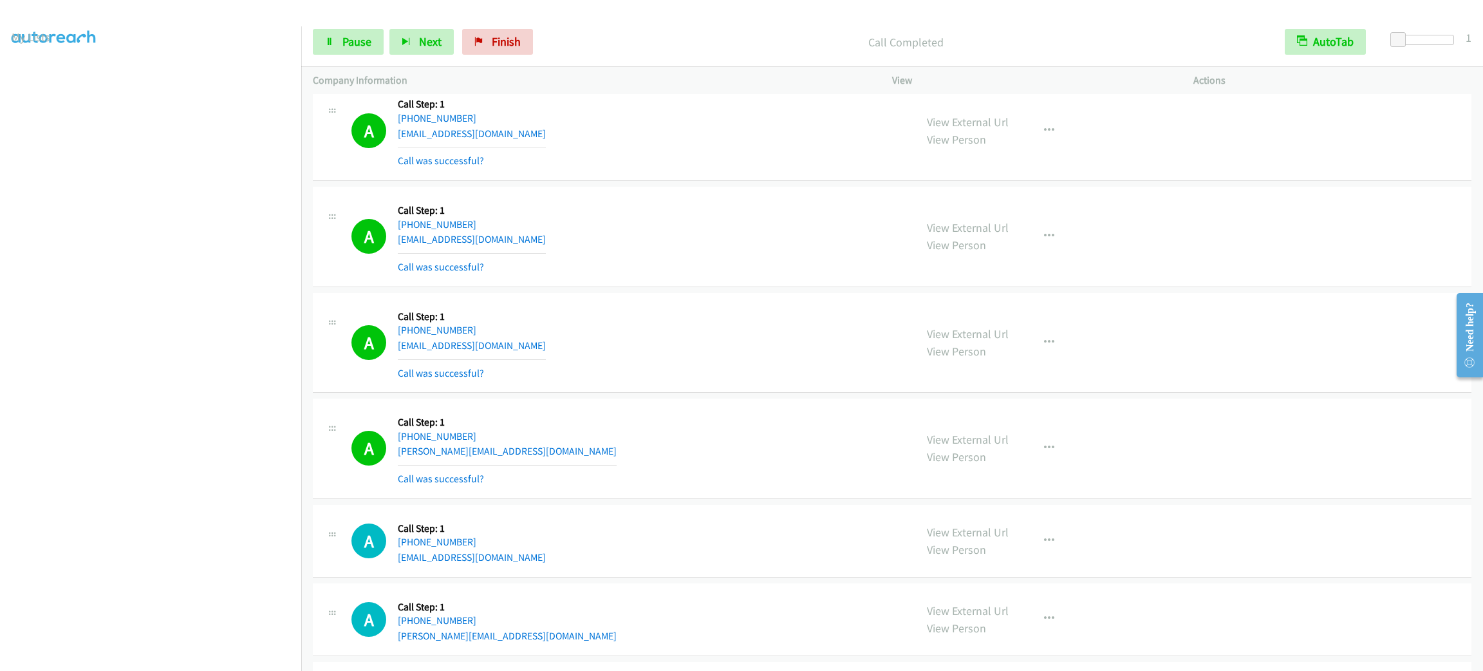
click at [1114, 450] on div "View External Url View Person View External Url Email Schedule/Manage Callback …" at bounding box center [1071, 448] width 313 height 77
click at [1051, 461] on button "button" at bounding box center [1049, 448] width 35 height 26
click at [1038, 571] on link "Add to do not call list" at bounding box center [980, 558] width 171 height 26
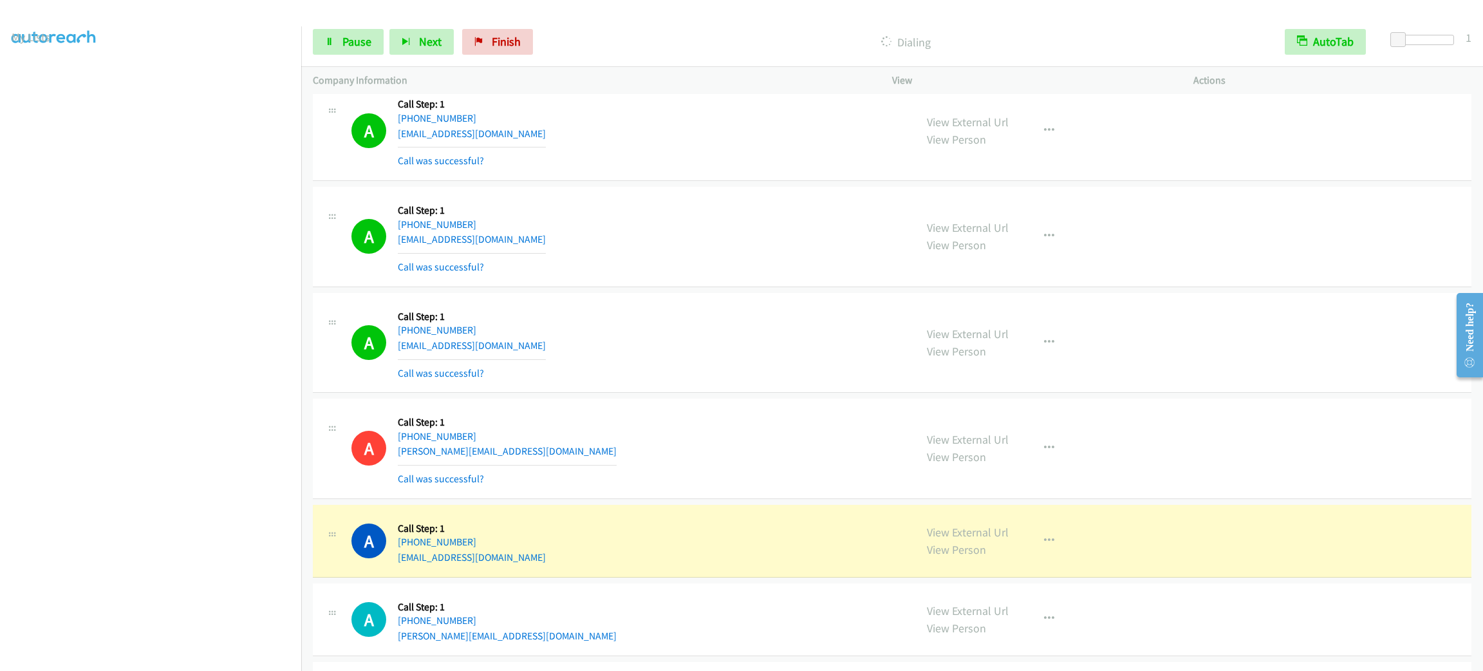
scroll to position [7901, 0]
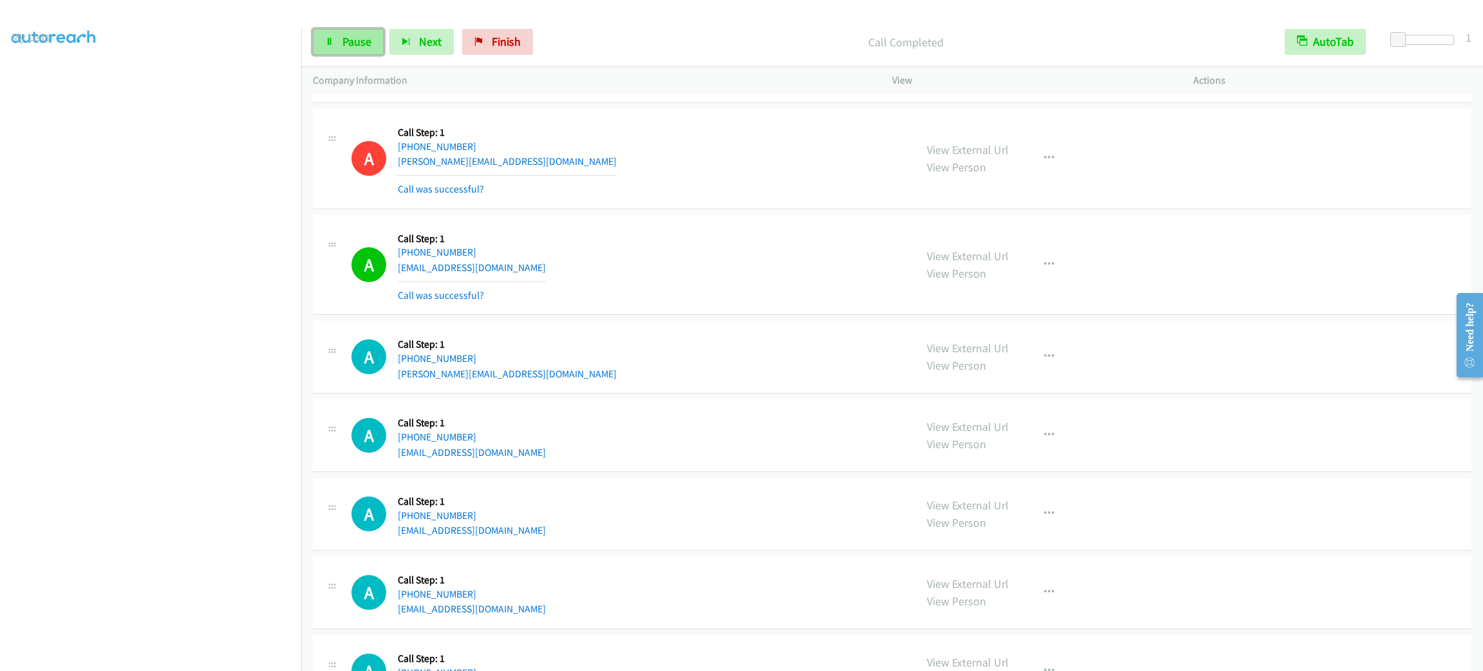
click at [366, 37] on span "Pause" at bounding box center [356, 41] width 29 height 15
click at [366, 37] on span "Start Calls" at bounding box center [367, 41] width 50 height 15
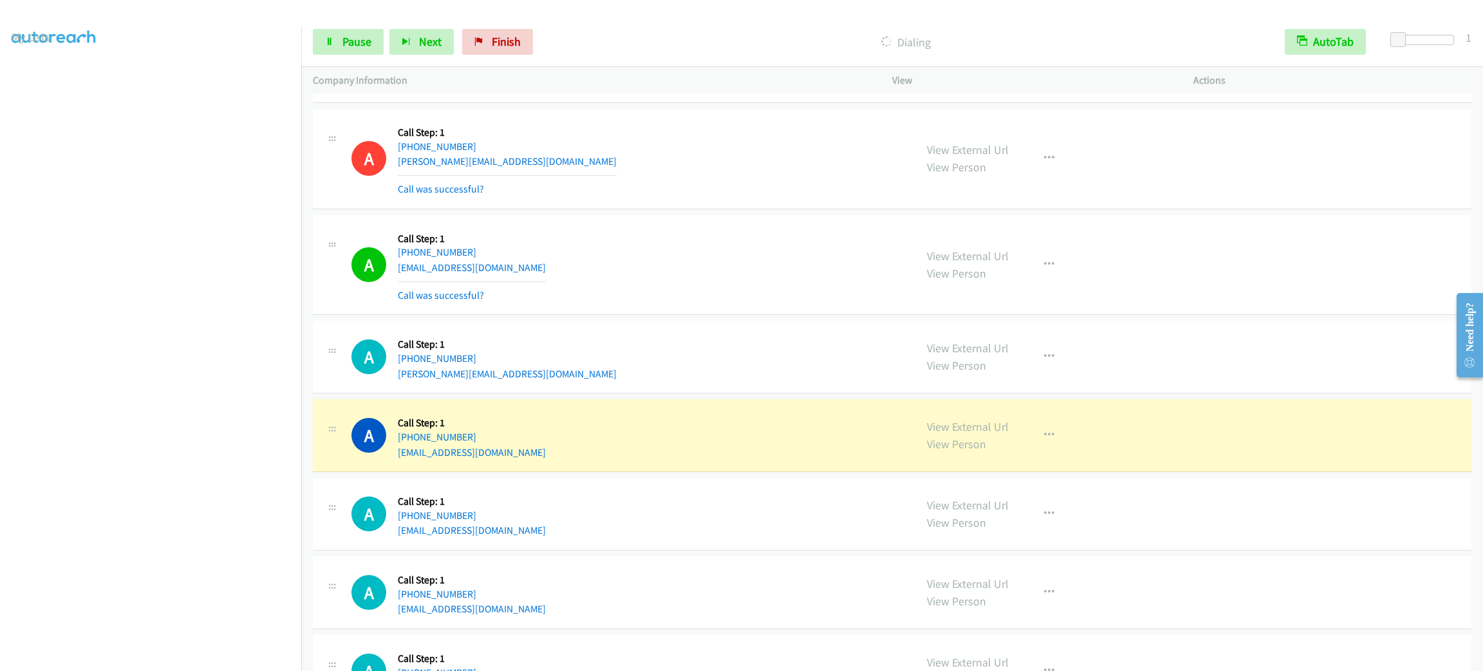
scroll to position [8094, 0]
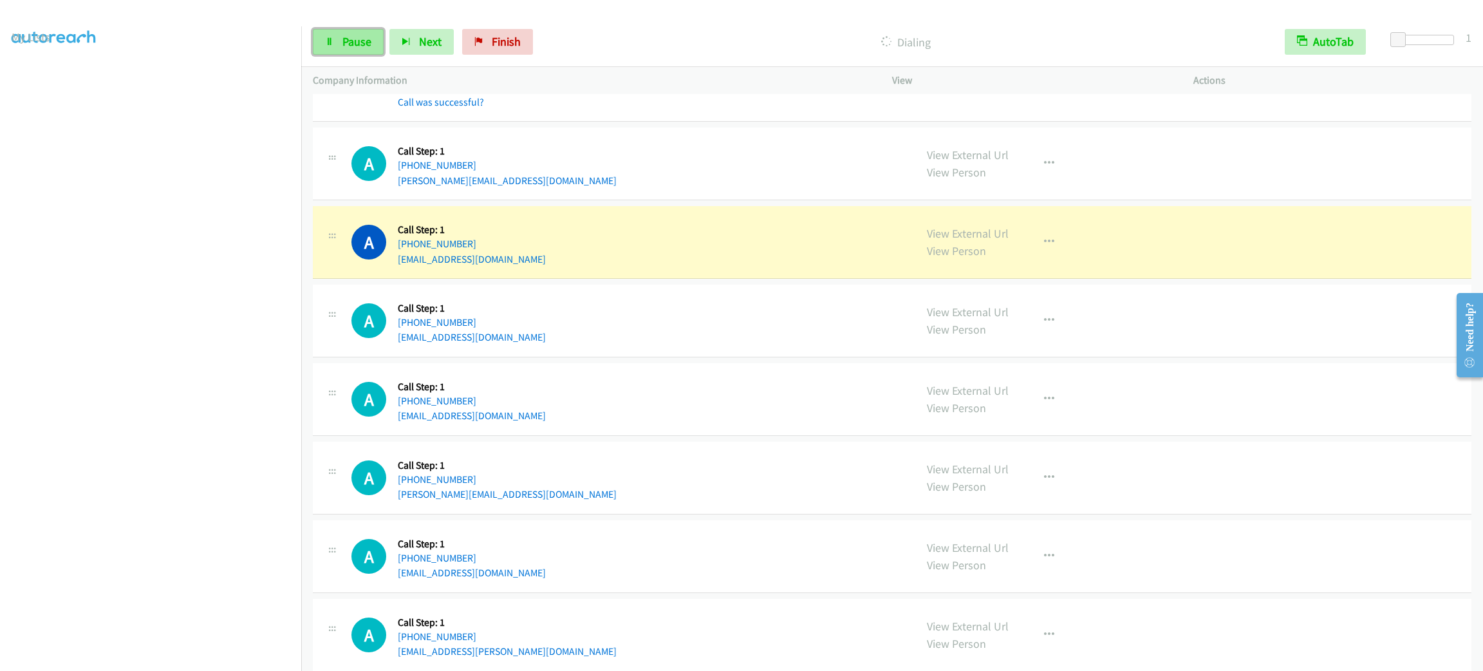
click at [347, 34] on span "Pause" at bounding box center [356, 41] width 29 height 15
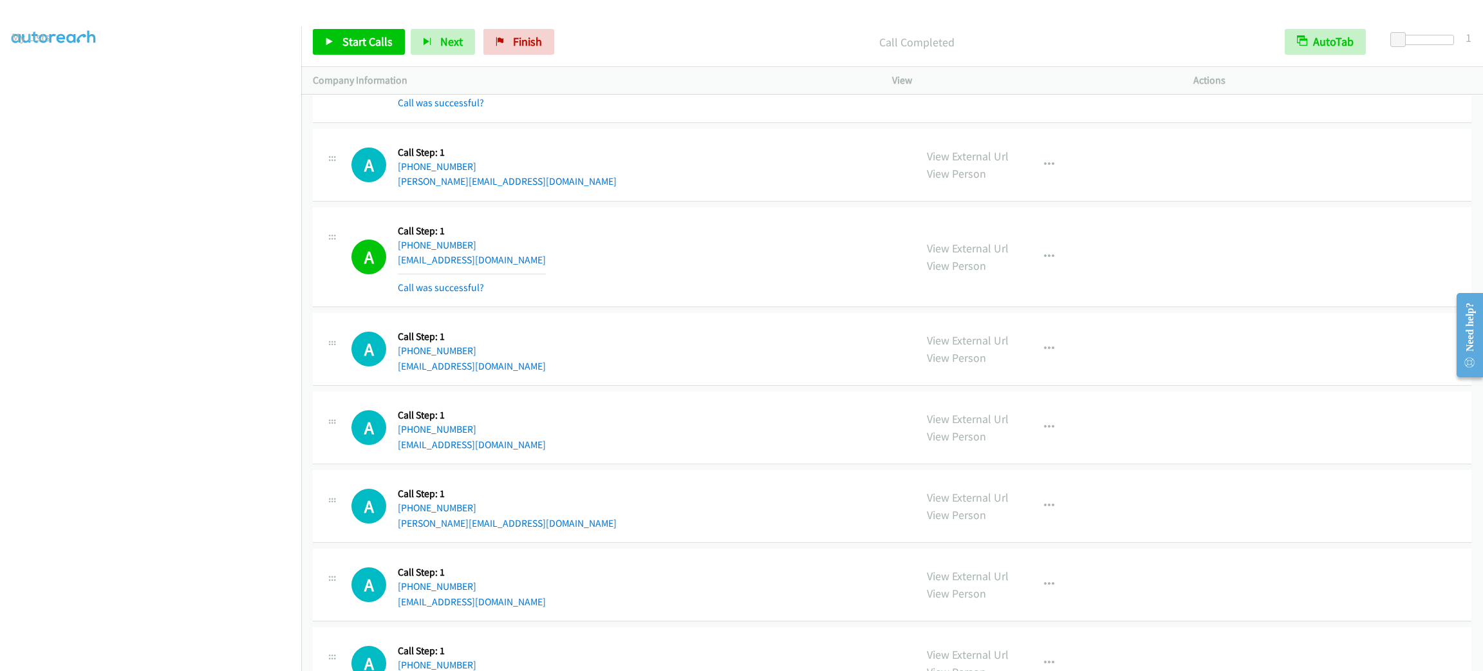
click at [728, 300] on div "A Callback Scheduled Call Step: 1 America/Chicago +1 651-354-4154 cheick700@hot…" at bounding box center [892, 257] width 1159 height 100
drag, startPoint x: 889, startPoint y: 470, endPoint x: 920, endPoint y: 648, distance: 180.4
click at [889, 464] on div "A Callback Scheduled Call Step: 1 America/Chicago +1 210-325-0496 essmunoz@aol.…" at bounding box center [892, 427] width 1159 height 73
click at [365, 34] on span "Start Calls" at bounding box center [367, 41] width 50 height 15
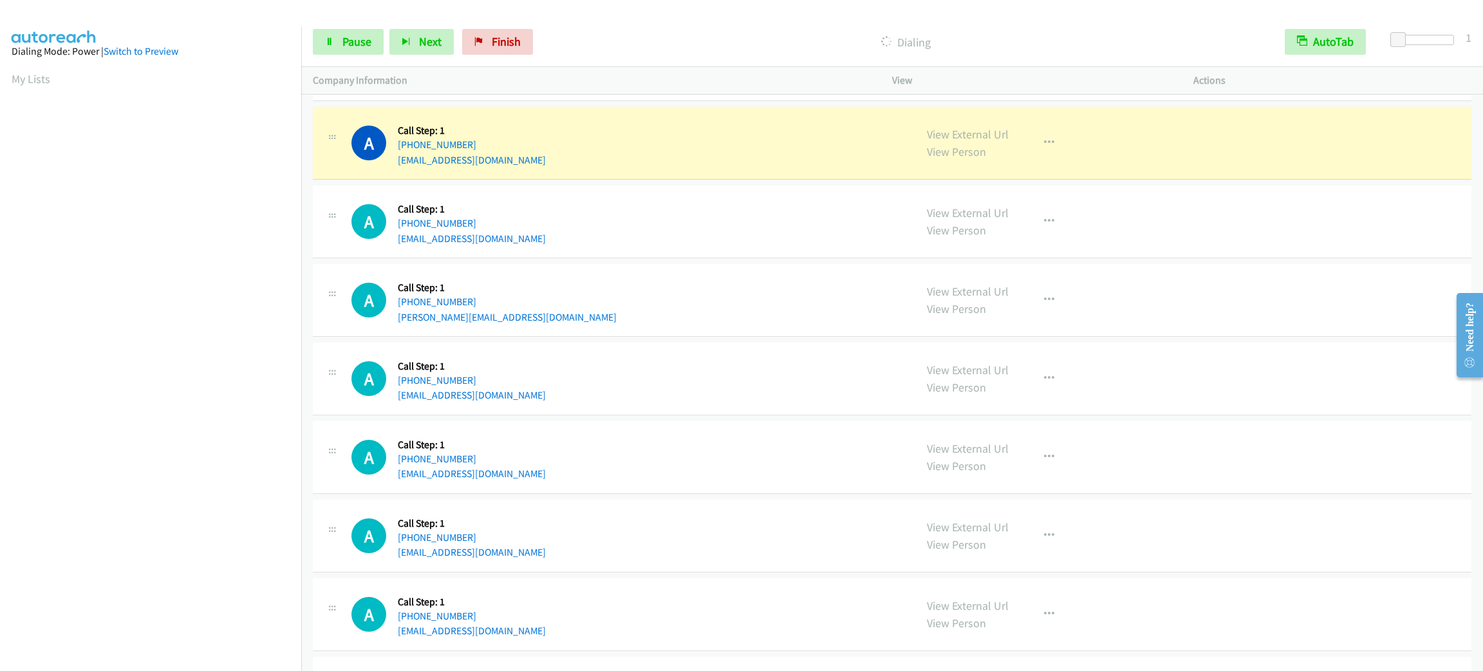
scroll to position [56, 0]
click at [362, 46] on span "Pause" at bounding box center [356, 41] width 29 height 15
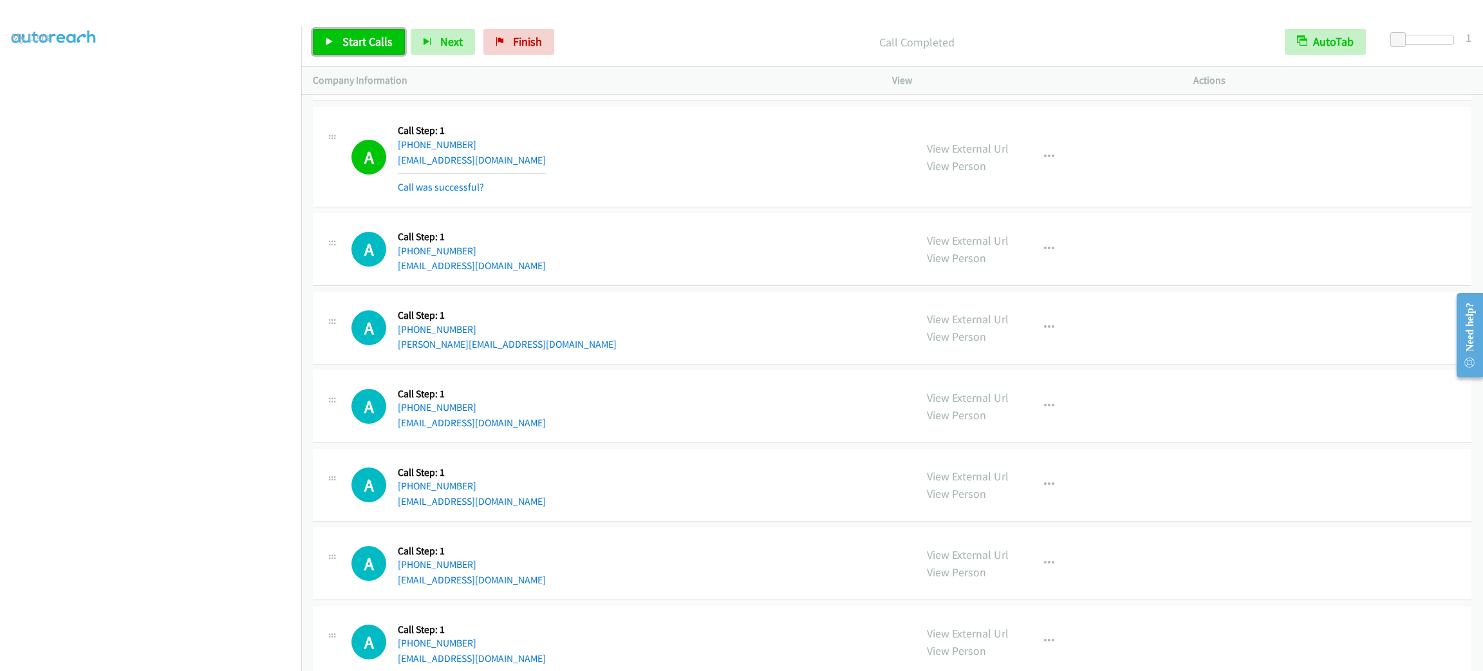
click at [349, 36] on span "Start Calls" at bounding box center [367, 41] width 50 height 15
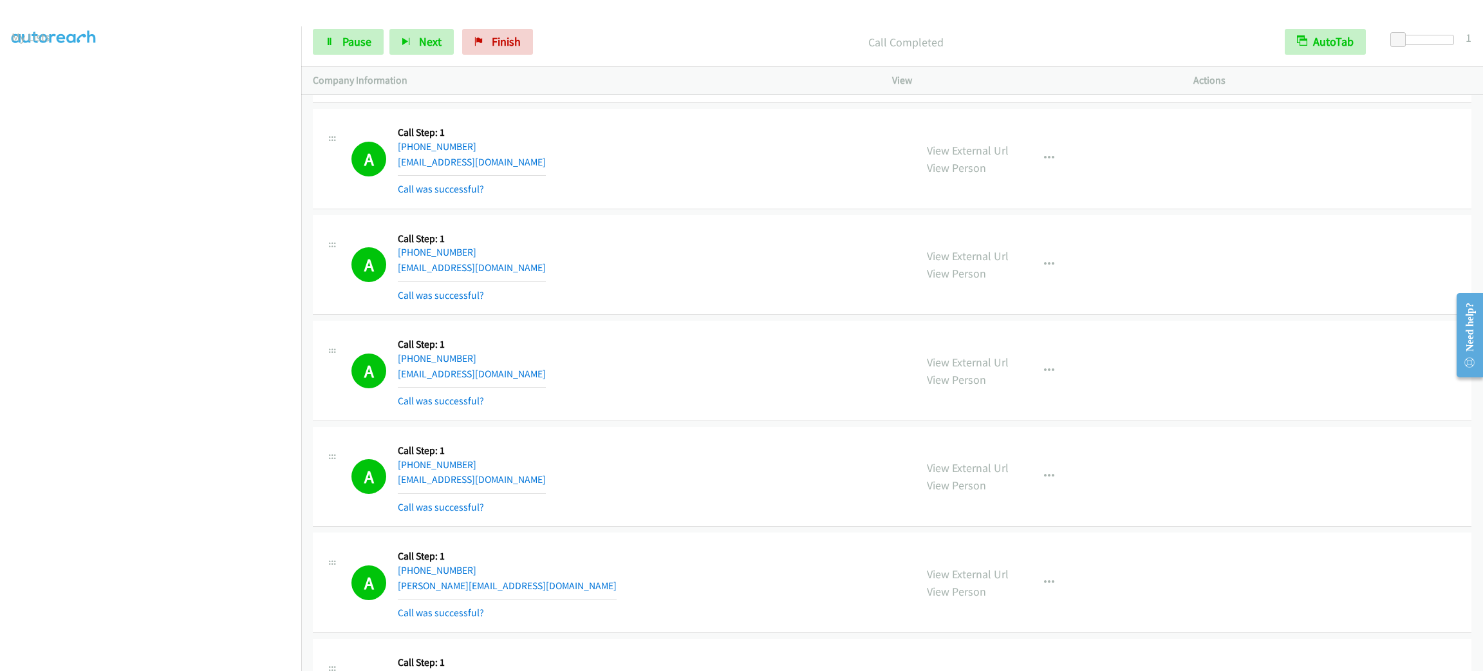
scroll to position [8635, 0]
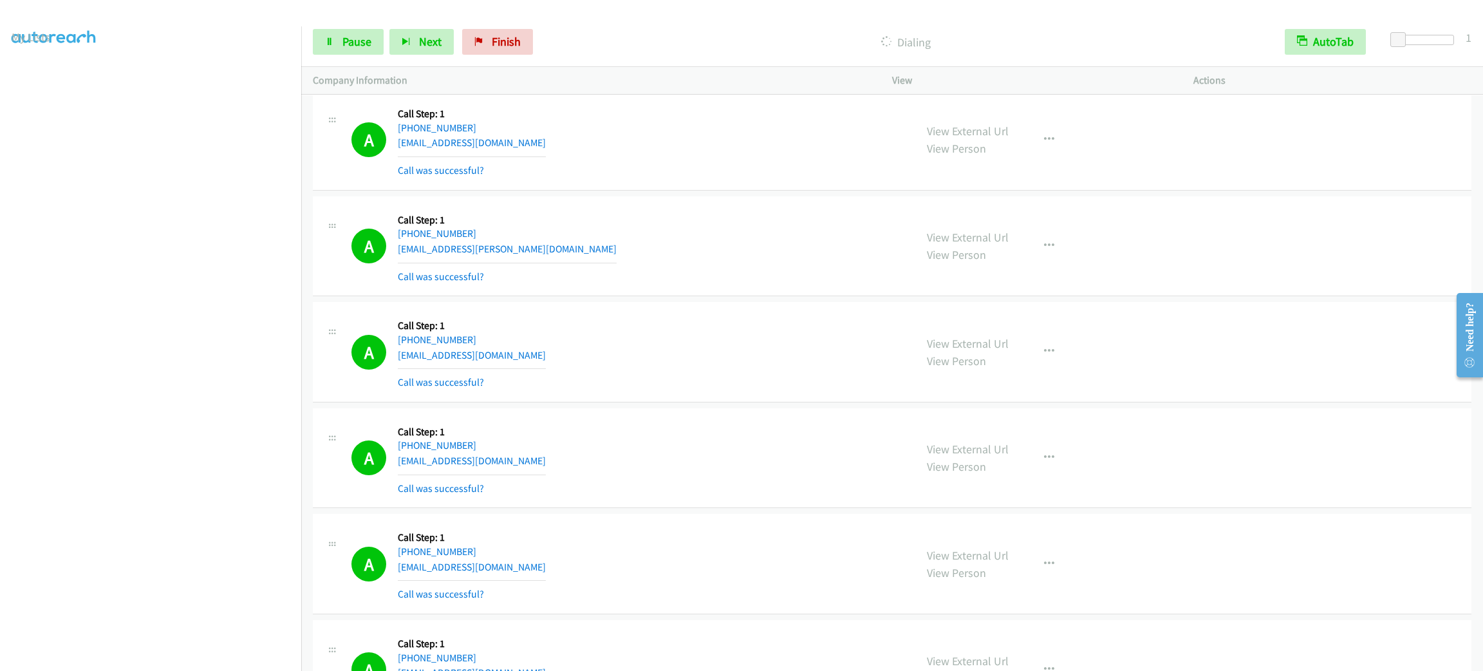
click at [766, 194] on td "A Callback Scheduled Call Step: 1 America/New_York +1 321-947-6939 yasminkgalvi…" at bounding box center [892, 141] width 1182 height 106
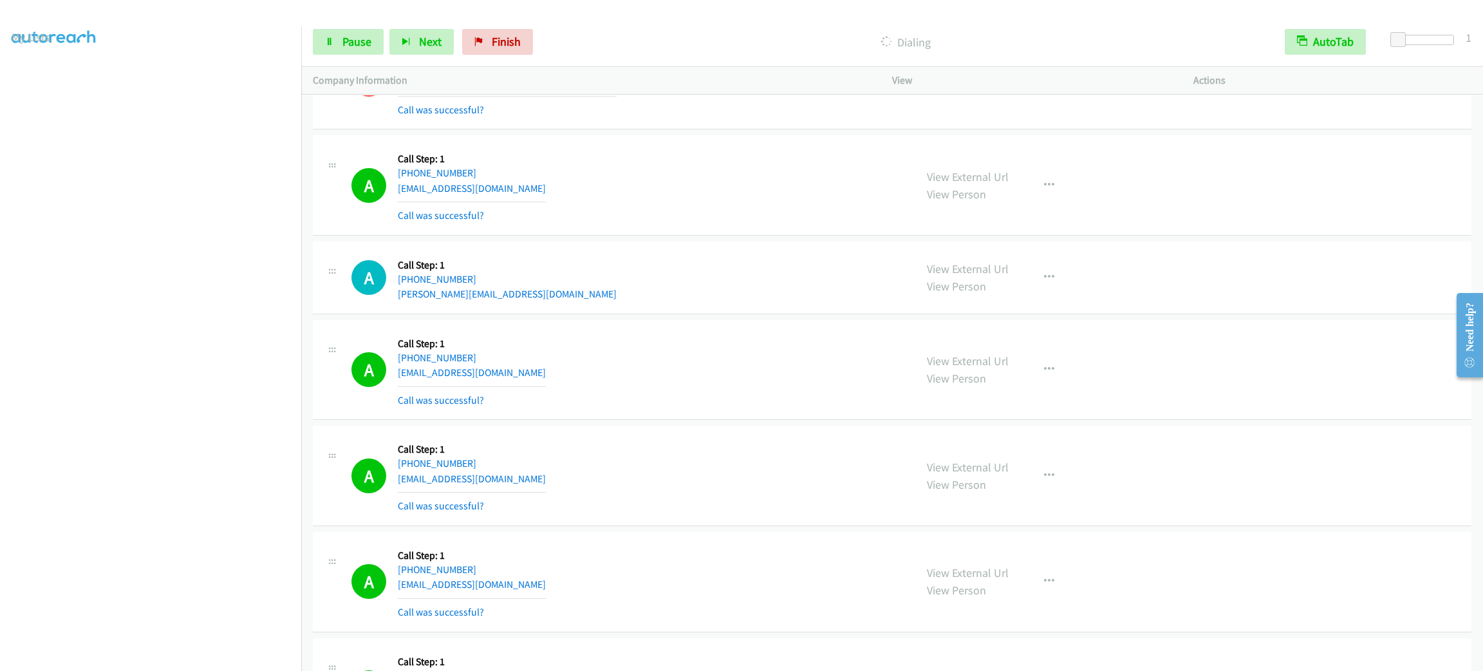
click at [1018, 378] on div "View External Url View Person View External Url Email Schedule/Manage Callback …" at bounding box center [1071, 369] width 313 height 77
click at [1032, 382] on button "button" at bounding box center [1049, 370] width 35 height 26
click at [1018, 489] on link "Add to do not call list" at bounding box center [980, 480] width 171 height 26
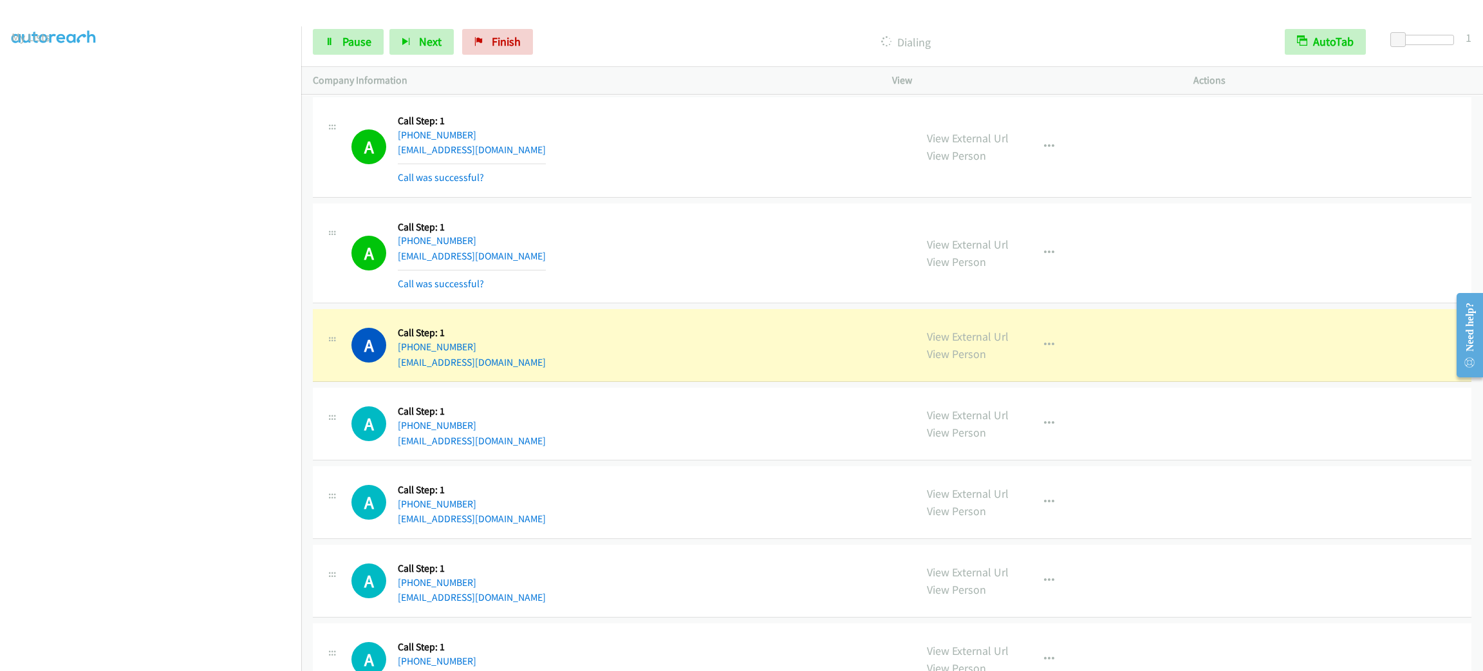
scroll to position [9774, 0]
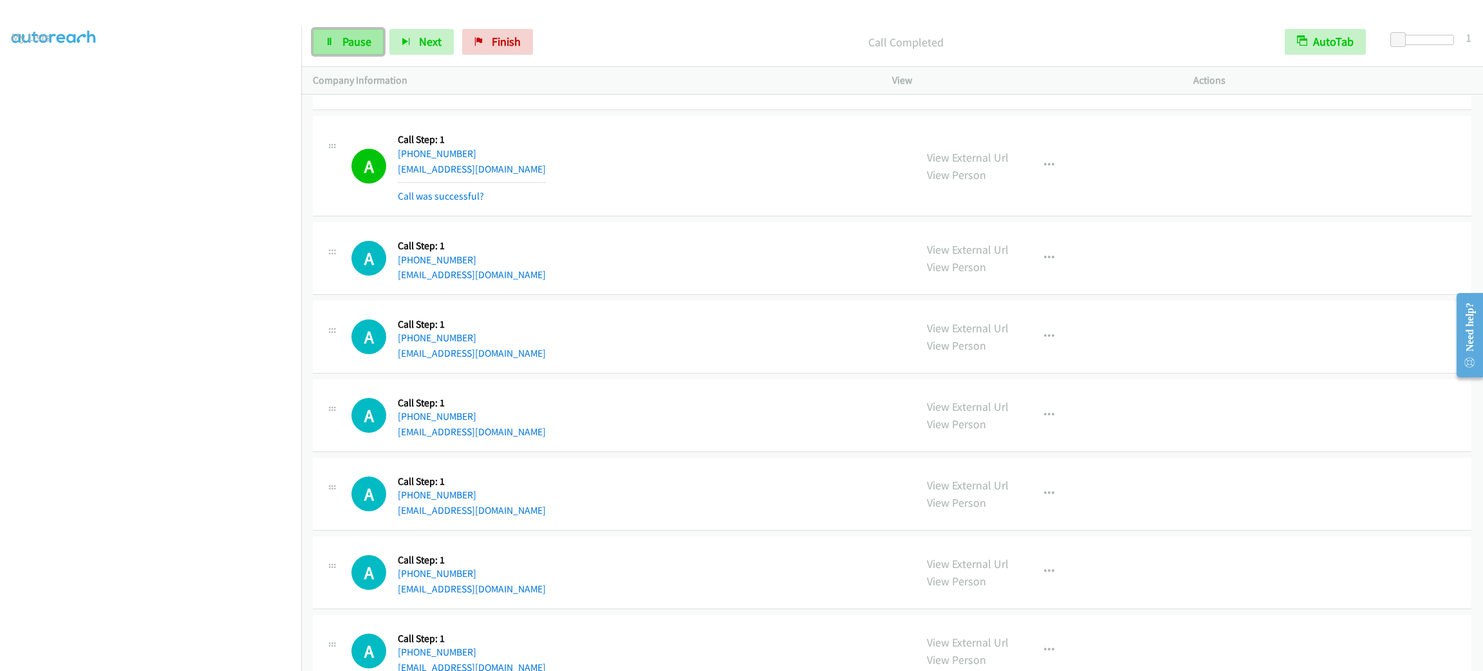
click at [350, 53] on link "Pause" at bounding box center [348, 42] width 71 height 26
click at [350, 45] on span "Start Calls" at bounding box center [367, 41] width 50 height 15
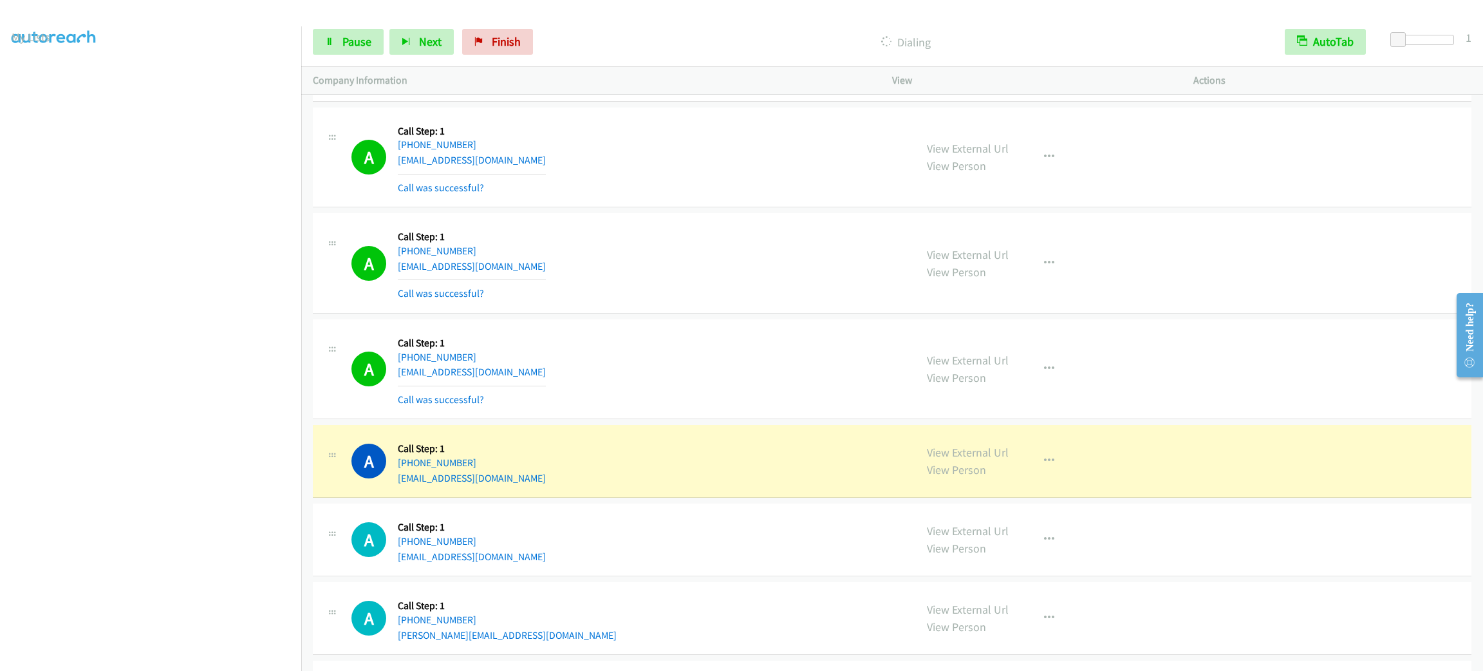
scroll to position [10078, 0]
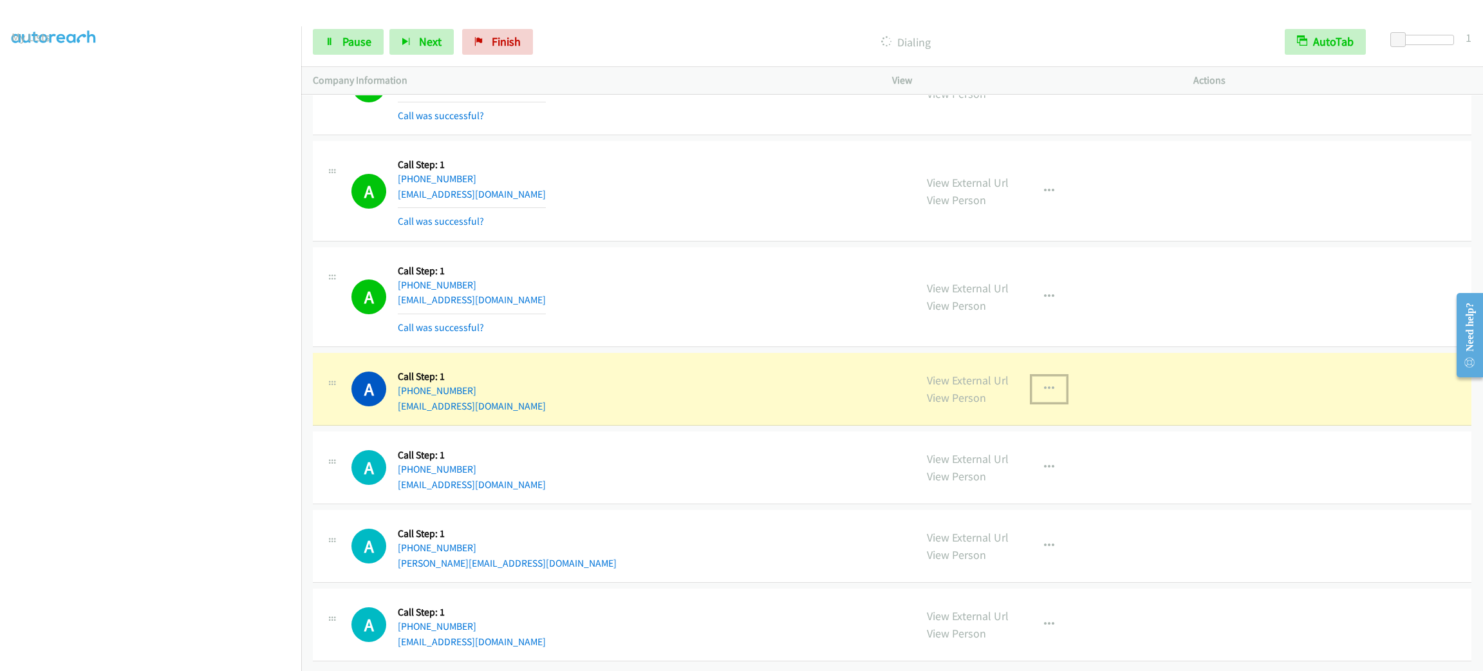
drag, startPoint x: 1040, startPoint y: 384, endPoint x: 1053, endPoint y: 423, distance: 41.3
click at [1040, 381] on button "button" at bounding box center [1049, 389] width 35 height 26
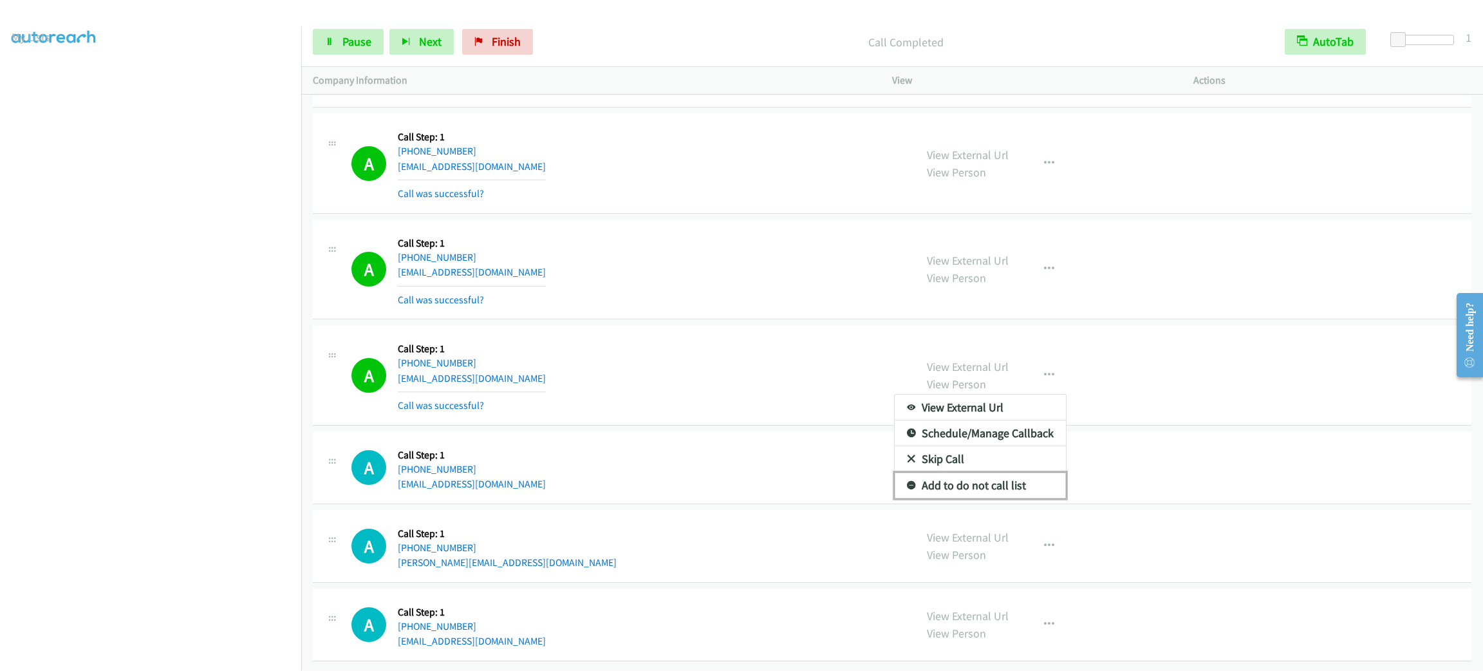
click at [1018, 498] on link "Add to do not call list" at bounding box center [980, 485] width 171 height 26
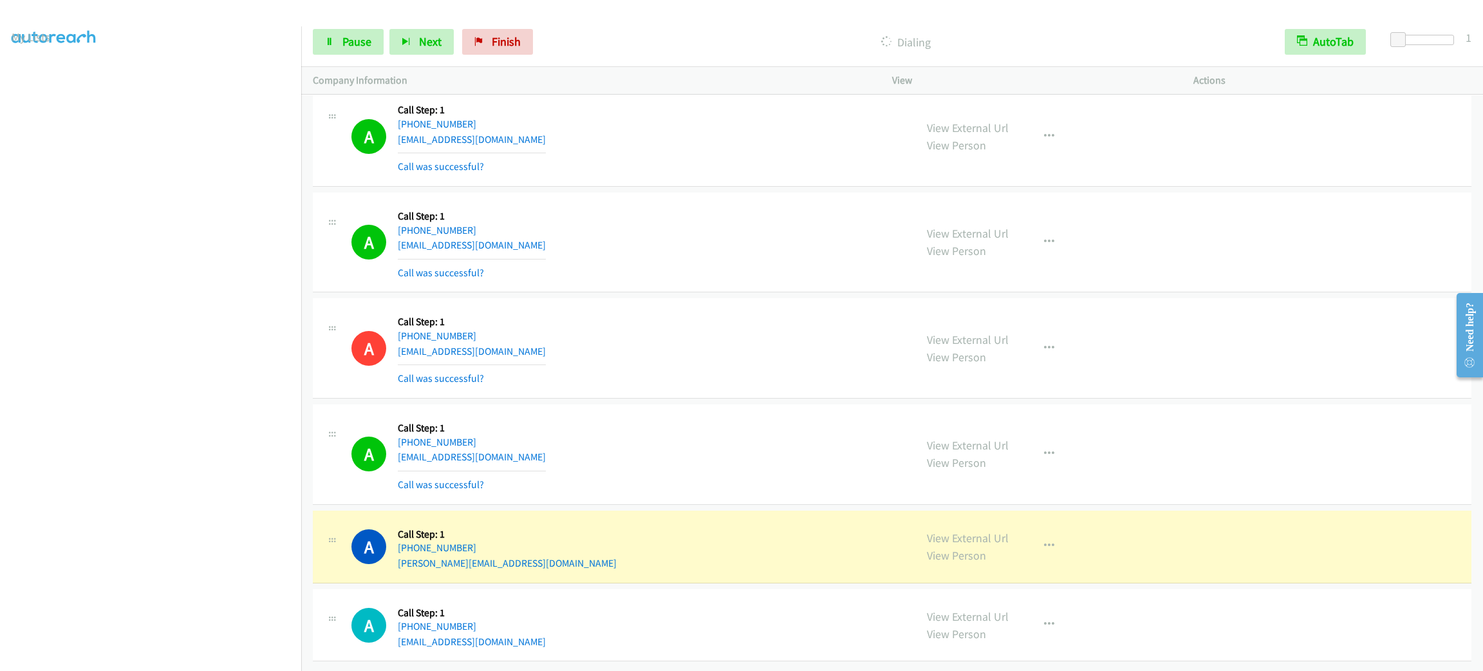
click at [750, 293] on div "A Callback Scheduled Call Step: 1 America/Los_Angeles +1 206-890-4382 gtorremor…" at bounding box center [892, 242] width 1159 height 100
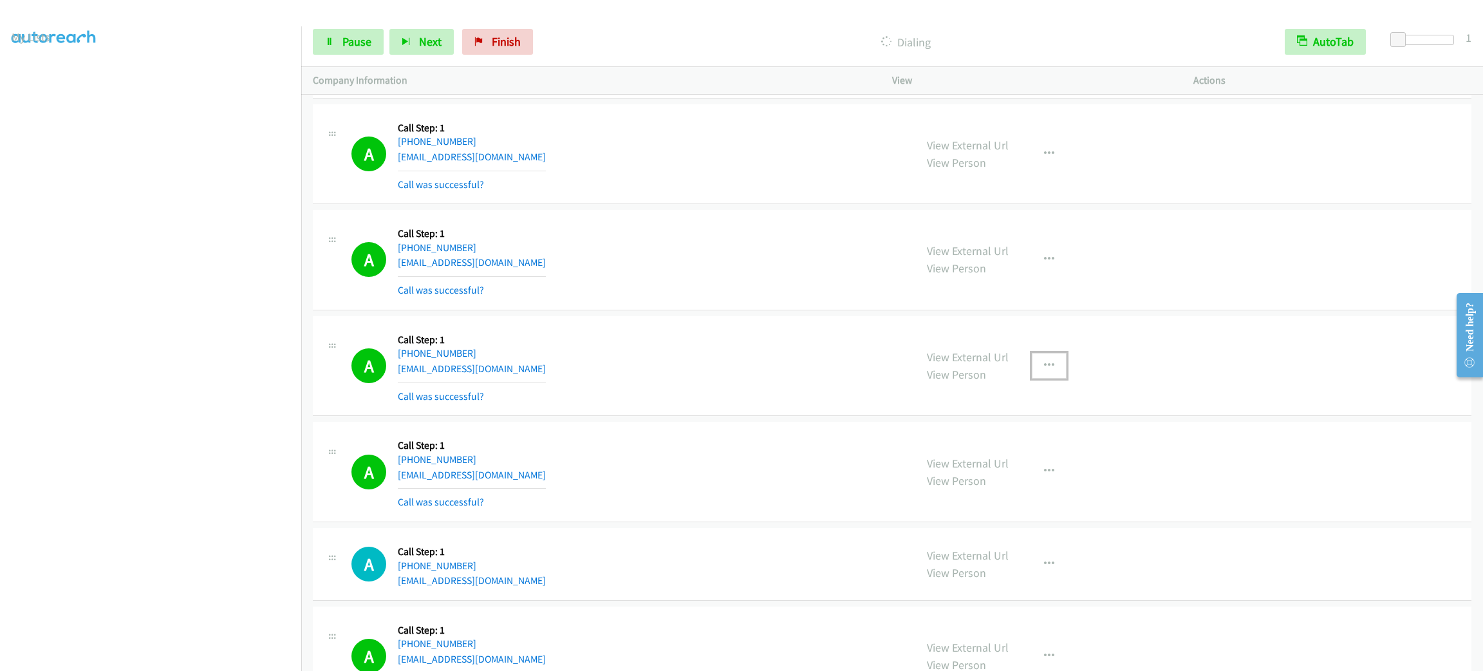
click at [1045, 378] on button "button" at bounding box center [1049, 366] width 35 height 26
click at [1044, 463] on link "Skip Call" at bounding box center [980, 450] width 171 height 26
click at [1045, 371] on icon "button" at bounding box center [1049, 365] width 10 height 10
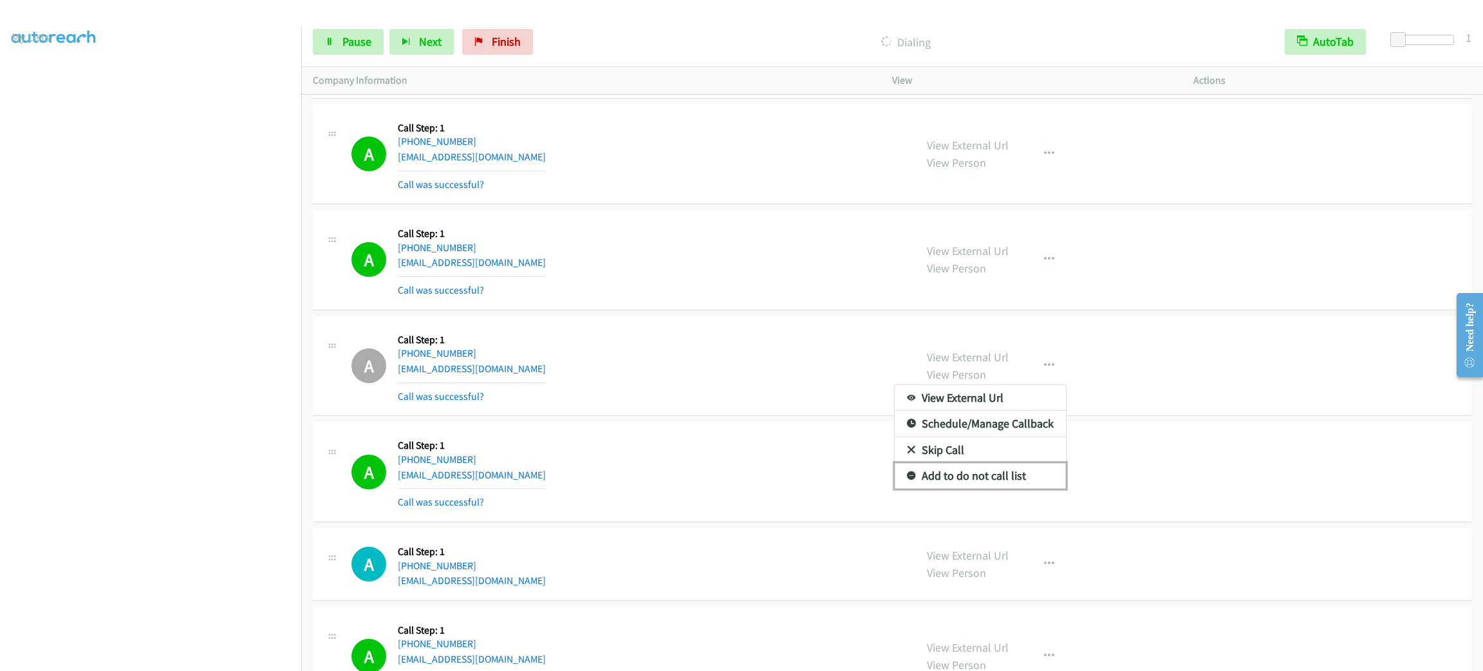
click at [1027, 489] on link "Add to do not call list" at bounding box center [980, 476] width 171 height 26
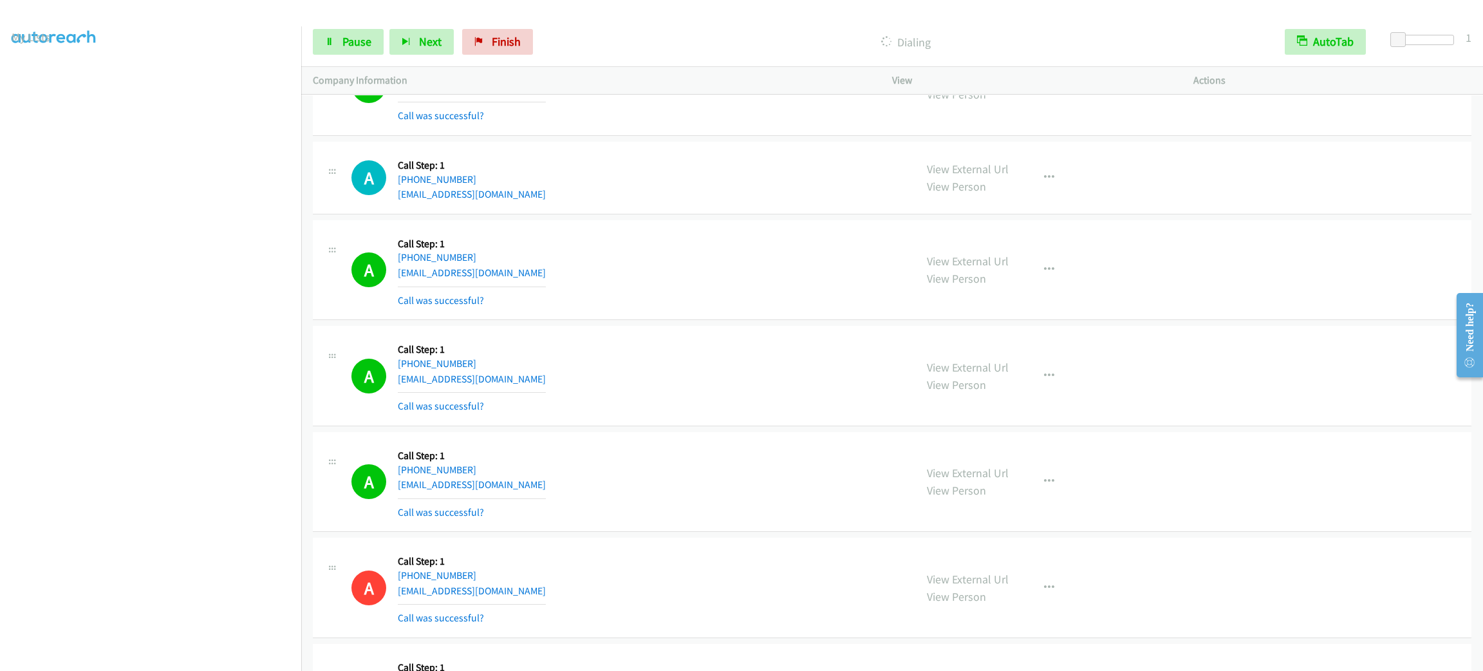
scroll to position [10132, 0]
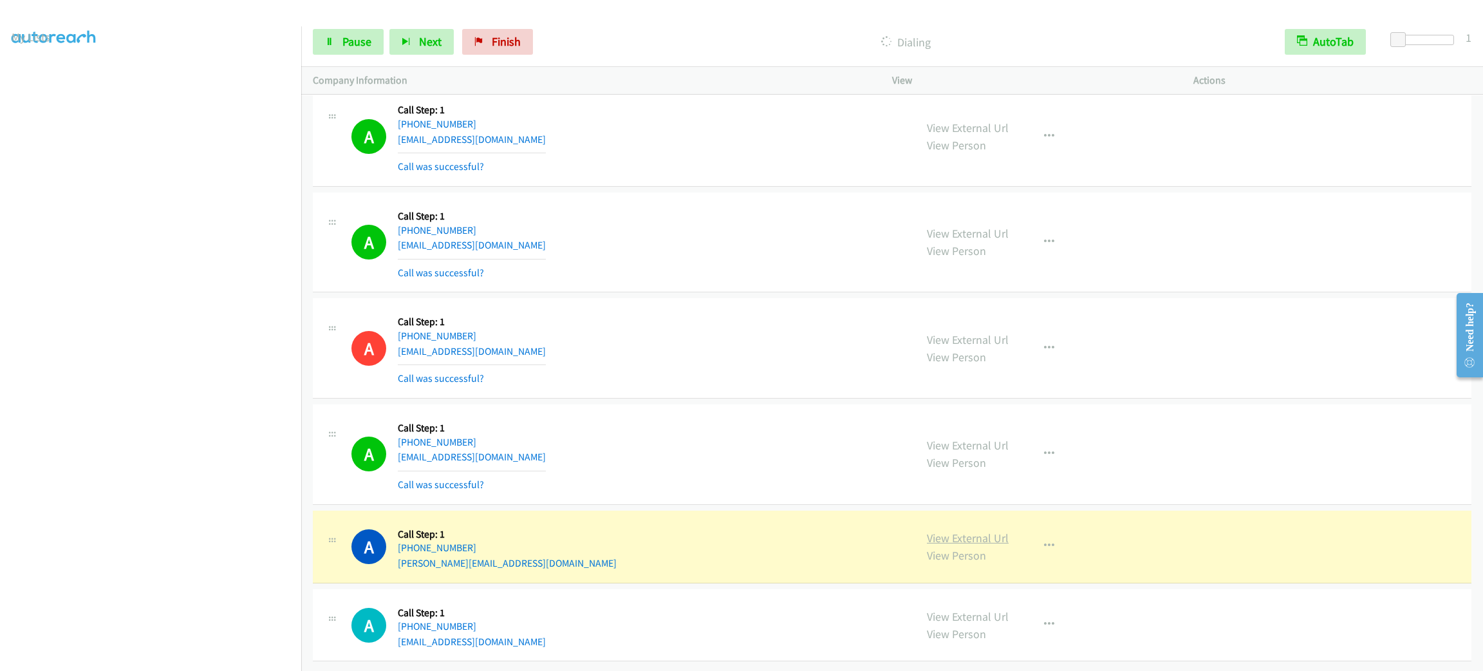
click at [978, 530] on link "View External Url" at bounding box center [968, 537] width 82 height 15
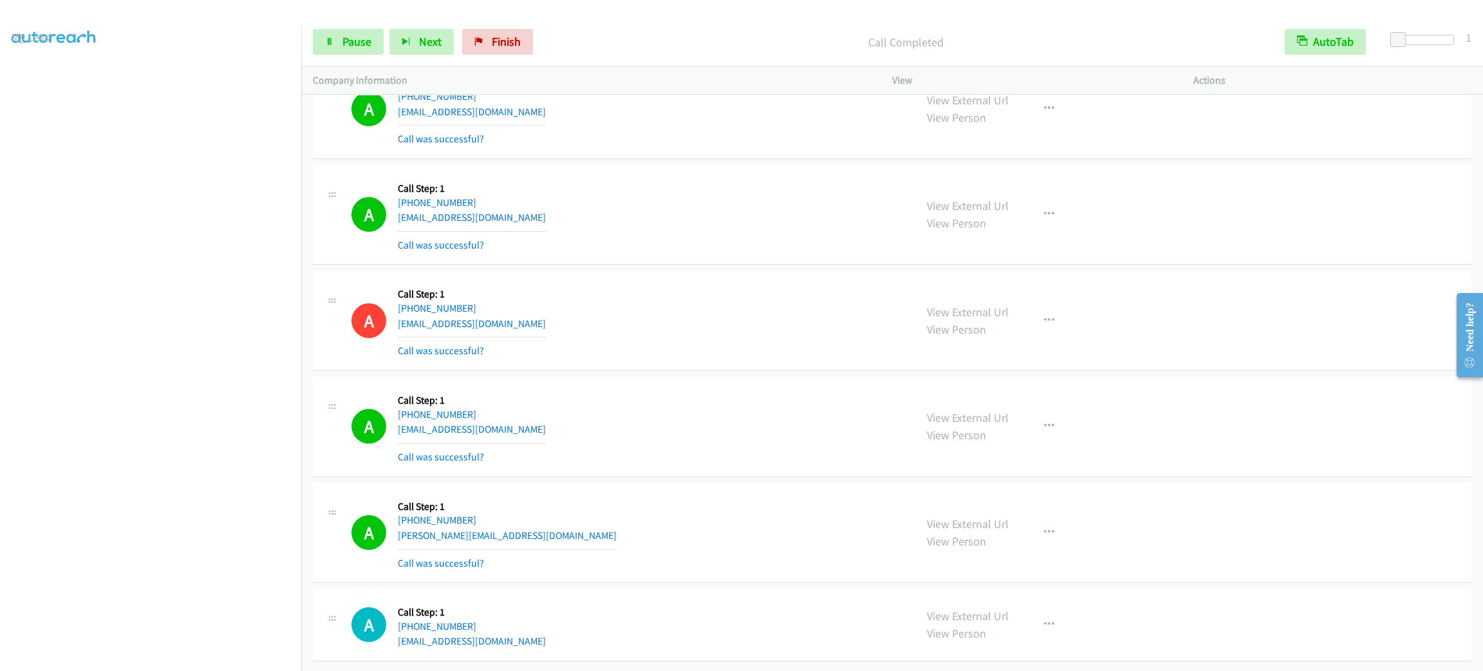
scroll to position [10160, 0]
click at [1045, 519] on button "button" at bounding box center [1049, 532] width 35 height 26
click at [997, 629] on link "Add to do not call list" at bounding box center [980, 642] width 171 height 26
click at [379, 42] on link "Pause" at bounding box center [348, 42] width 71 height 26
click at [359, 38] on span "Start Calls" at bounding box center [367, 41] width 50 height 15
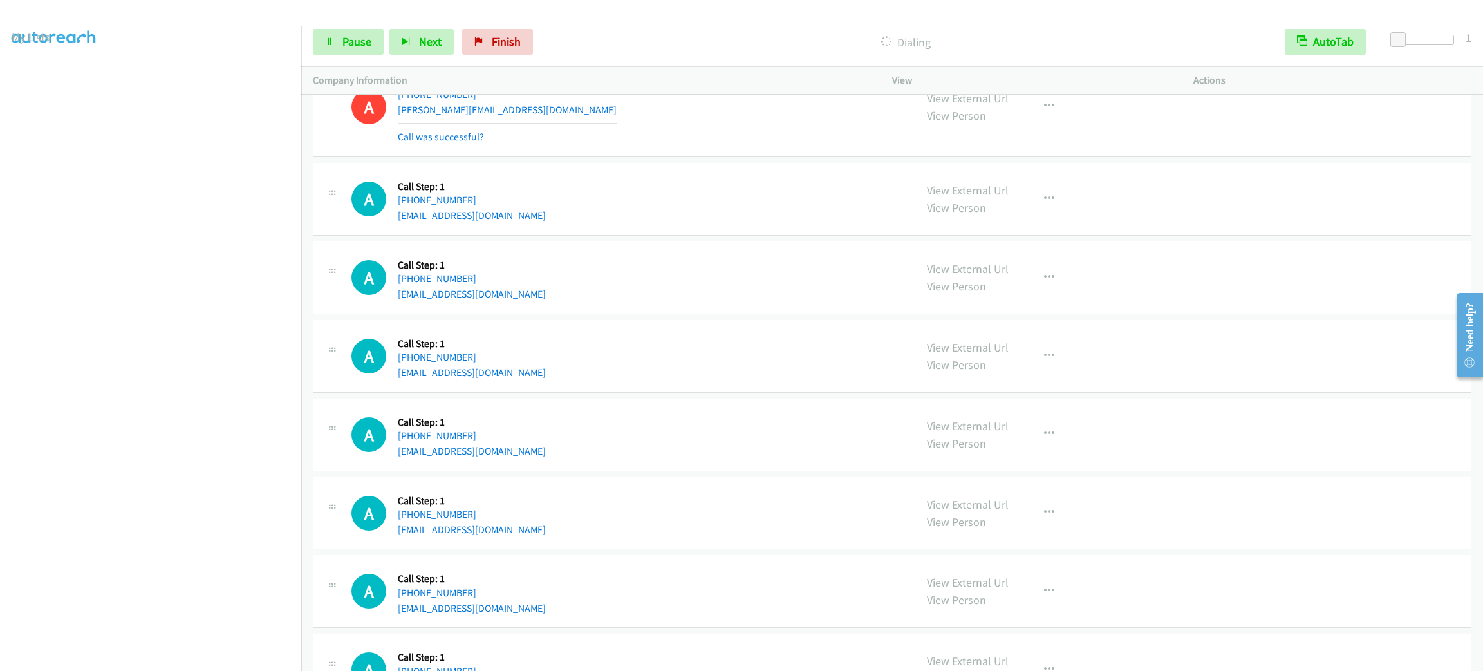
scroll to position [10671, 0]
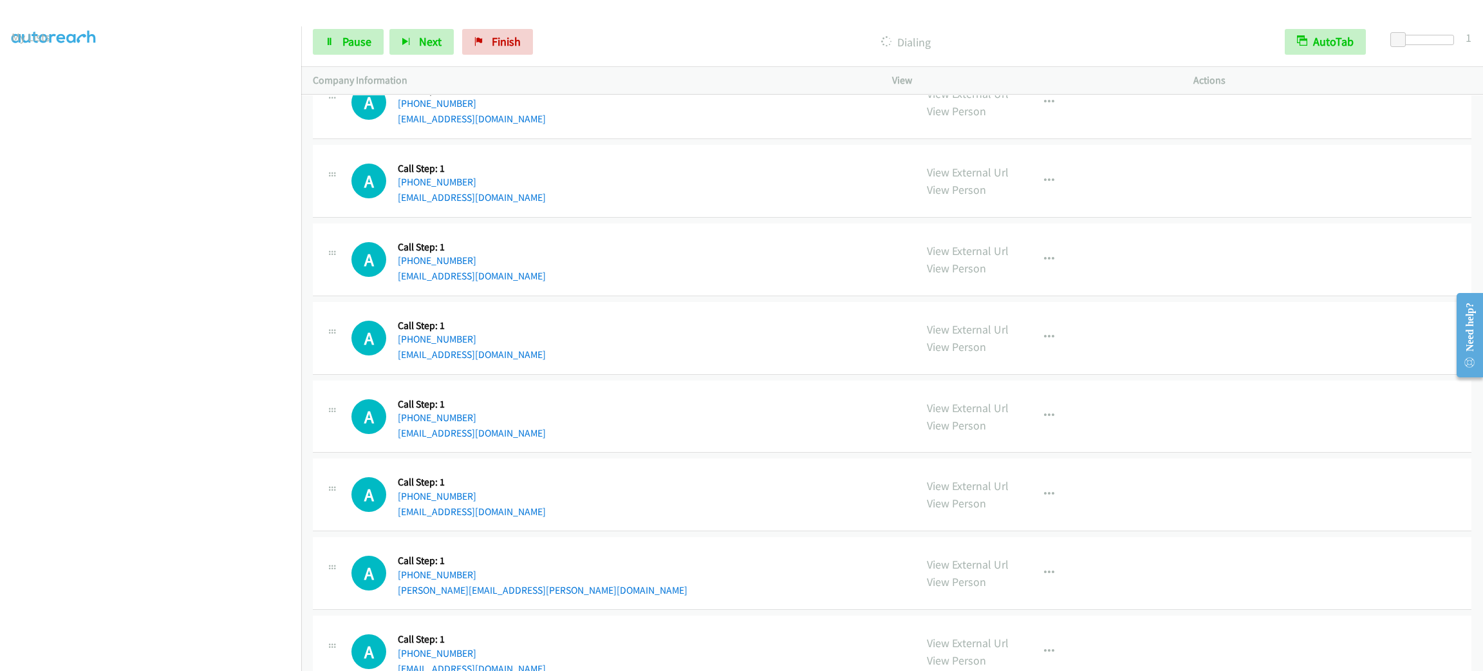
drag, startPoint x: 615, startPoint y: 30, endPoint x: 620, endPoint y: 42, distance: 13.3
click at [615, 31] on div "Dialing" at bounding box center [906, 42] width 734 height 26
click at [685, 127] on div "A Callback Scheduled Call Step: 1 America/Los_Angeles +1 775-858-5885 ford@aol.…" at bounding box center [627, 102] width 552 height 49
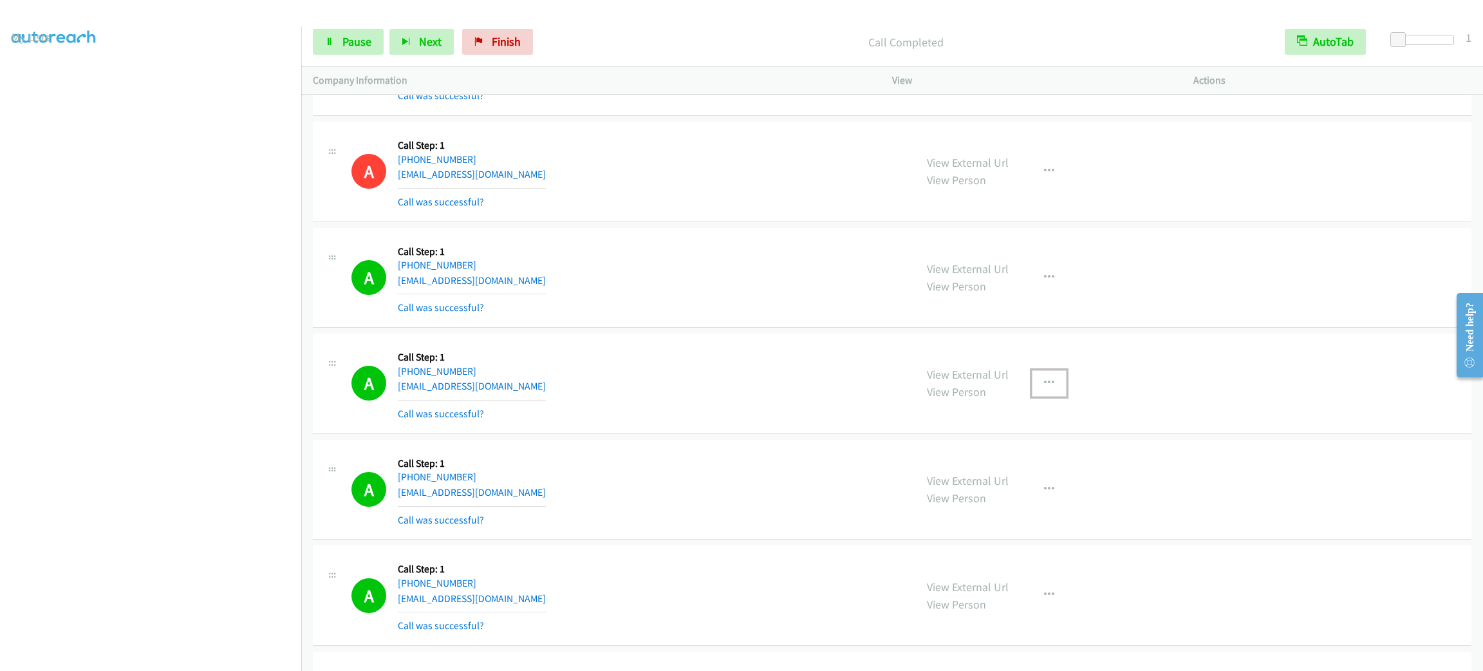
click at [1038, 377] on button "button" at bounding box center [1049, 383] width 35 height 26
click at [1018, 490] on link "Add to do not call list" at bounding box center [980, 493] width 171 height 26
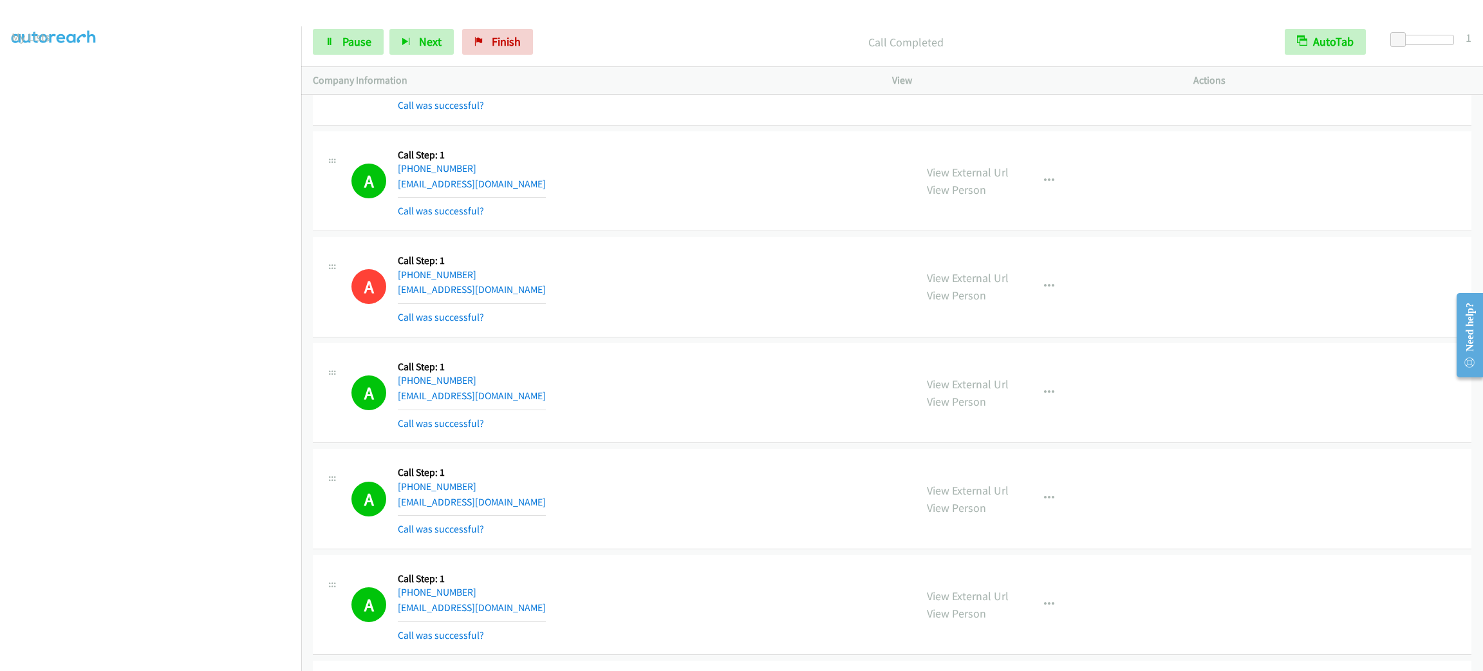
click at [653, 296] on div "A Callback Scheduled Call Step: 1 America/Chicago +1 847-791-0677 mmsr72@gmail.…" at bounding box center [627, 286] width 552 height 77
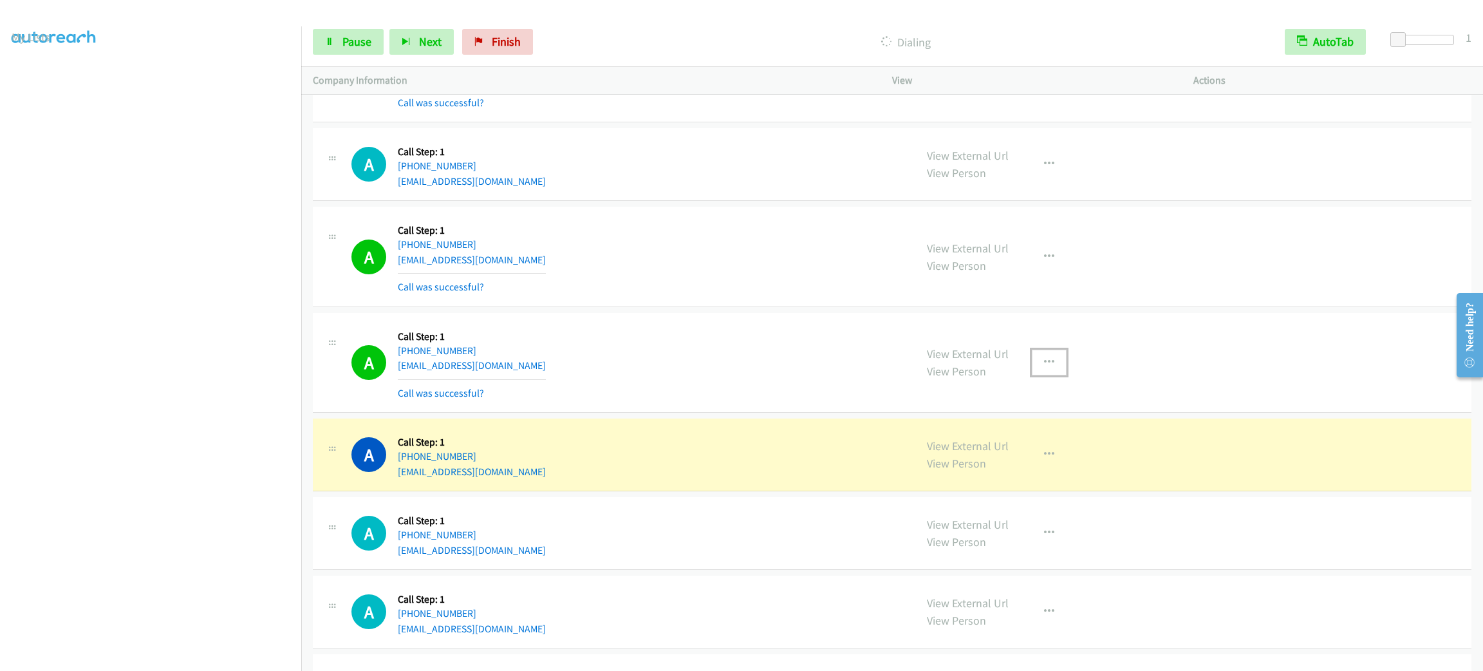
click at [1032, 375] on button "button" at bounding box center [1049, 363] width 35 height 26
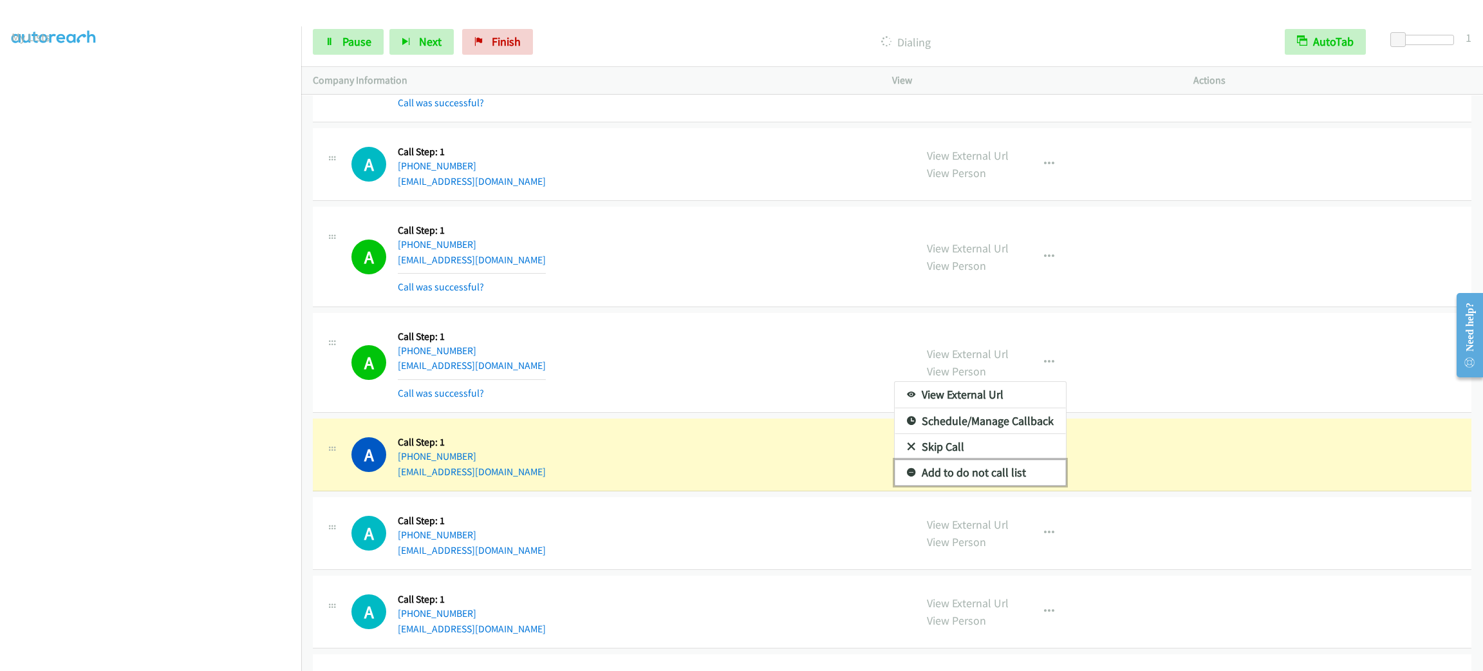
click at [1017, 485] on link "Add to do not call list" at bounding box center [980, 473] width 171 height 26
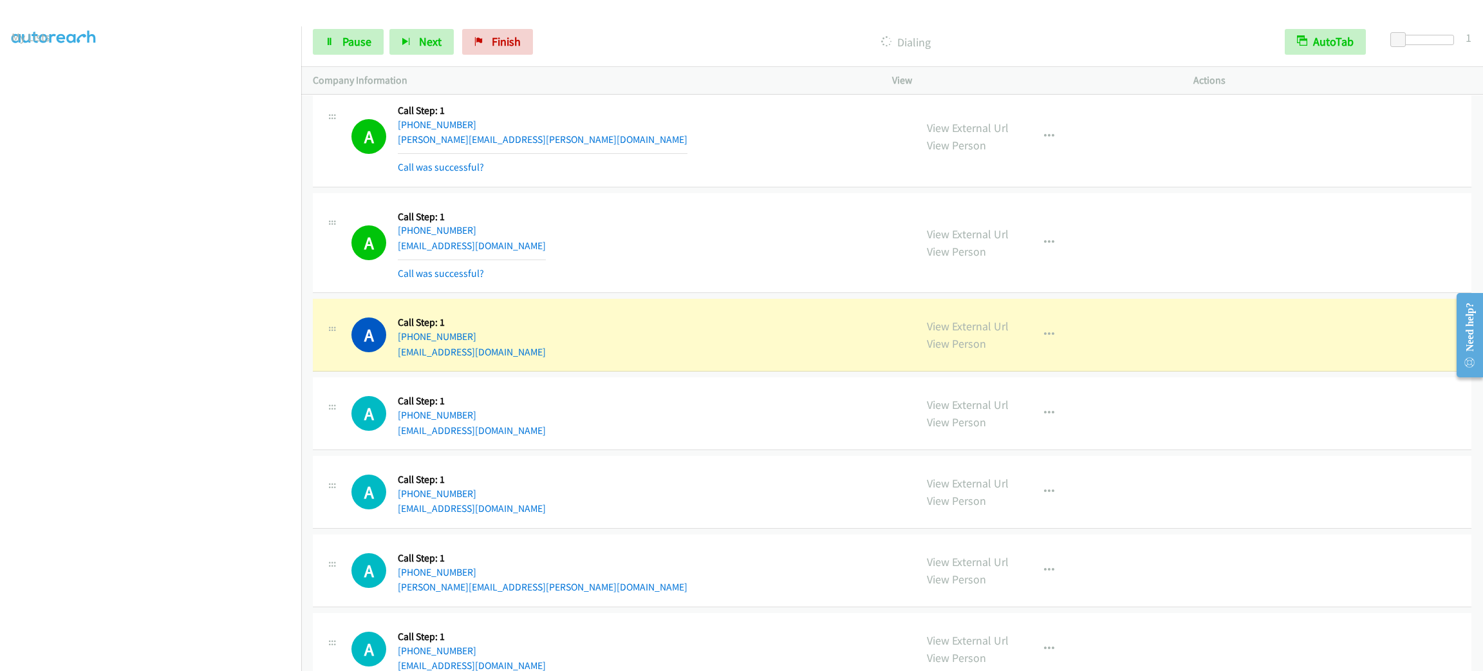
scroll to position [11479, 0]
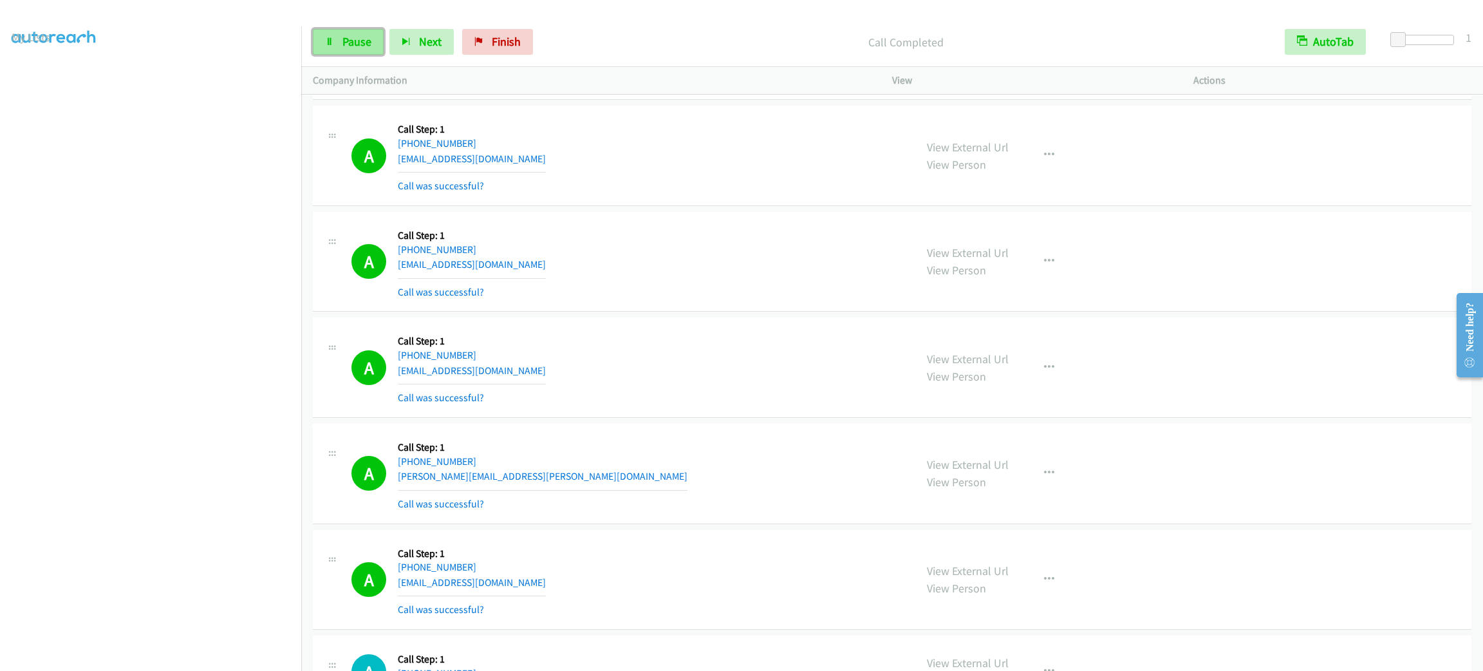
click at [364, 33] on link "Pause" at bounding box center [348, 42] width 71 height 26
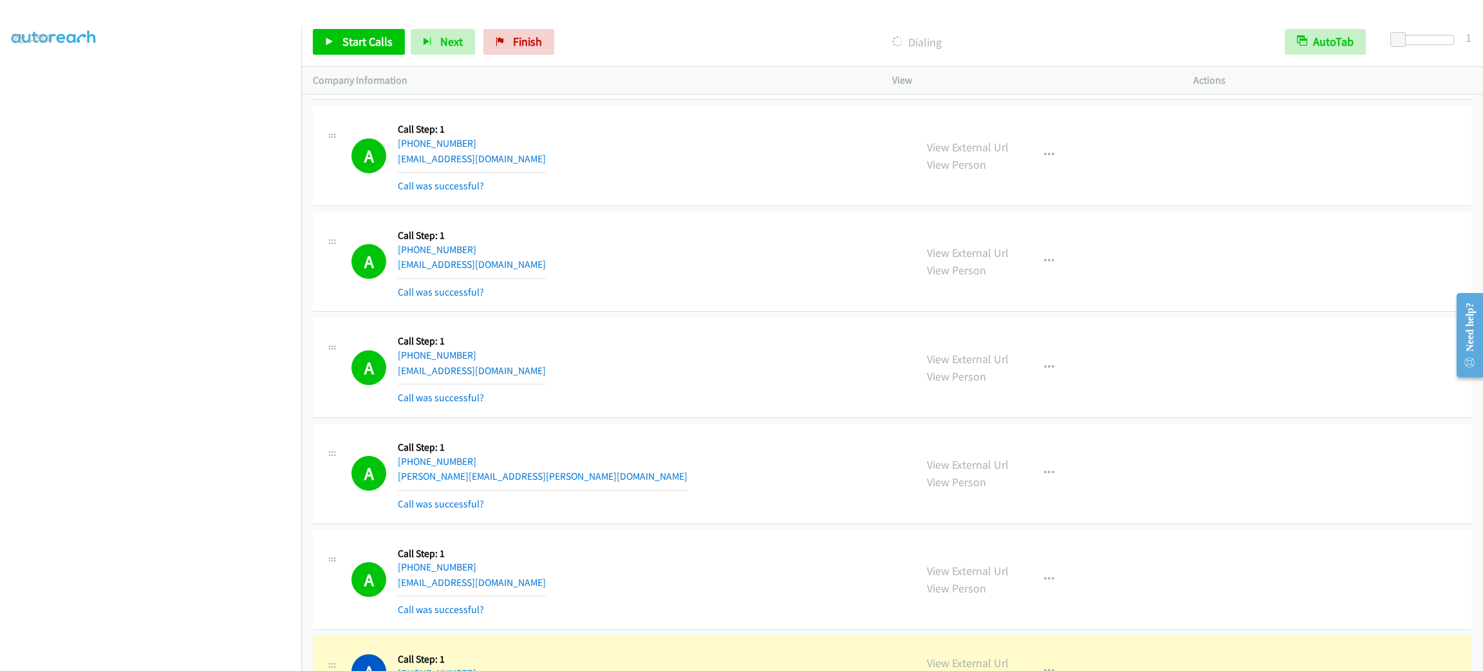
click at [682, 300] on div "A Callback Scheduled Call Step: 1 America/Los_Angeles +1 510-712-7928 kimberlyj…" at bounding box center [627, 261] width 552 height 77
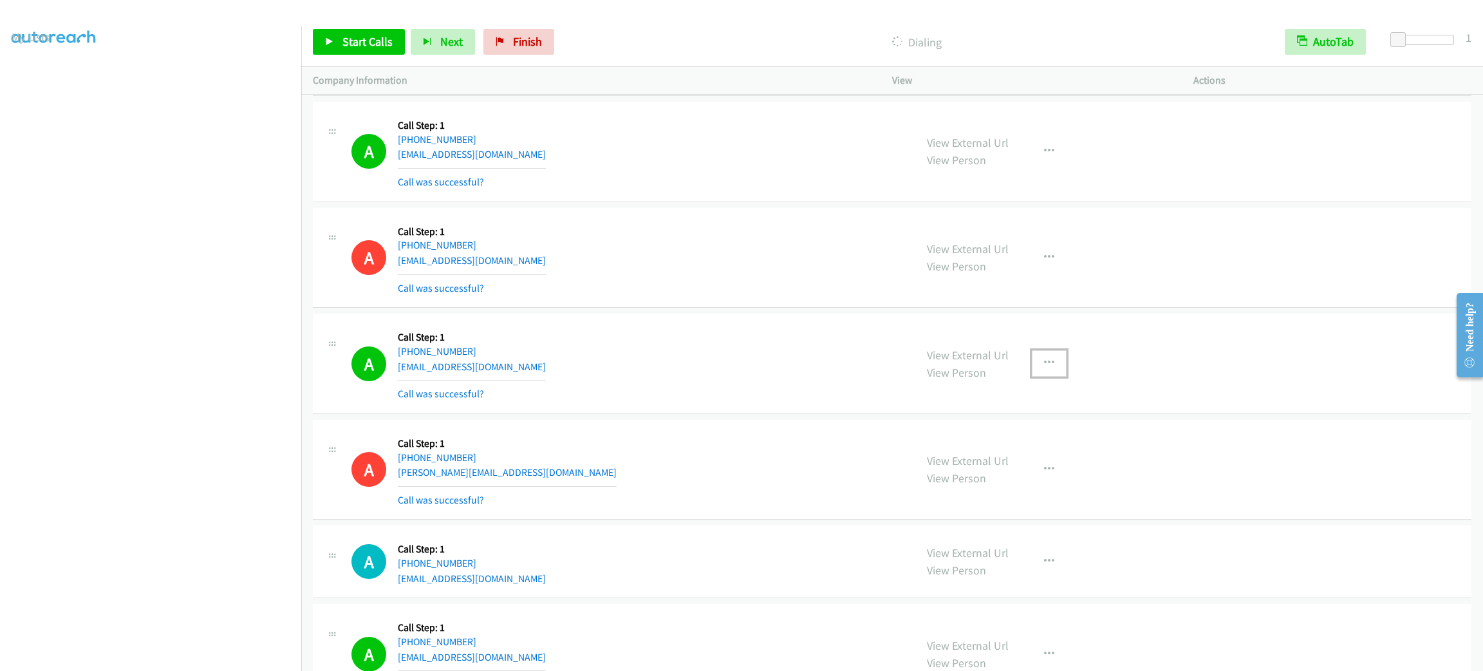
click at [1032, 376] on button "button" at bounding box center [1049, 363] width 35 height 26
click at [1036, 486] on link "Add to do not call list" at bounding box center [980, 473] width 171 height 26
click at [762, 172] on div "A Callback Scheduled Call Step: 1 America/Los_Angeles +1 206-890-4382 gtorremor…" at bounding box center [627, 151] width 552 height 77
click at [770, 172] on div "A Callback Scheduled Call Step: 1 America/Los_Angeles +1 206-890-4382 gtorremor…" at bounding box center [627, 151] width 552 height 77
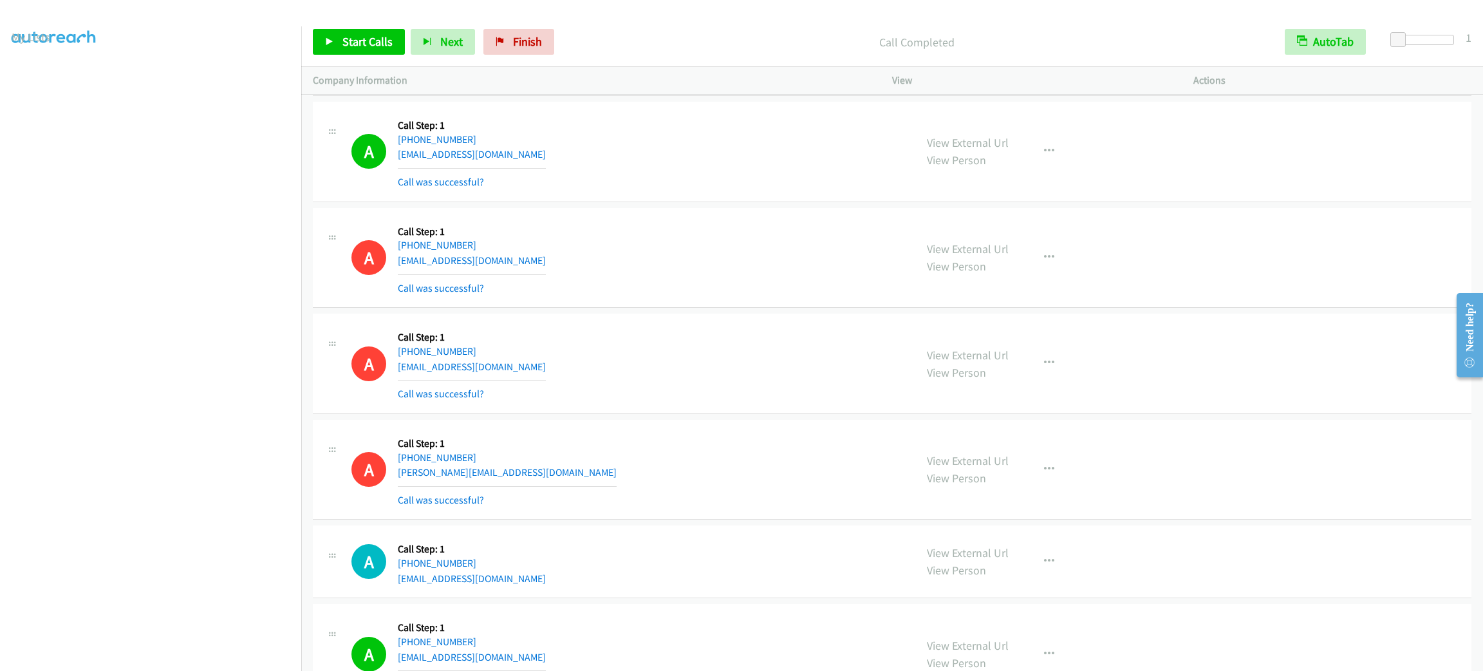
click at [770, 172] on div "A Callback Scheduled Call Step: 1 America/Los_Angeles +1 206-890-4382 gtorremor…" at bounding box center [627, 151] width 552 height 77
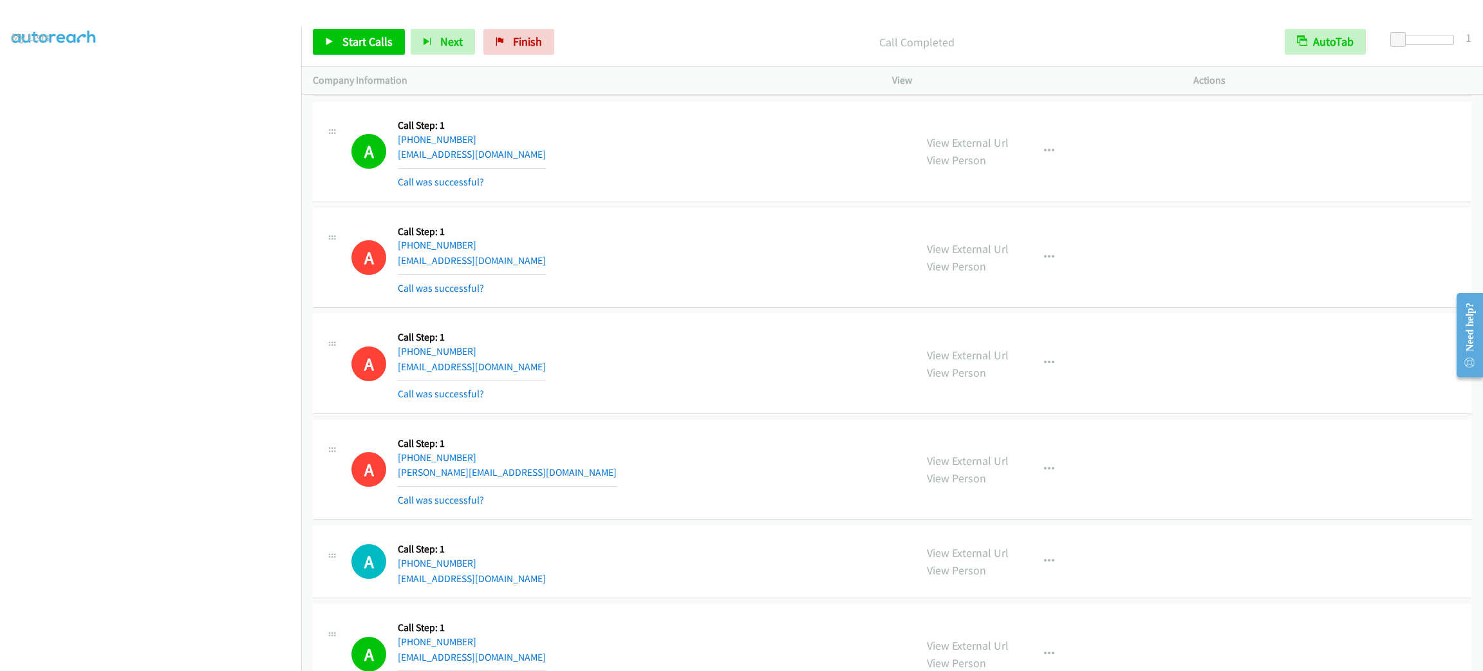
click at [770, 172] on div "A Callback Scheduled Call Step: 1 America/Los_Angeles +1 206-890-4382 gtorremor…" at bounding box center [627, 151] width 552 height 77
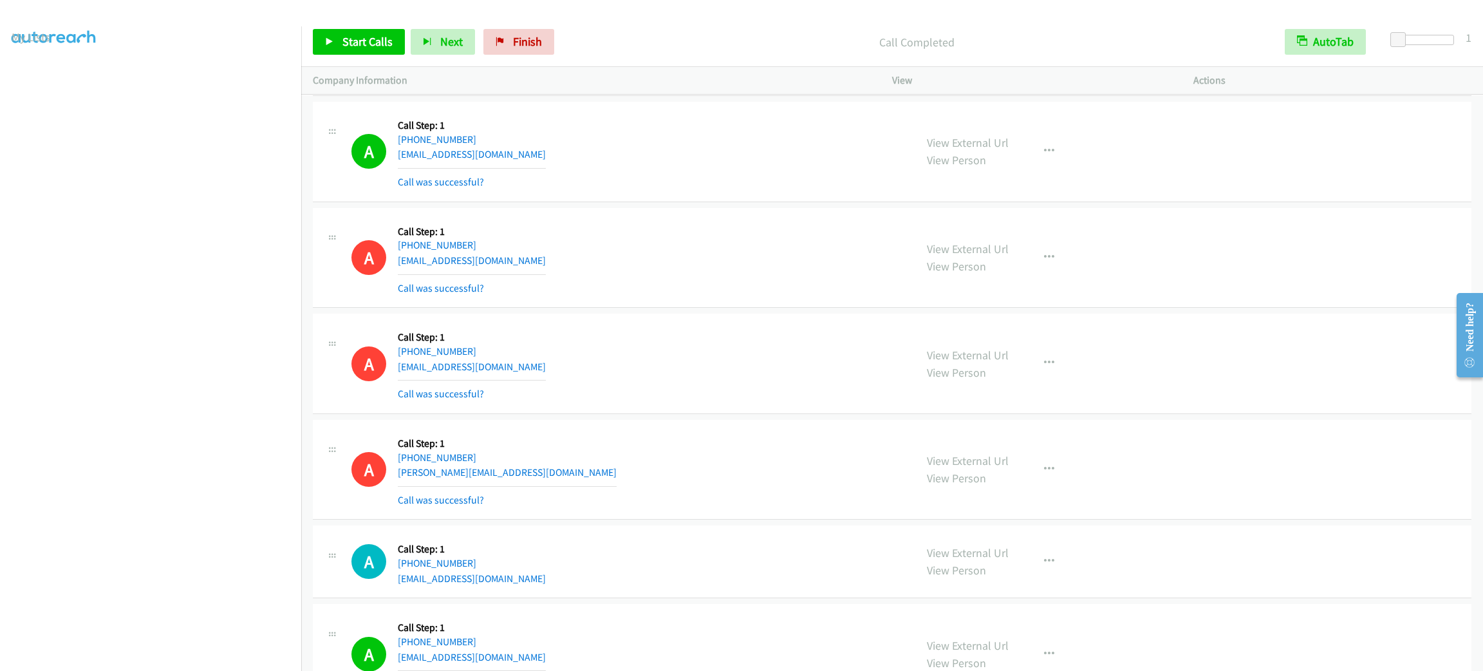
click at [770, 172] on div "A Callback Scheduled Call Step: 1 America/Los_Angeles +1 206-890-4382 gtorremor…" at bounding box center [627, 151] width 552 height 77
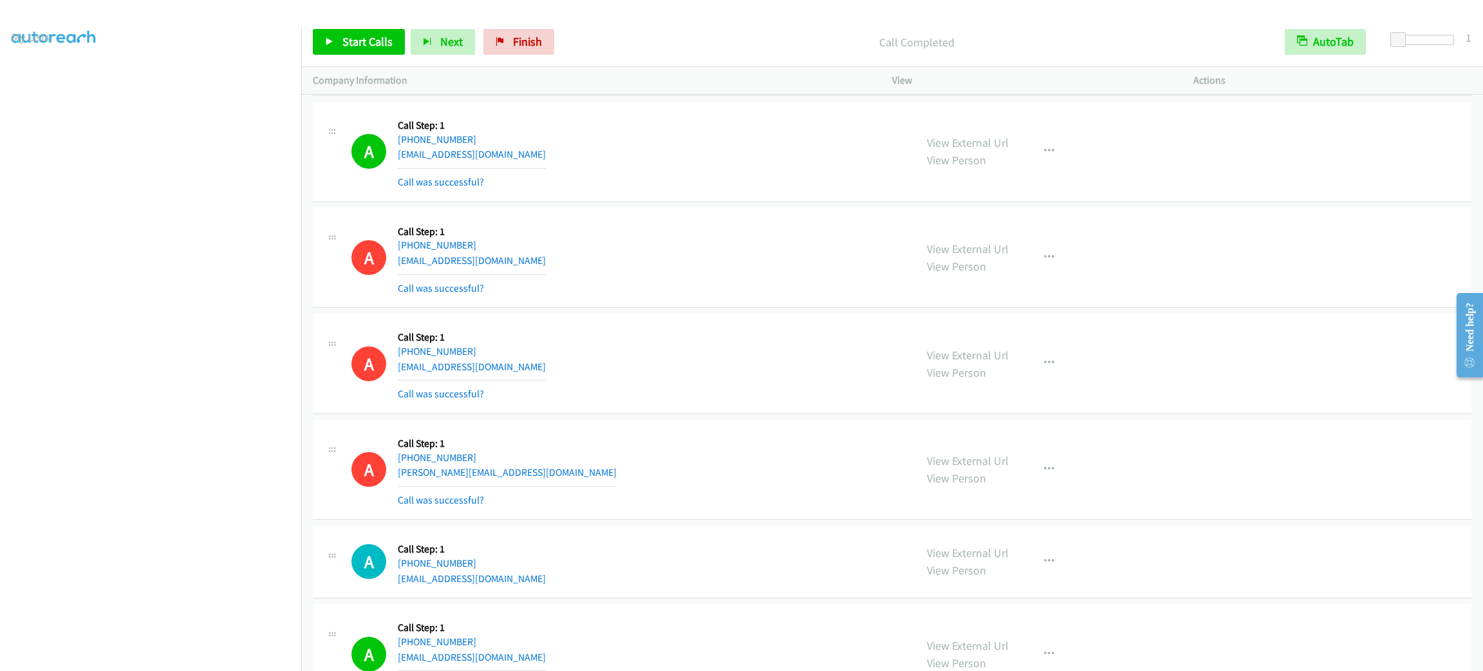
click at [770, 172] on div "A Callback Scheduled Call Step: 1 America/Los_Angeles +1 206-890-4382 gtorremor…" at bounding box center [627, 151] width 552 height 77
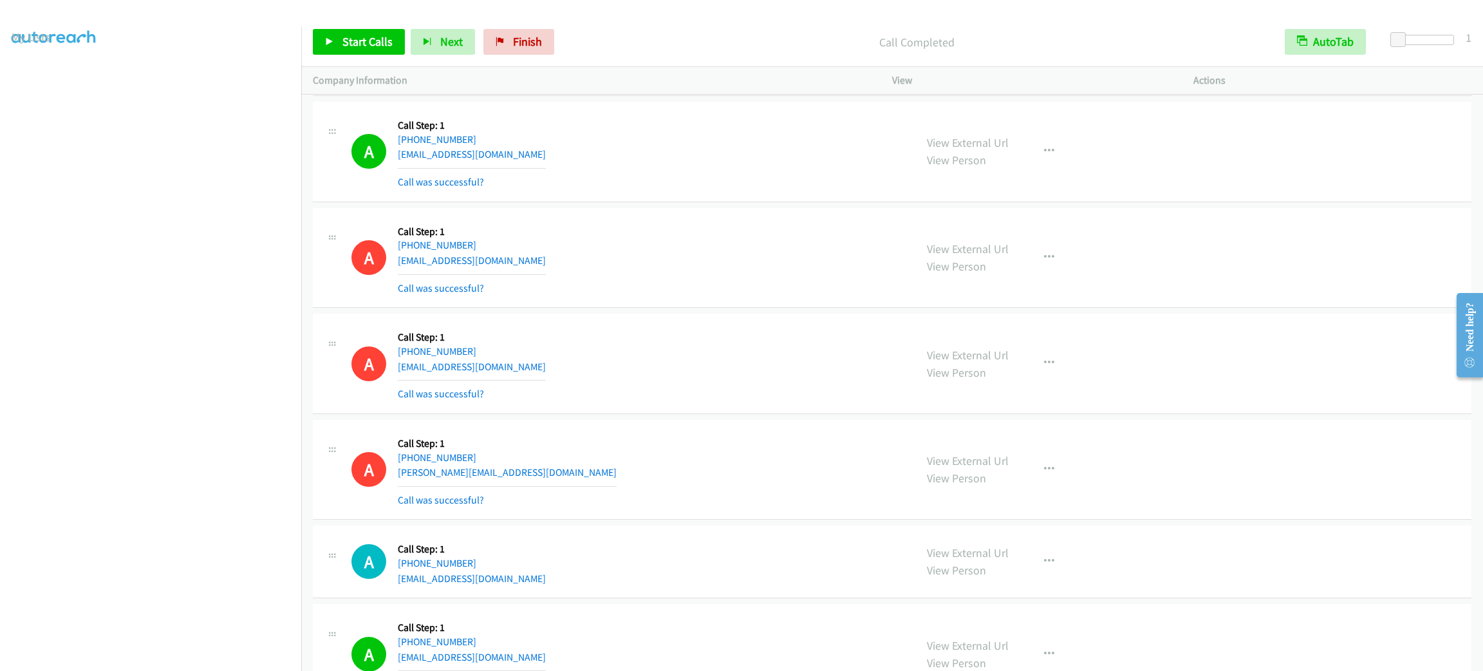
click at [770, 172] on div "A Callback Scheduled Call Step: 1 America/Los_Angeles +1 206-890-4382 gtorremor…" at bounding box center [627, 151] width 552 height 77
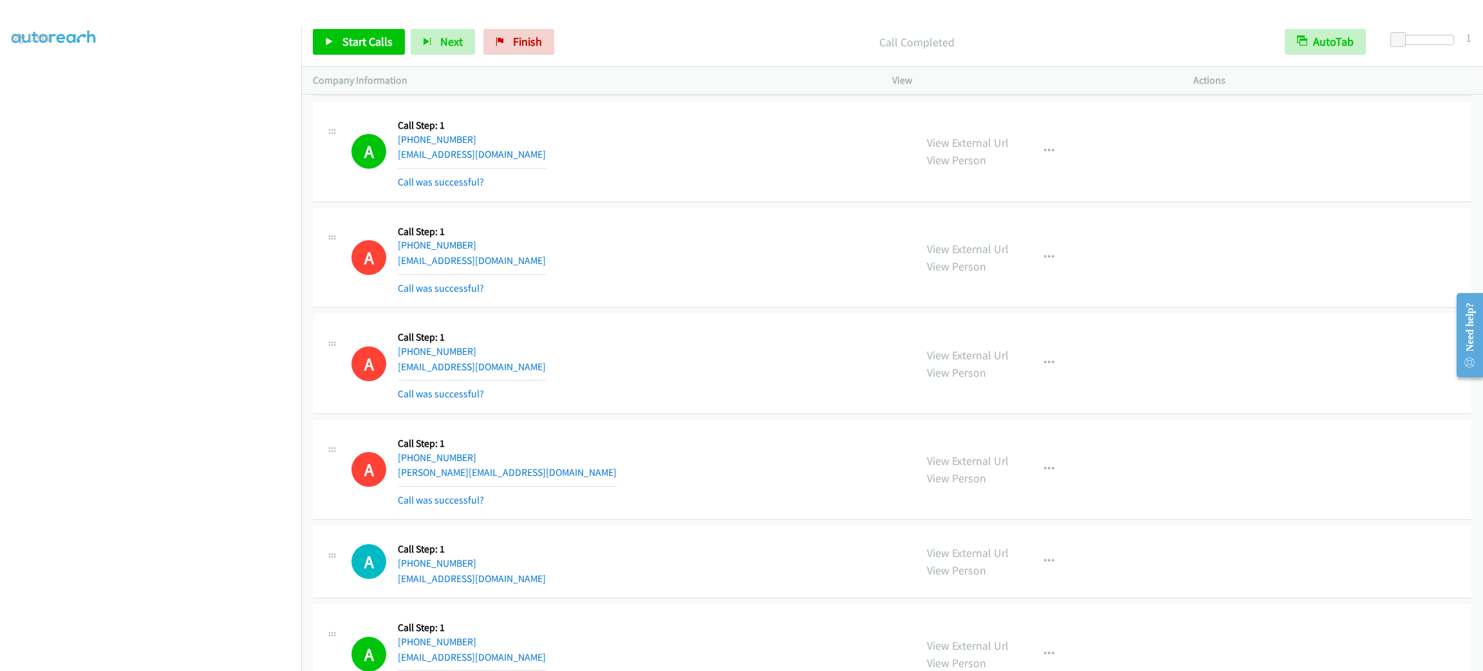
click at [770, 172] on div "A Callback Scheduled Call Step: 1 America/Los_Angeles +1 206-890-4382 gtorremor…" at bounding box center [627, 151] width 552 height 77
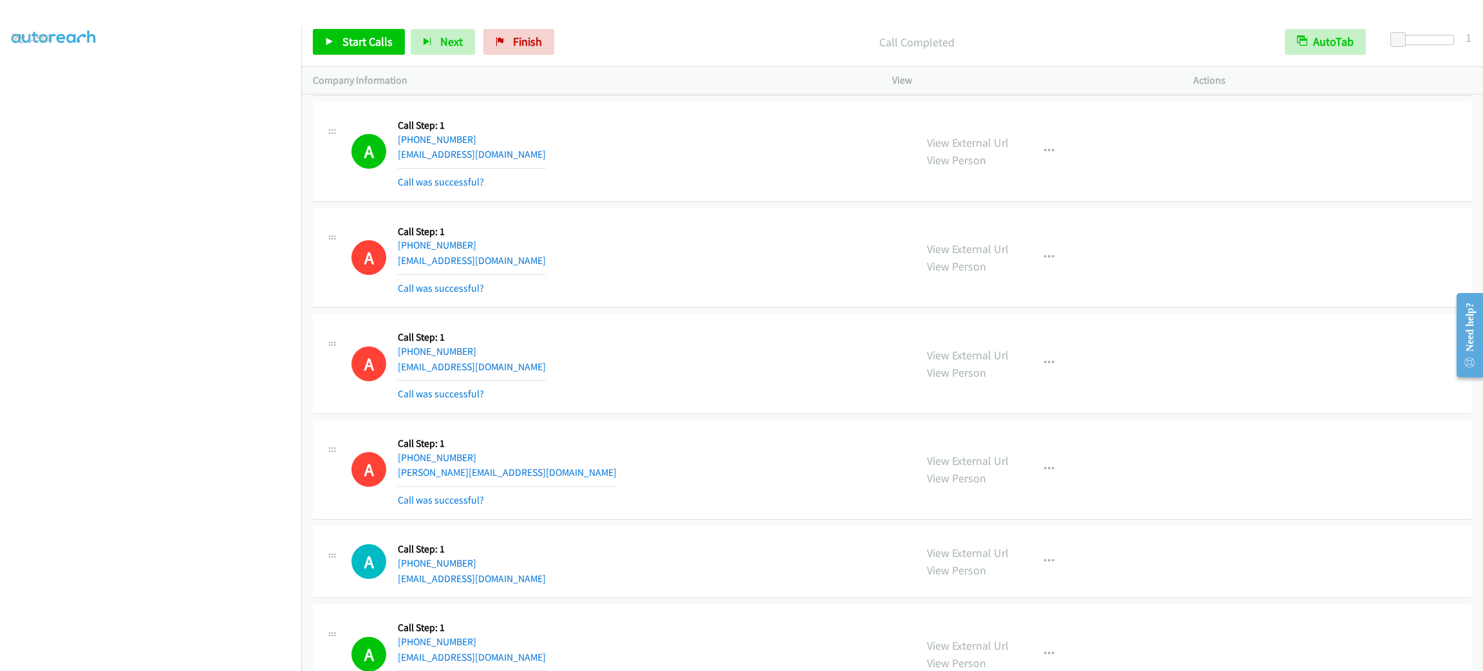
click at [770, 172] on div "A Callback Scheduled Call Step: 1 America/Los_Angeles +1 206-890-4382 gtorremor…" at bounding box center [627, 151] width 552 height 77
click at [615, 247] on div "A Callback Scheduled Call Step: 1 America/Los_Angeles +1 951-850-8506 smithtami…" at bounding box center [627, 257] width 552 height 77
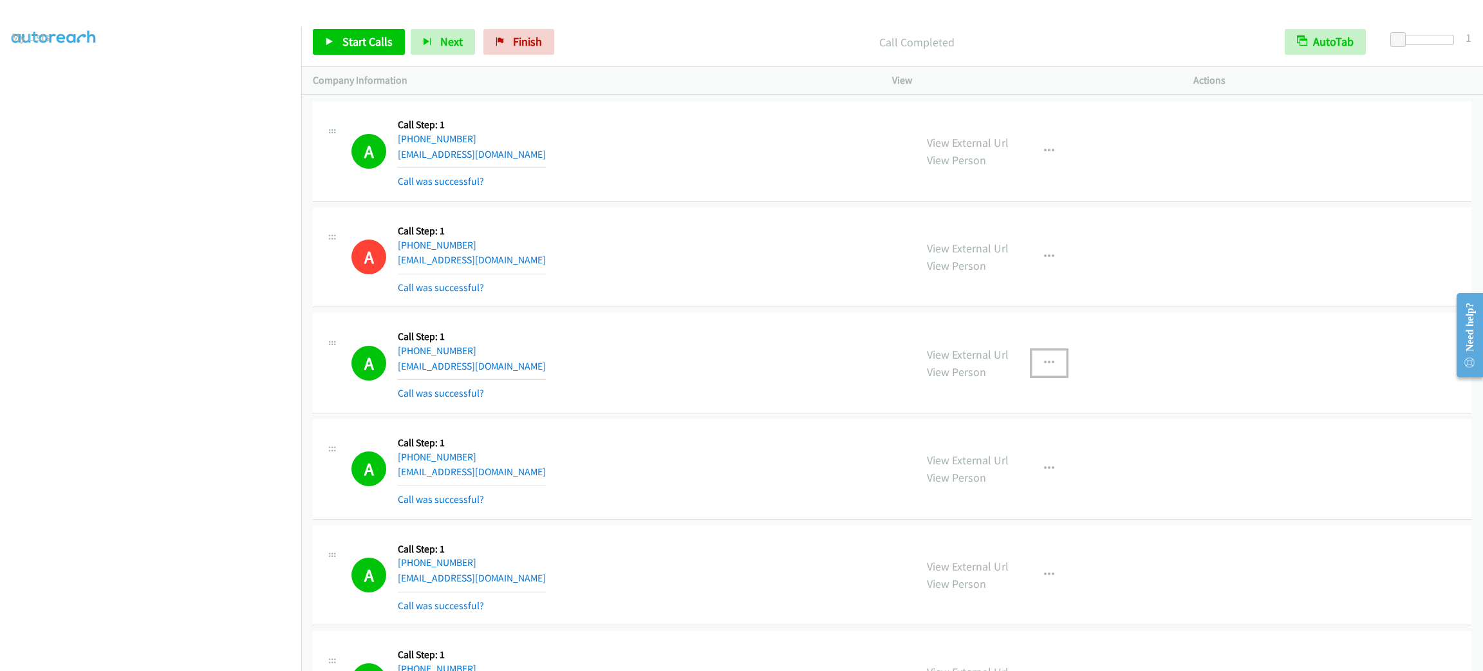
click at [1032, 376] on button "button" at bounding box center [1049, 363] width 35 height 26
click at [1030, 486] on link "Add to do not call list" at bounding box center [980, 473] width 171 height 26
click at [36, 76] on link "My Lists" at bounding box center [31, 78] width 39 height 15
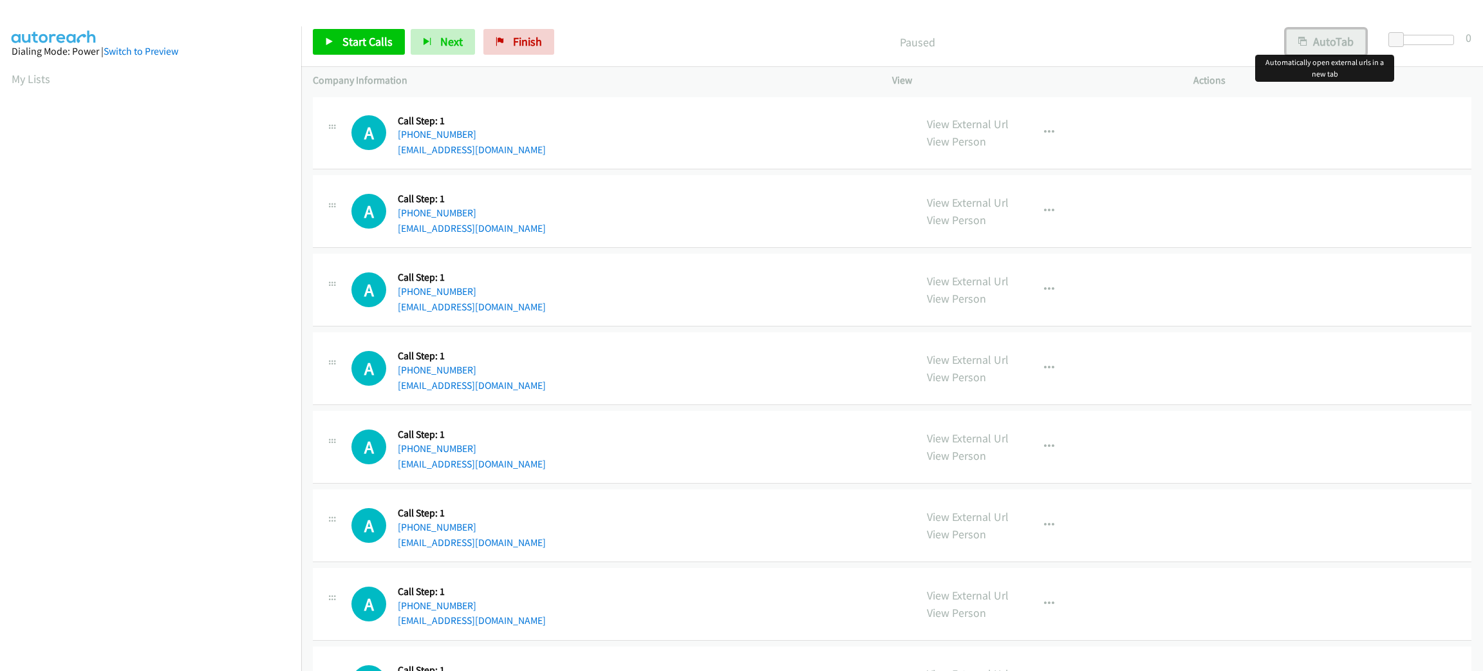
click at [1333, 42] on button "AutoTab" at bounding box center [1326, 42] width 80 height 26
click at [1395, 37] on span at bounding box center [1397, 39] width 15 height 15
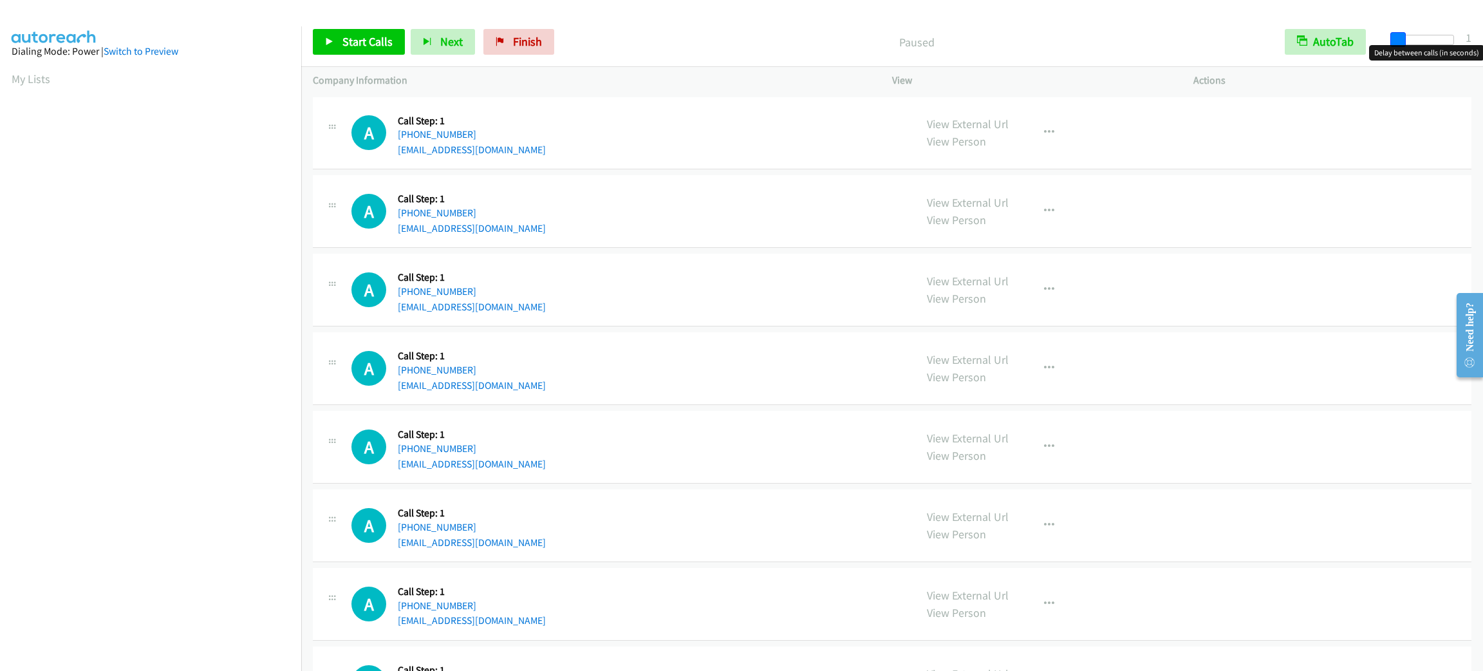
click at [1393, 33] on span at bounding box center [1397, 39] width 15 height 15
click at [357, 34] on span "Start Calls" at bounding box center [367, 41] width 50 height 15
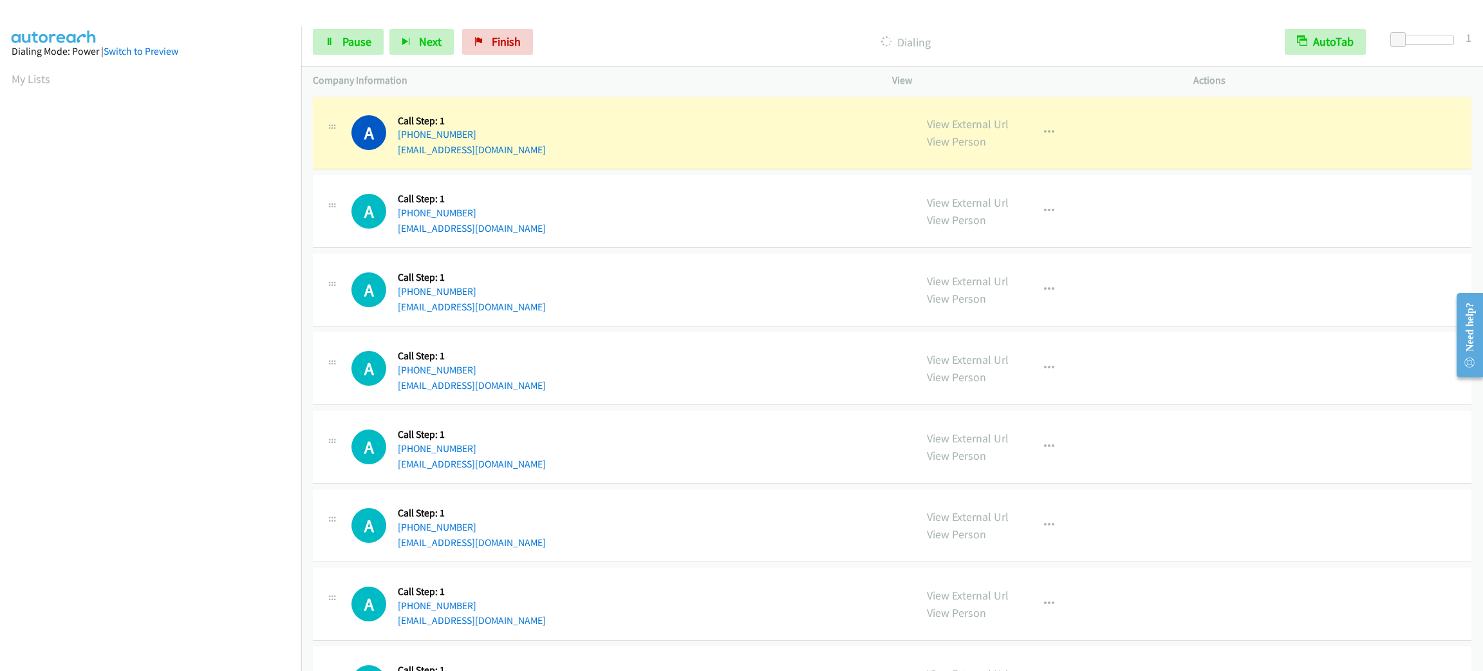
scroll to position [56, 0]
click at [337, 48] on link "Pause" at bounding box center [348, 42] width 71 height 26
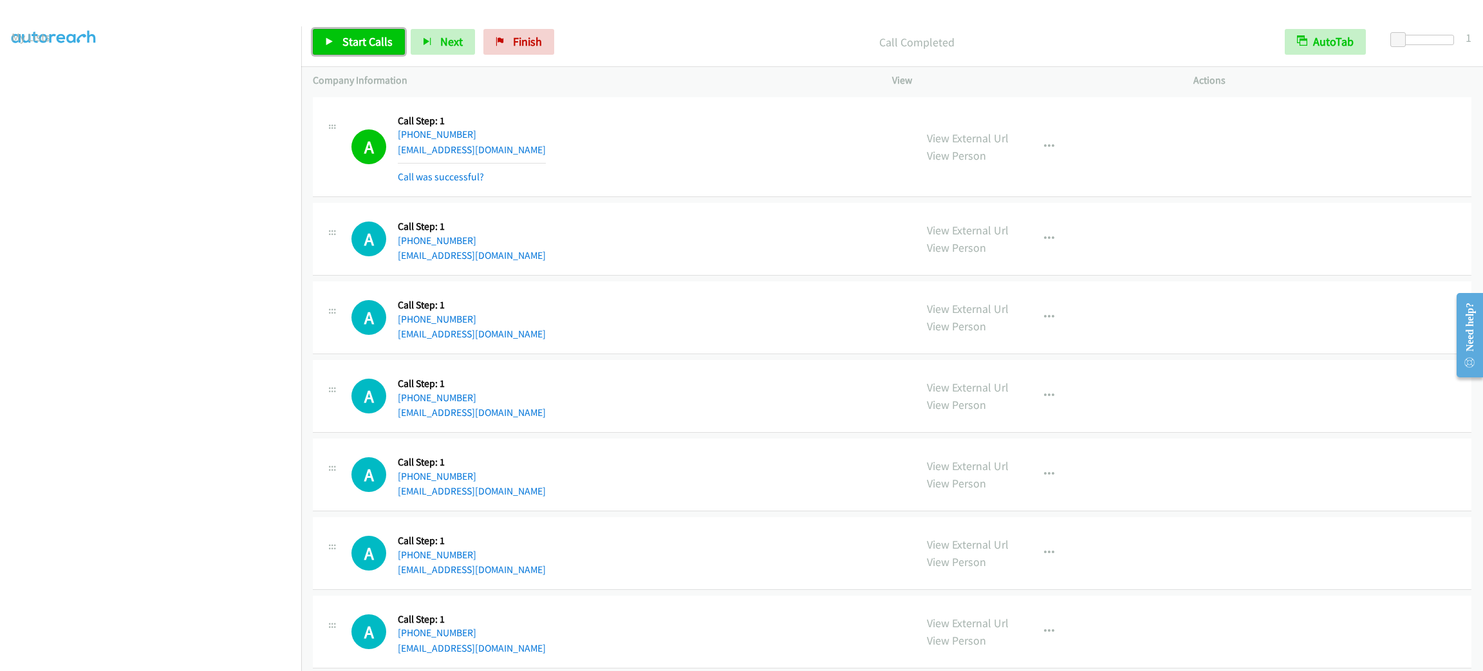
click at [388, 50] on link "Start Calls" at bounding box center [359, 42] width 92 height 26
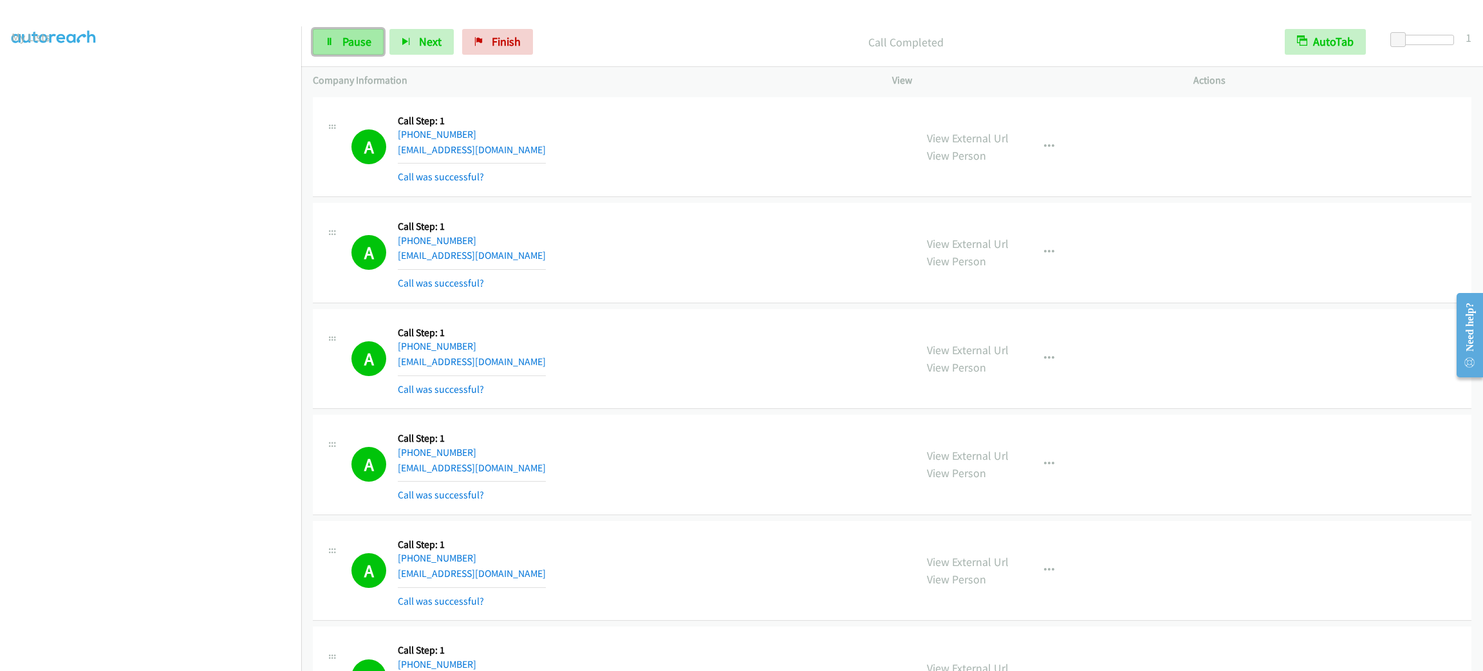
click at [372, 33] on link "Pause" at bounding box center [348, 42] width 71 height 26
click at [374, 42] on span "Start Calls" at bounding box center [367, 41] width 50 height 15
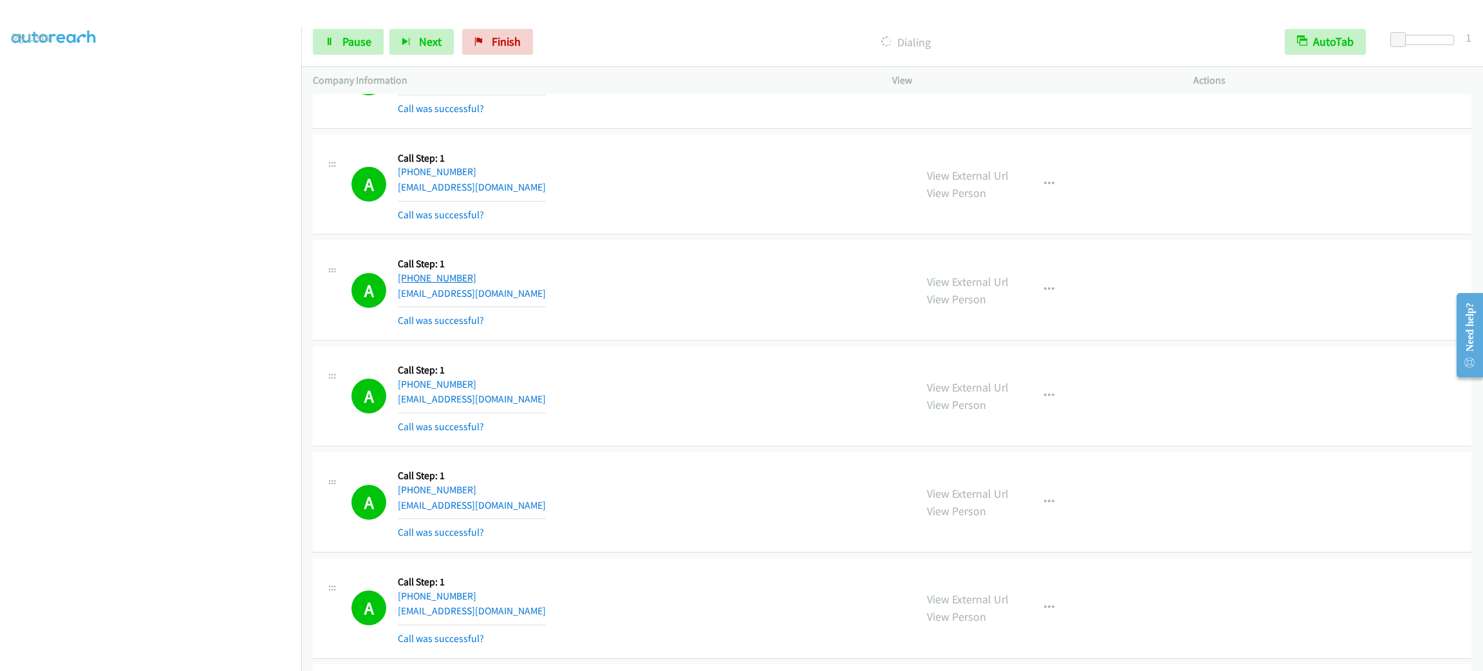
scroll to position [868, 0]
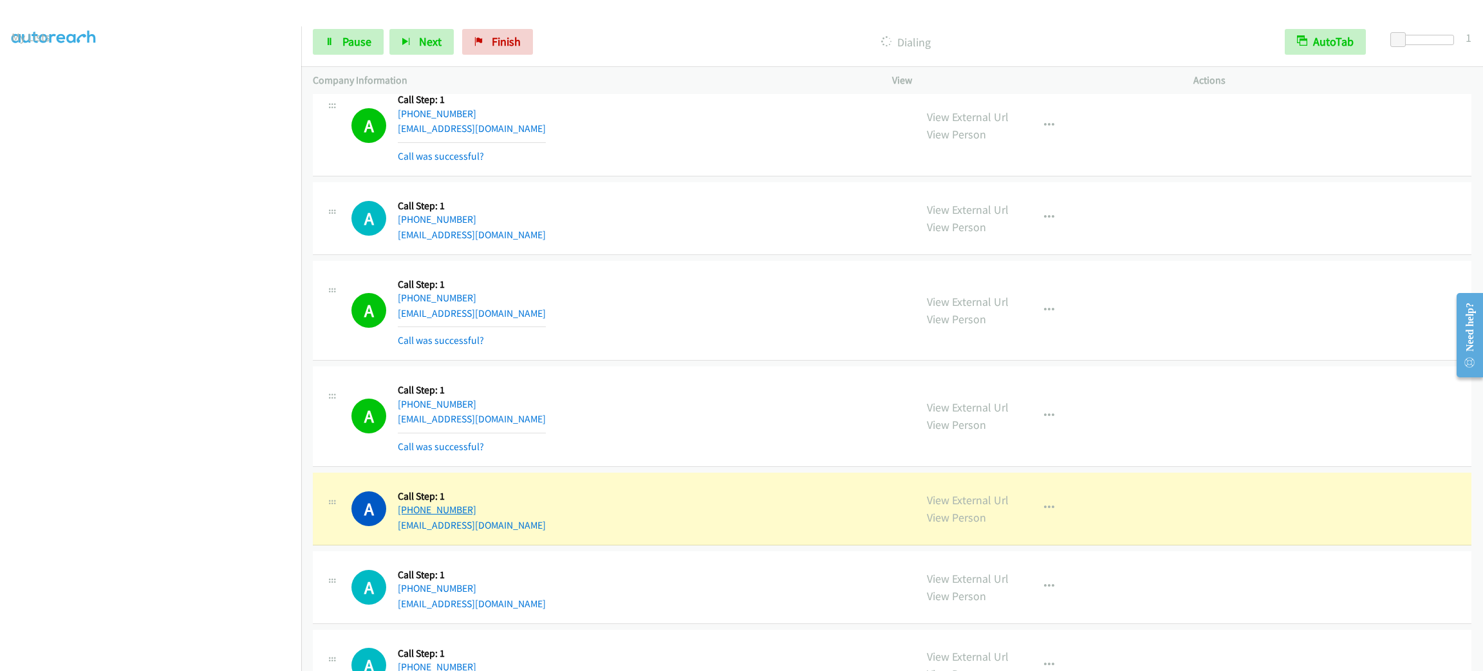
drag, startPoint x: 486, startPoint y: 514, endPoint x: 410, endPoint y: 510, distance: 76.0
click at [410, 510] on div "A Callback Scheduled Call Step: 1 America/New_York +1 865-323-9204 arahy_hq@hot…" at bounding box center [627, 508] width 552 height 49
copy link "865-323-9204"
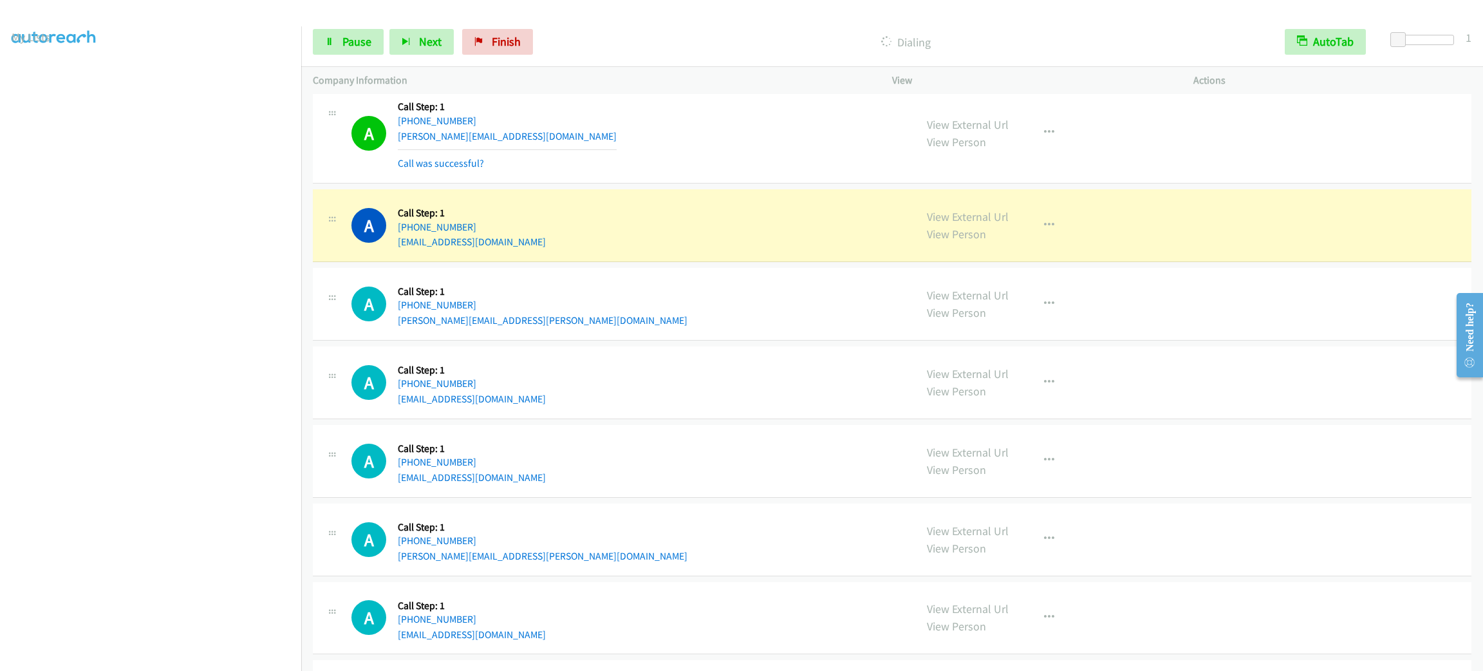
scroll to position [2413, 0]
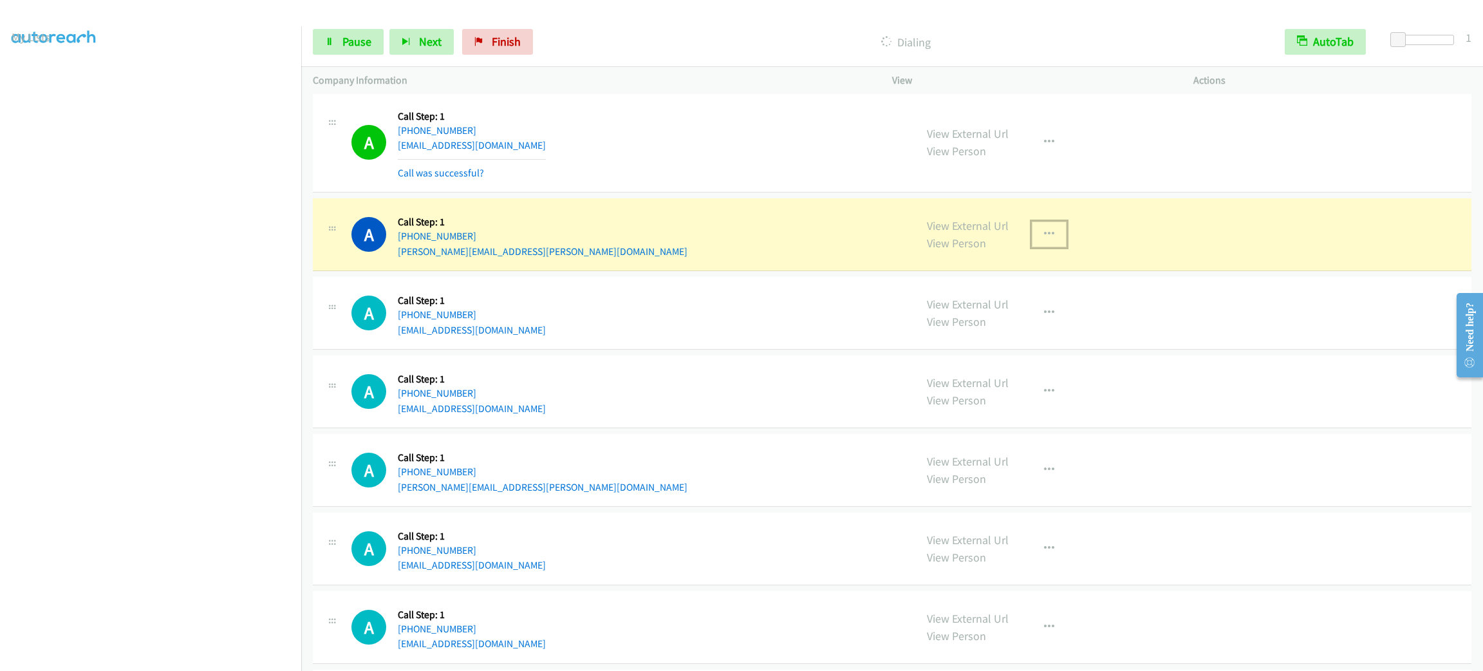
click at [1032, 232] on button "button" at bounding box center [1049, 234] width 35 height 26
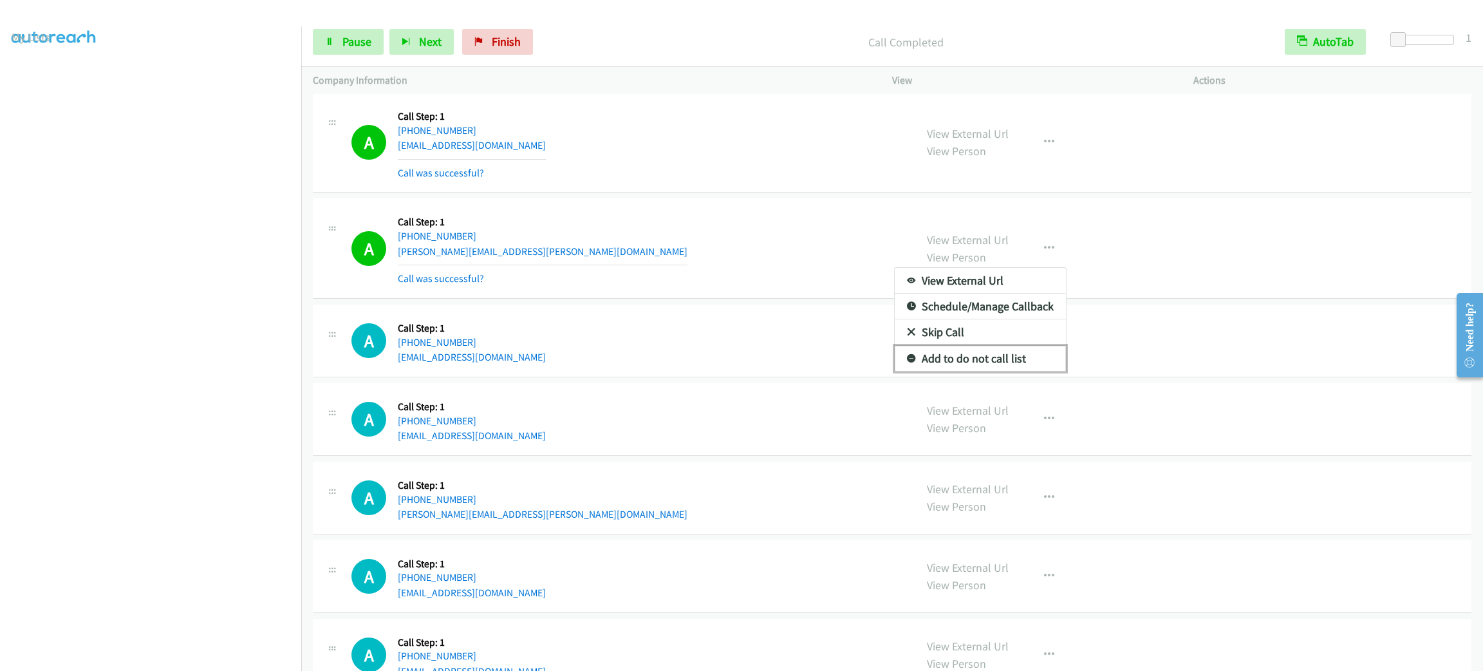
click at [993, 366] on link "Add to do not call list" at bounding box center [980, 359] width 171 height 26
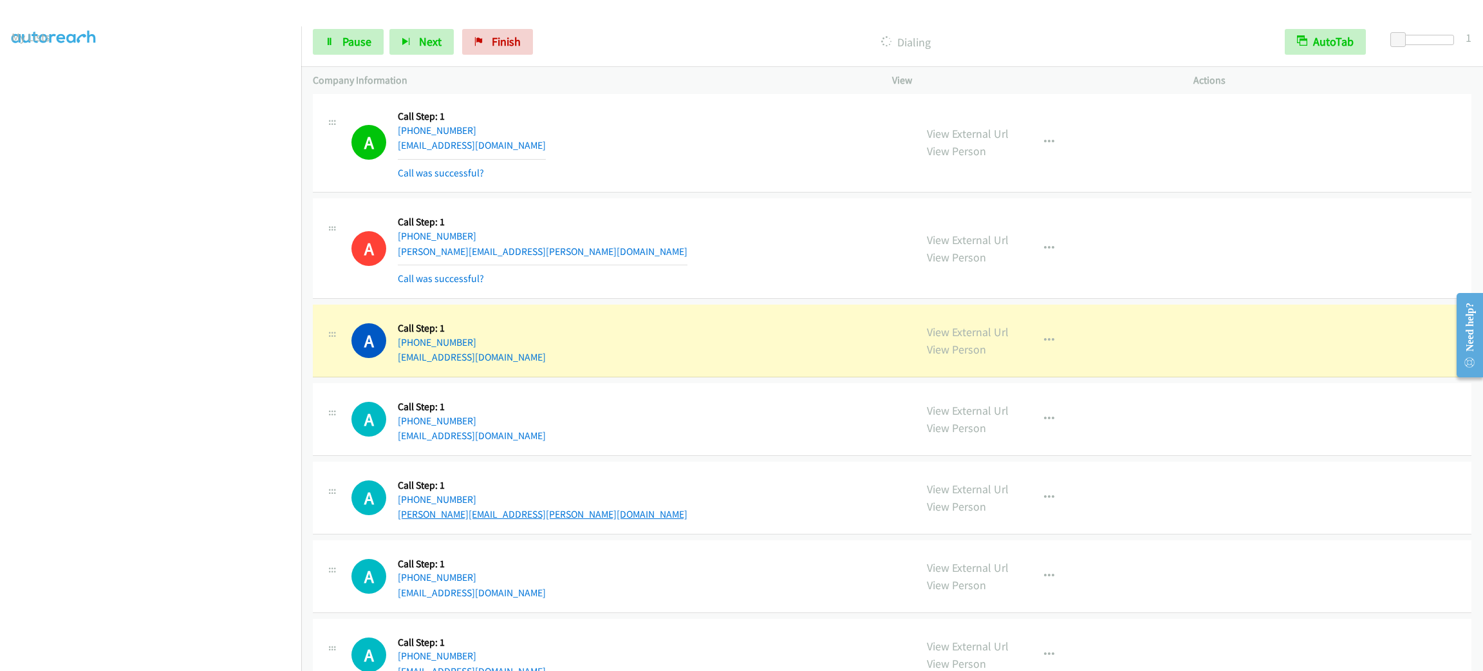
scroll to position [2606, 0]
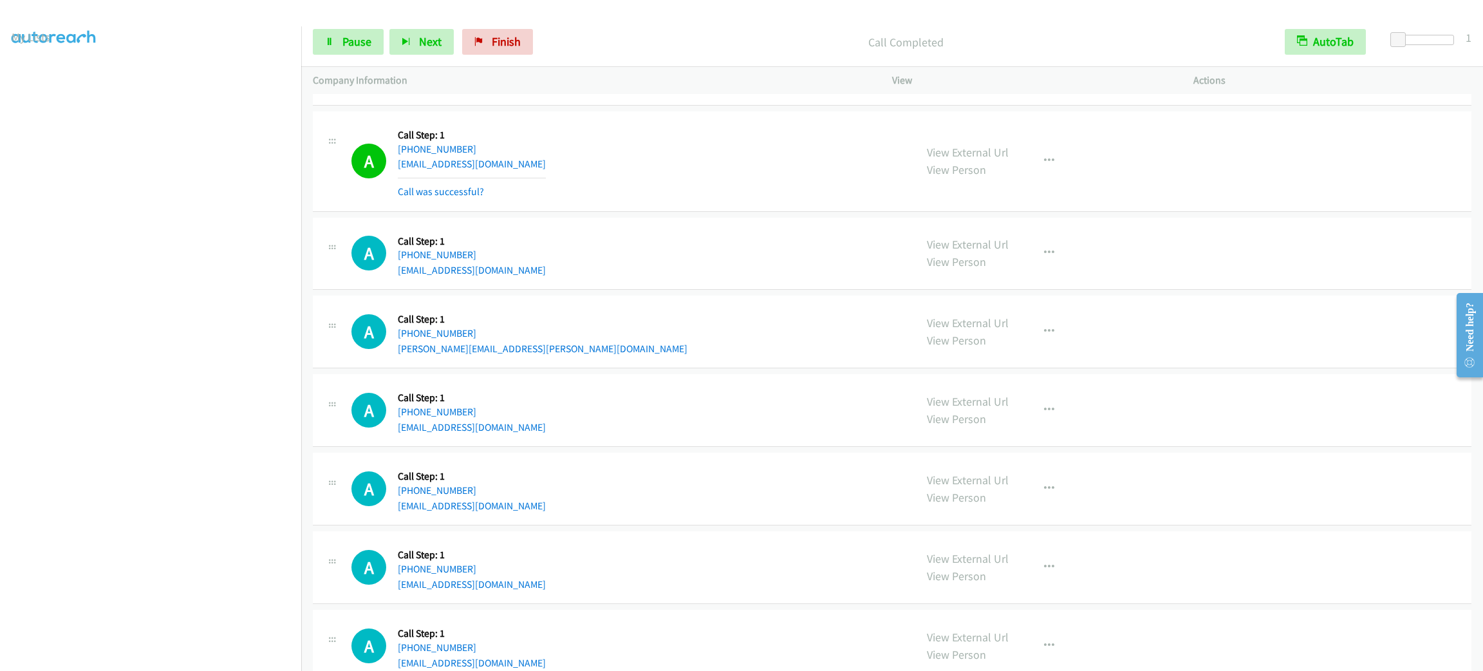
click at [353, 57] on div "Start Calls Pause Next Finish Call Completed AutoTab AutoTab 1" at bounding box center [892, 42] width 1182 height 50
click at [353, 48] on span "Pause" at bounding box center [356, 41] width 29 height 15
click at [354, 41] on span "Start Calls" at bounding box center [367, 41] width 50 height 15
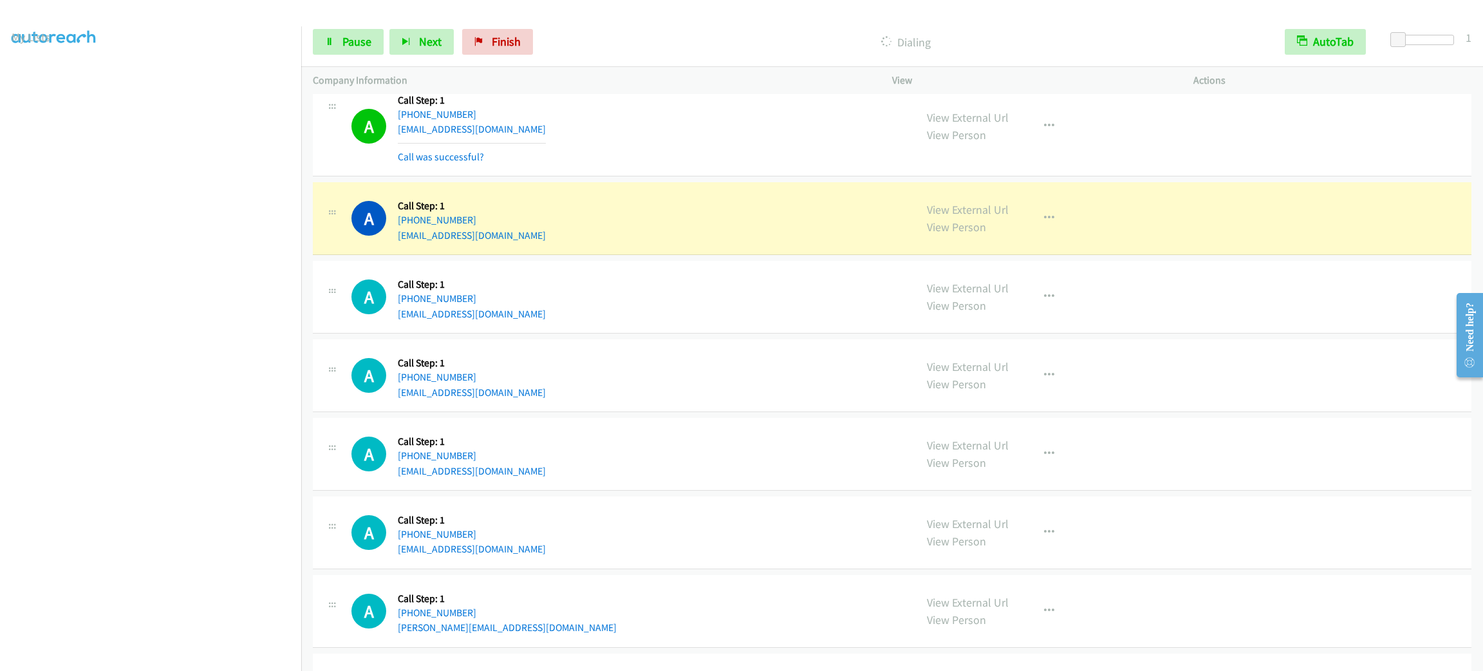
scroll to position [3557, 0]
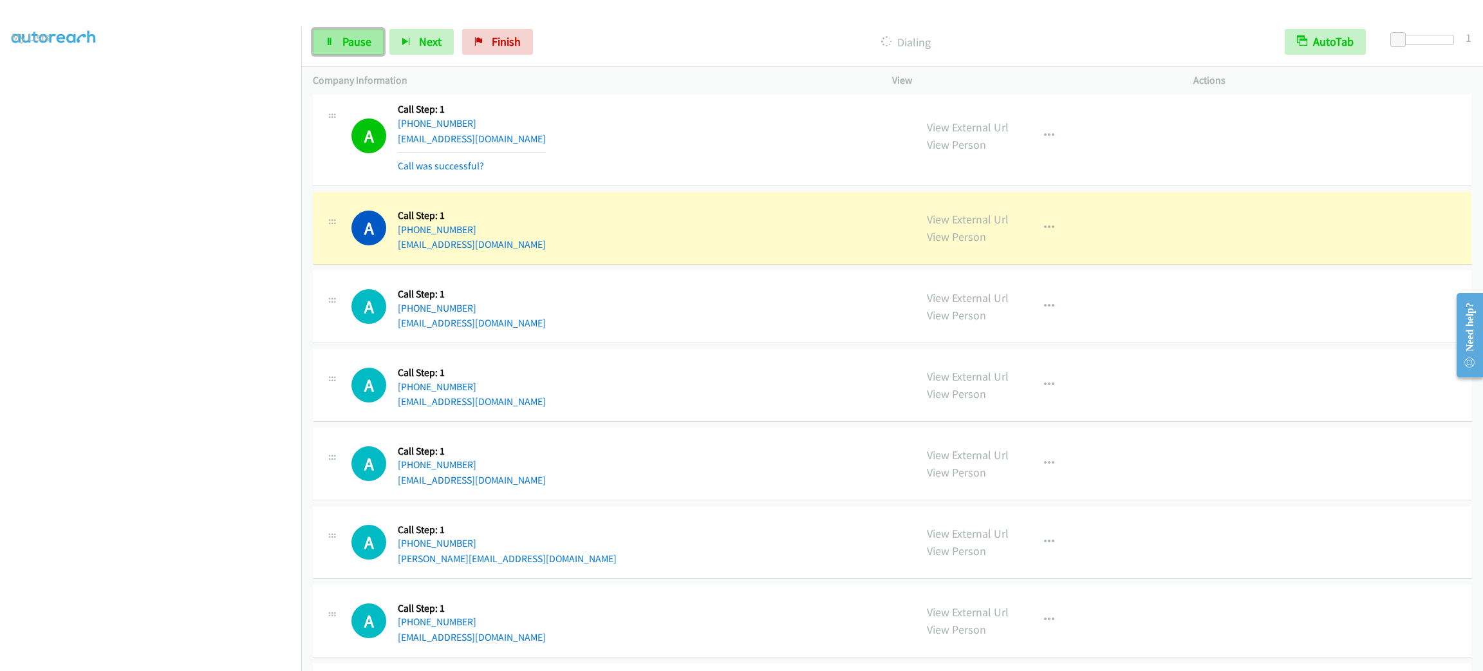
click at [364, 40] on span "Pause" at bounding box center [356, 41] width 29 height 15
